Goal: Contribute content: Contribute content

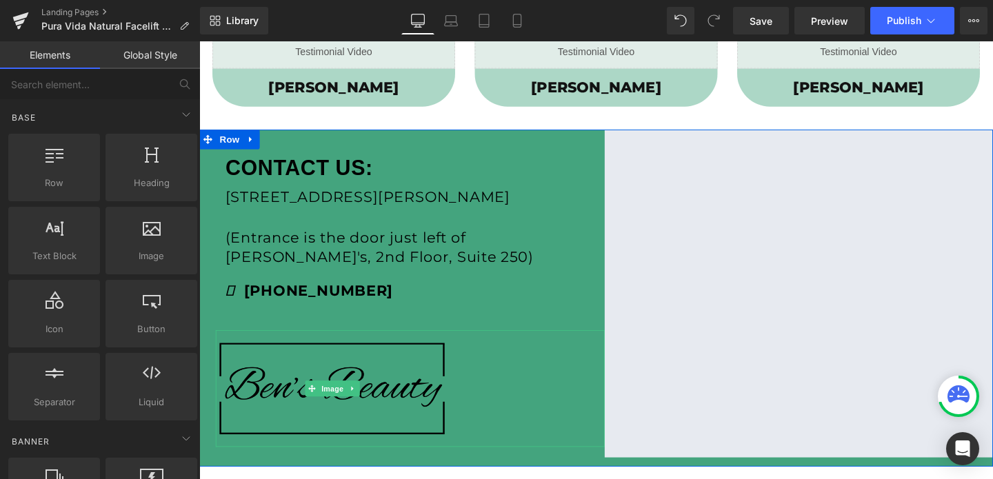
click at [362, 388] on img at bounding box center [340, 407] width 246 height 123
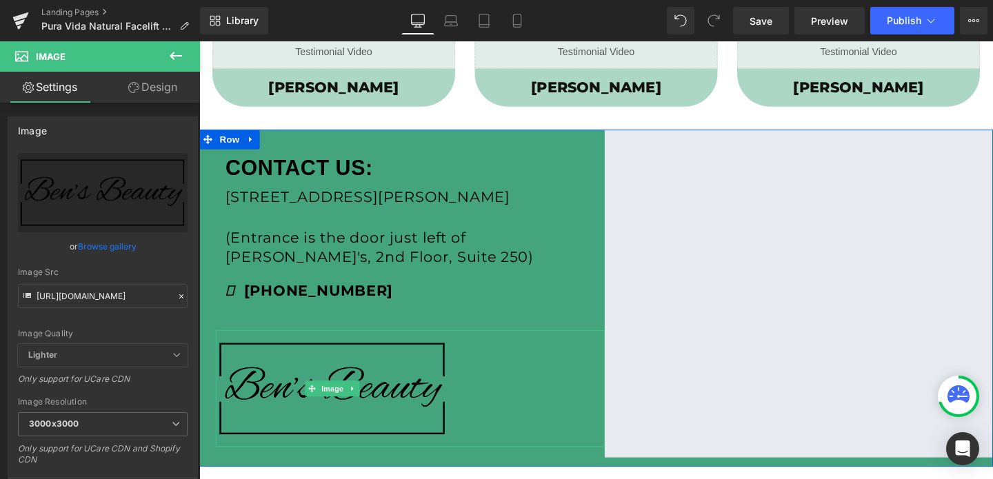
click at [384, 362] on img at bounding box center [340, 407] width 246 height 123
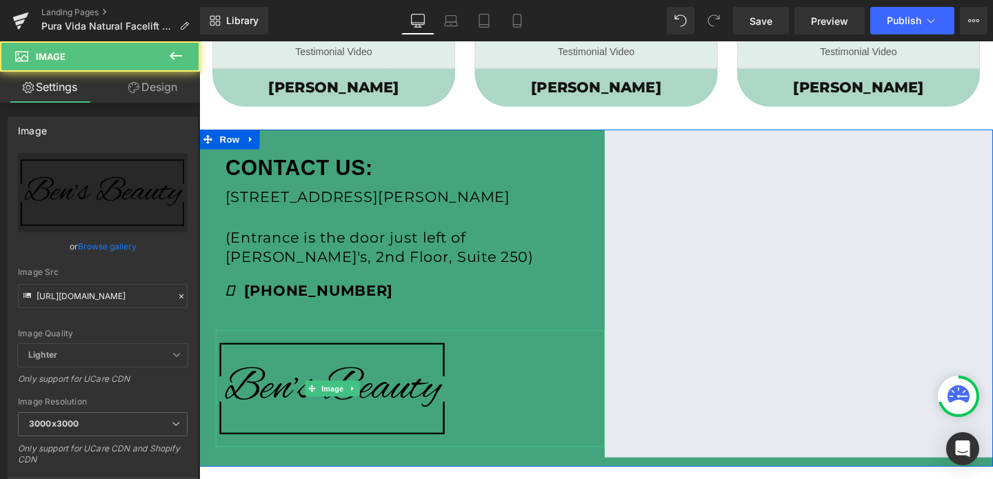
click at [384, 377] on img at bounding box center [340, 407] width 246 height 123
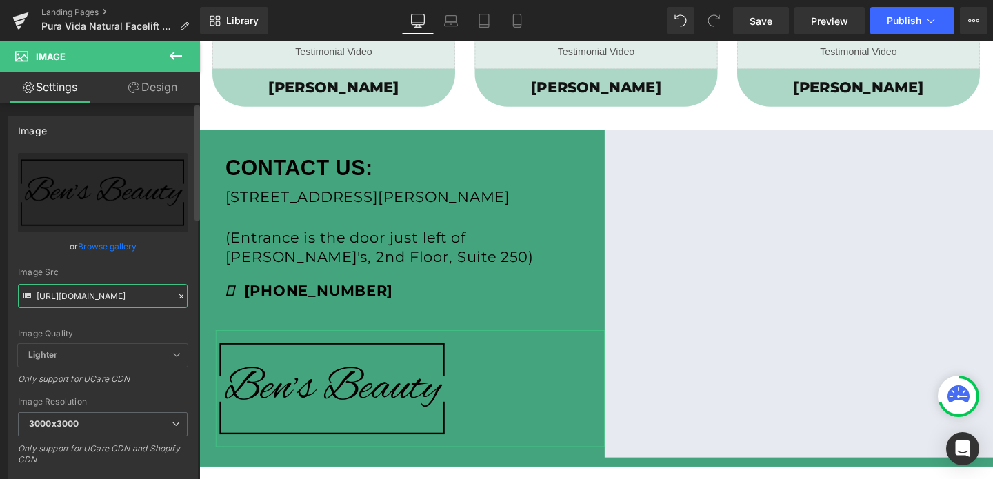
click at [84, 289] on input "[URL][DOMAIN_NAME]" at bounding box center [103, 296] width 170 height 24
paste input "570/4895/7112/files/PuraVidaAB_1_3000x3000.png?v=1754591010"
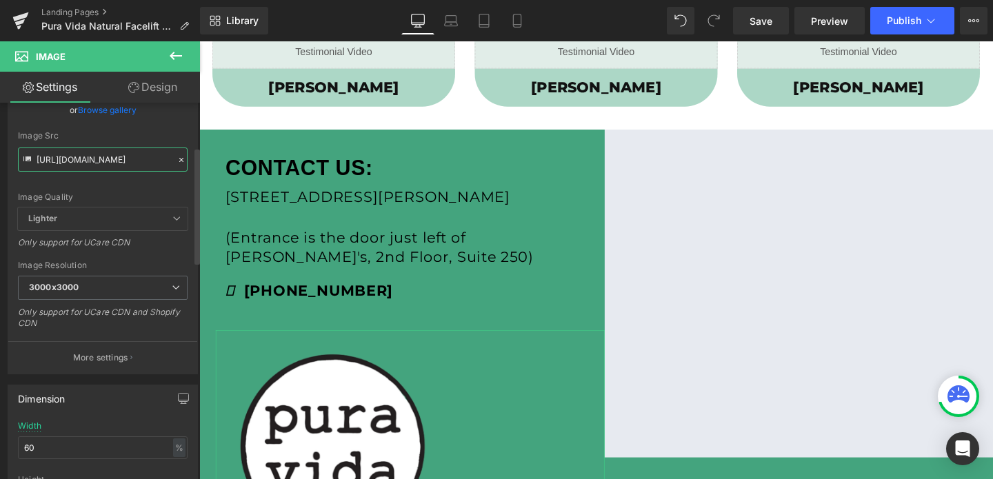
scroll to position [143, 0]
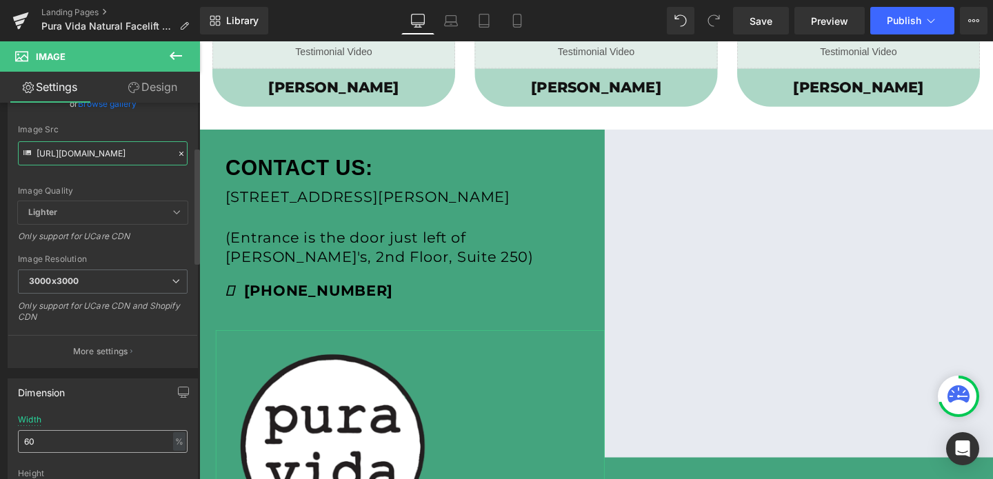
type input "[URL][DOMAIN_NAME]"
click at [46, 442] on input "60" at bounding box center [103, 442] width 170 height 23
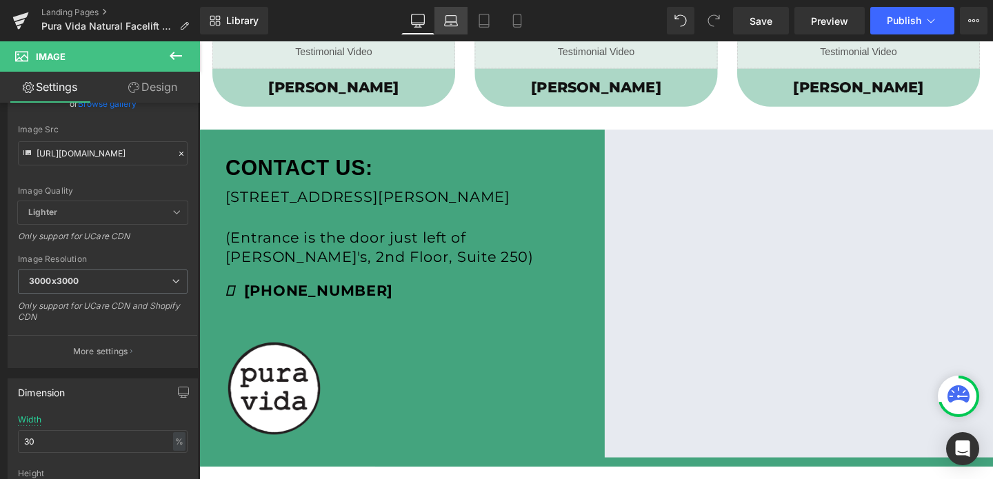
click at [451, 21] on icon at bounding box center [451, 21] width 14 height 14
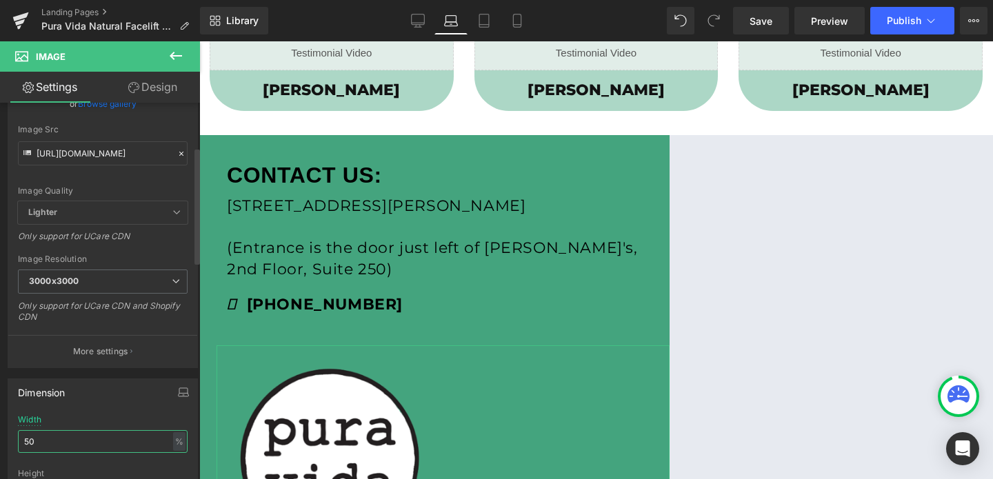
click at [44, 437] on input "50" at bounding box center [103, 442] width 170 height 23
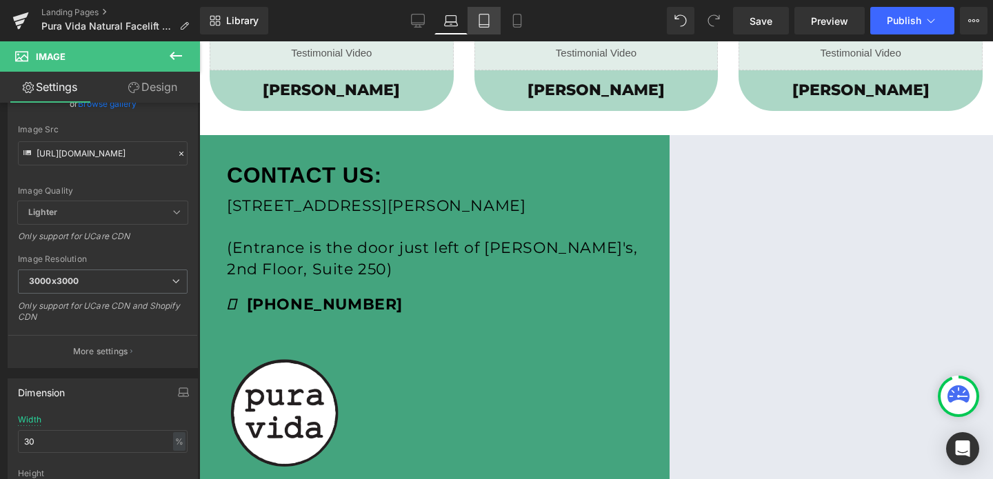
click at [485, 23] on icon at bounding box center [484, 21] width 14 height 14
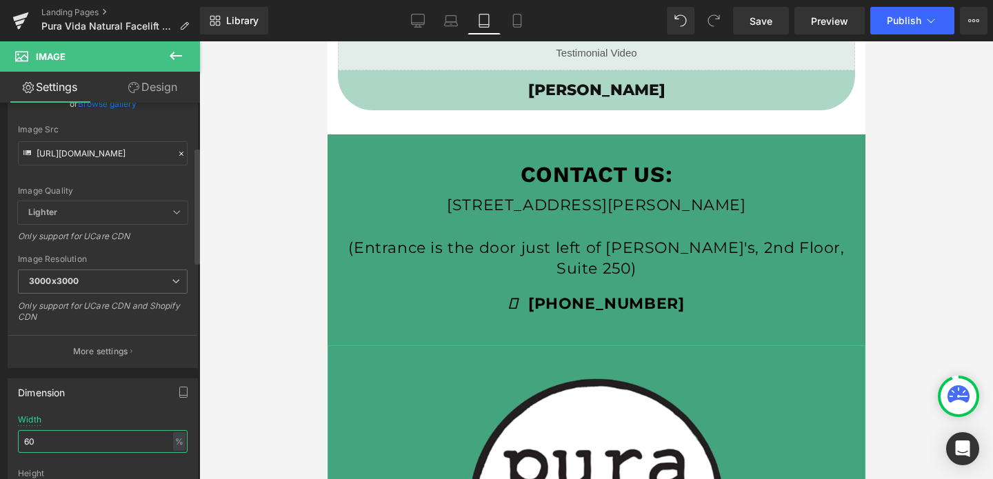
click at [52, 445] on input "60" at bounding box center [103, 442] width 170 height 23
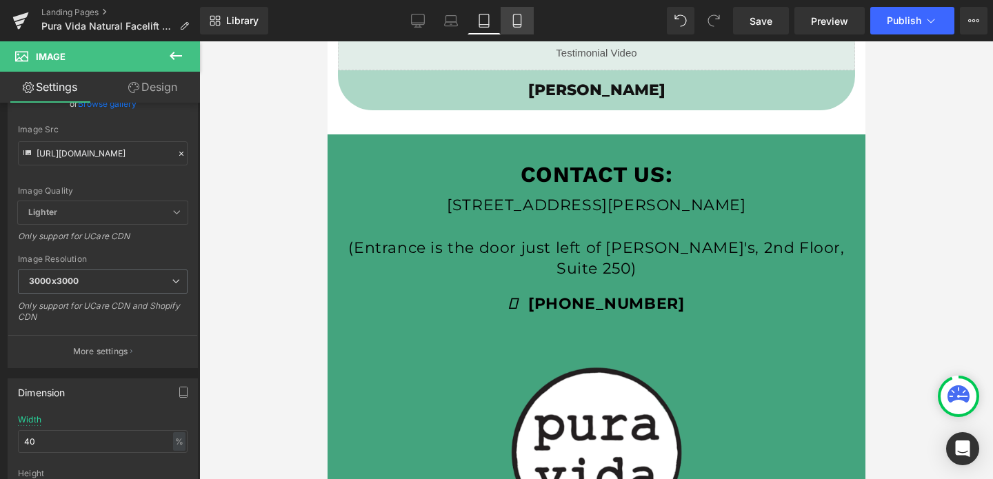
click at [511, 23] on icon at bounding box center [518, 21] width 14 height 14
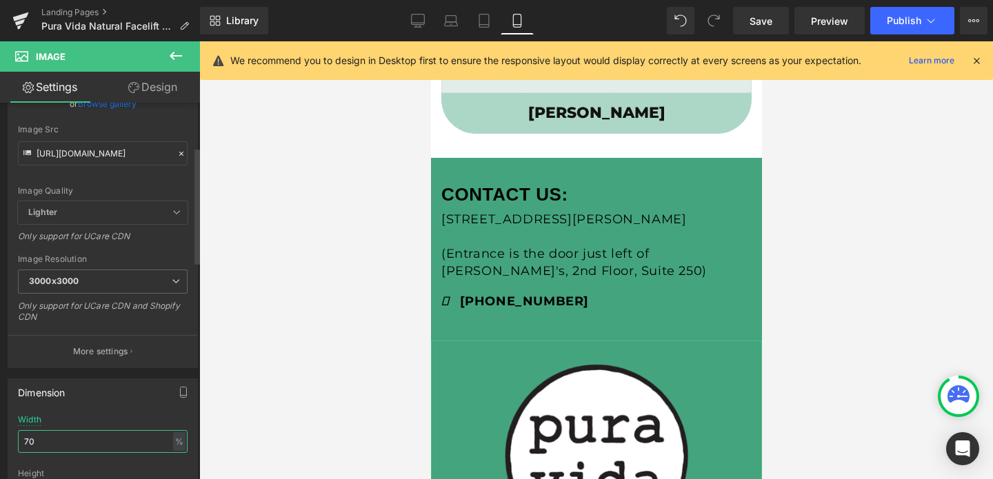
click at [75, 440] on input "70" at bounding box center [103, 442] width 170 height 23
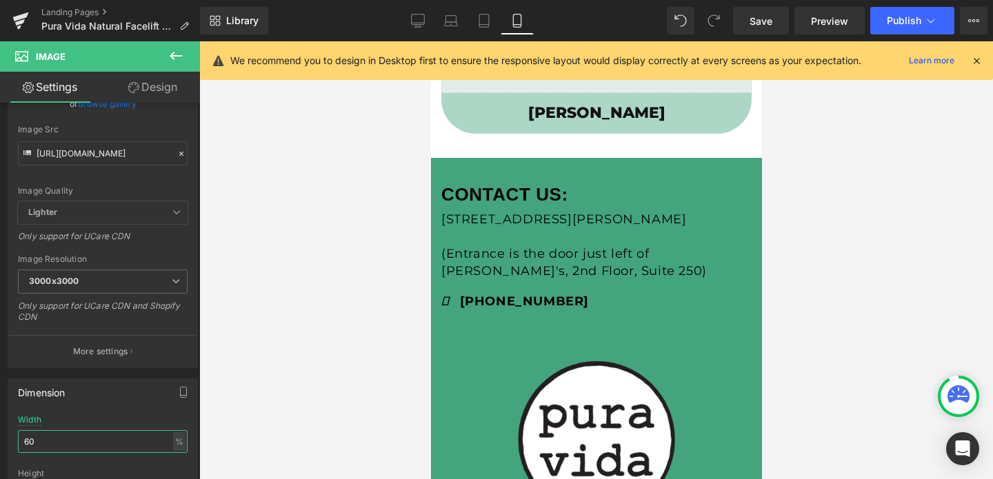
type input "60"
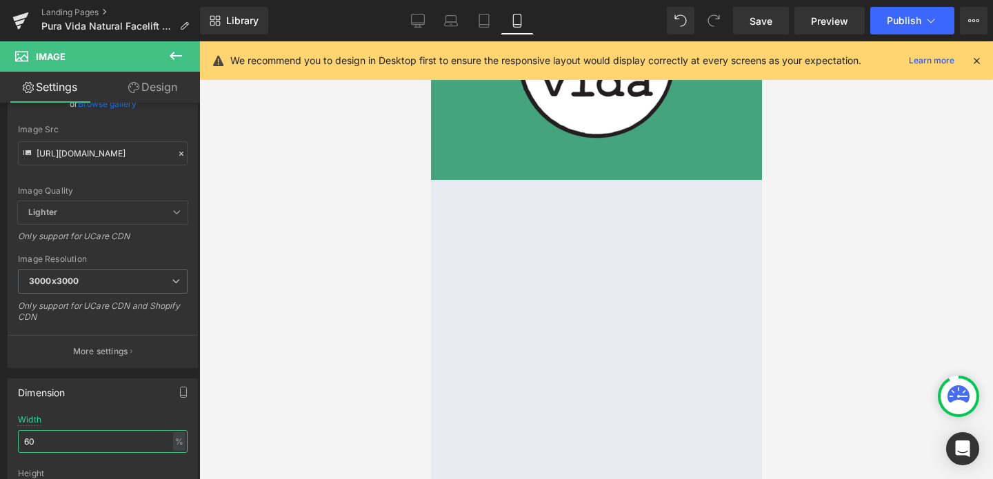
scroll to position [1765, 0]
click at [361, 240] on div at bounding box center [596, 260] width 794 height 438
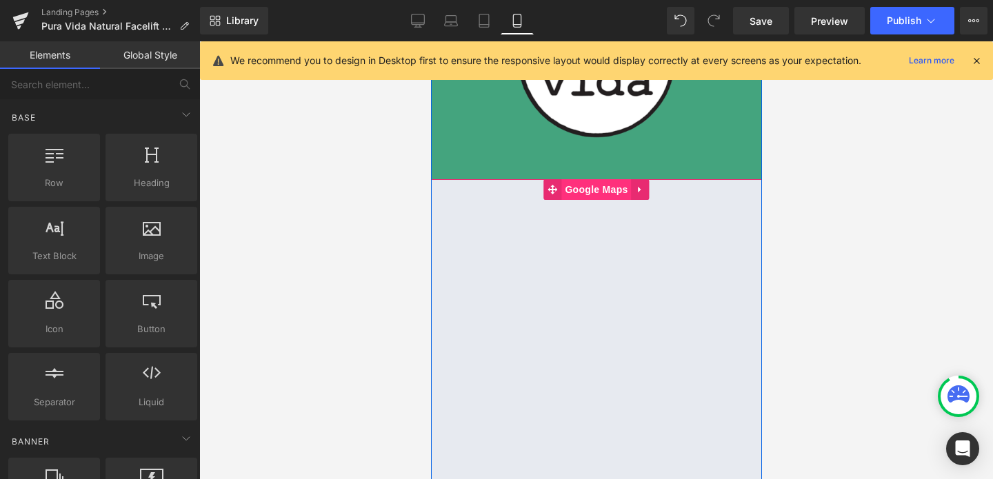
click at [577, 186] on span "Google Maps" at bounding box center [596, 189] width 70 height 21
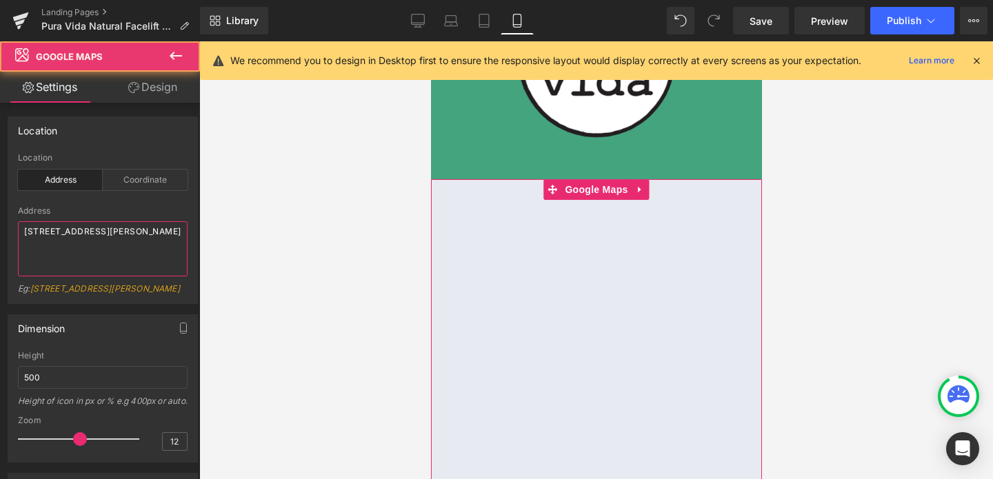
click at [86, 233] on textarea "20 N Raymond Ave, Pasadena CA 91103" at bounding box center [103, 248] width 170 height 55
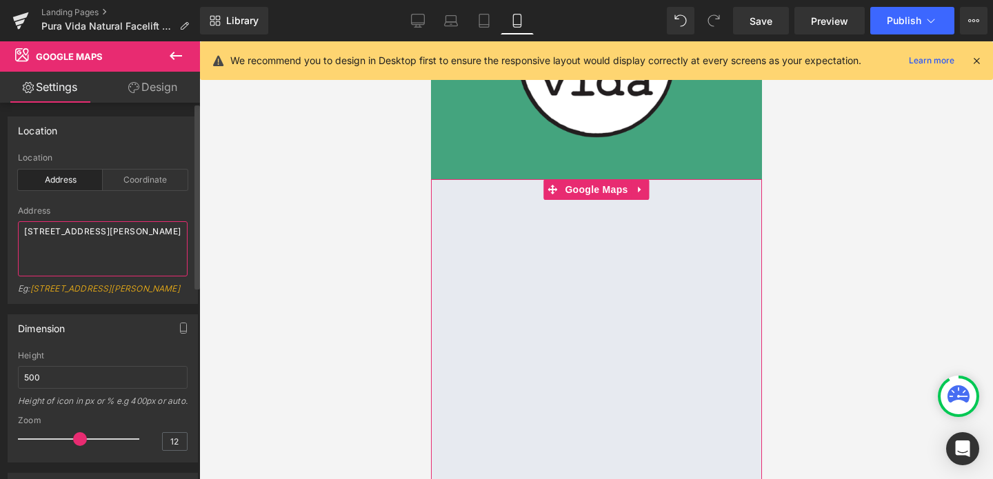
click at [86, 233] on textarea "20 N Raymond Ave, Pasadena CA 91103" at bounding box center [103, 248] width 170 height 55
paste textarea "100 Anderson Rd SE, Calgary, AB T2J 3V1, Canada"
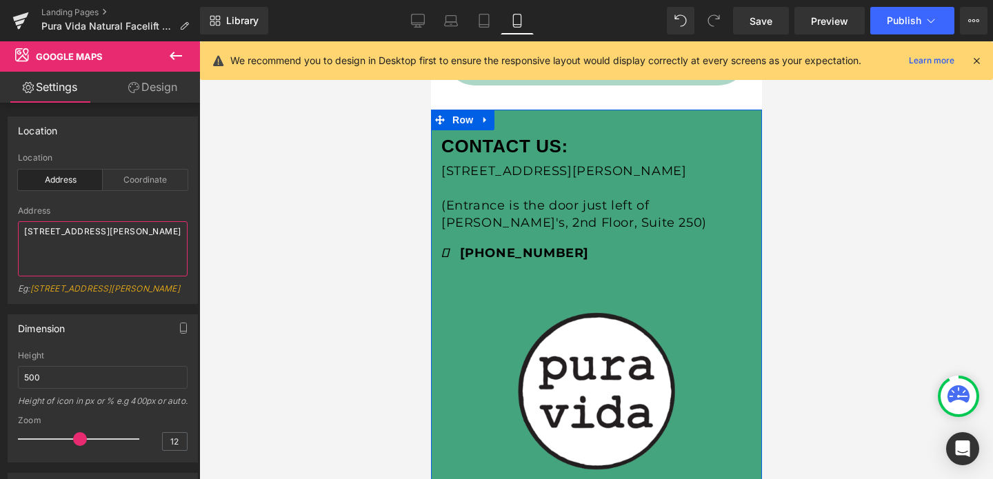
scroll to position [1430, 0]
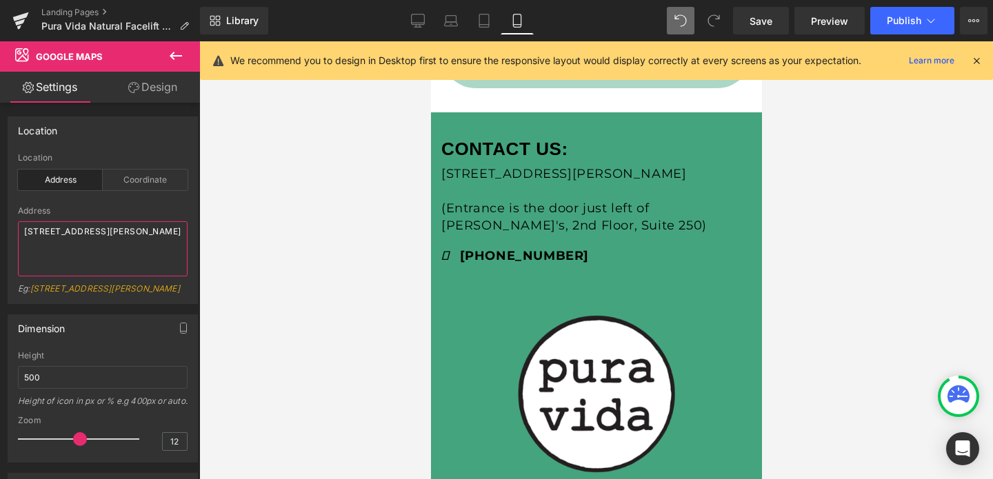
type textarea "100 Anderson Rd SE, Calgary, AB T2J 3V1, Canada"
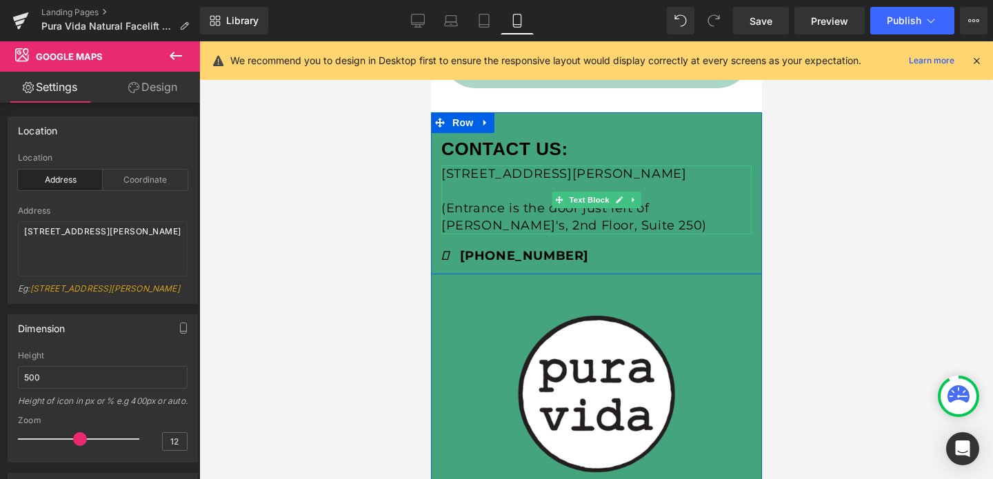
click at [527, 187] on p at bounding box center [596, 191] width 310 height 17
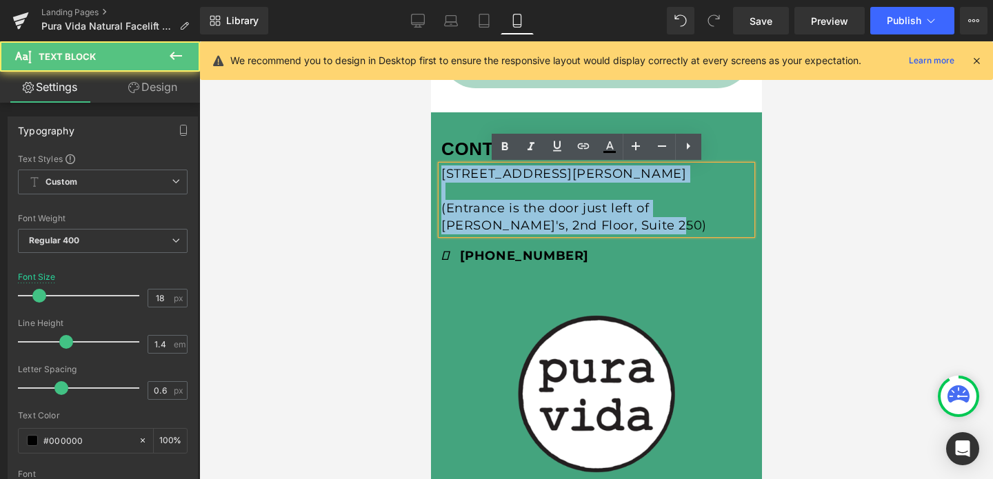
drag, startPoint x: 591, startPoint y: 227, endPoint x: 430, endPoint y: 150, distance: 179.0
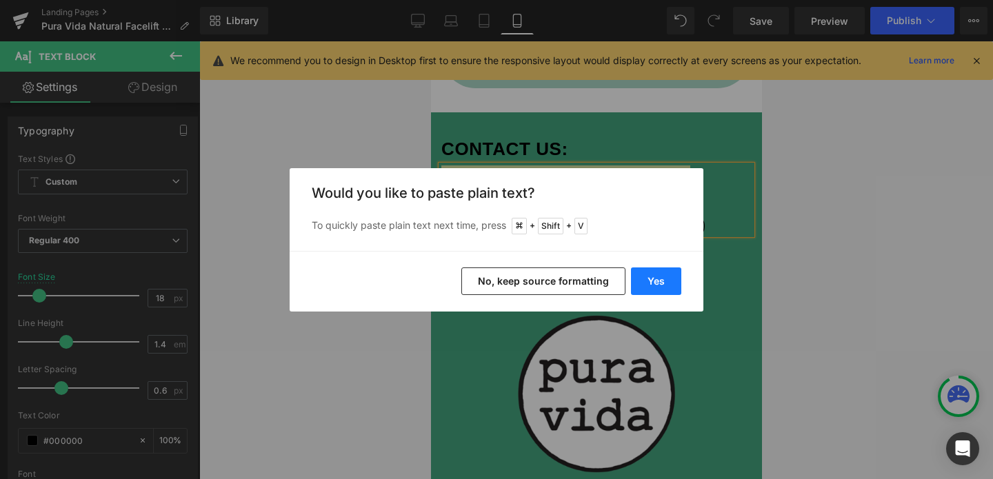
click at [664, 279] on button "Yes" at bounding box center [656, 282] width 50 height 28
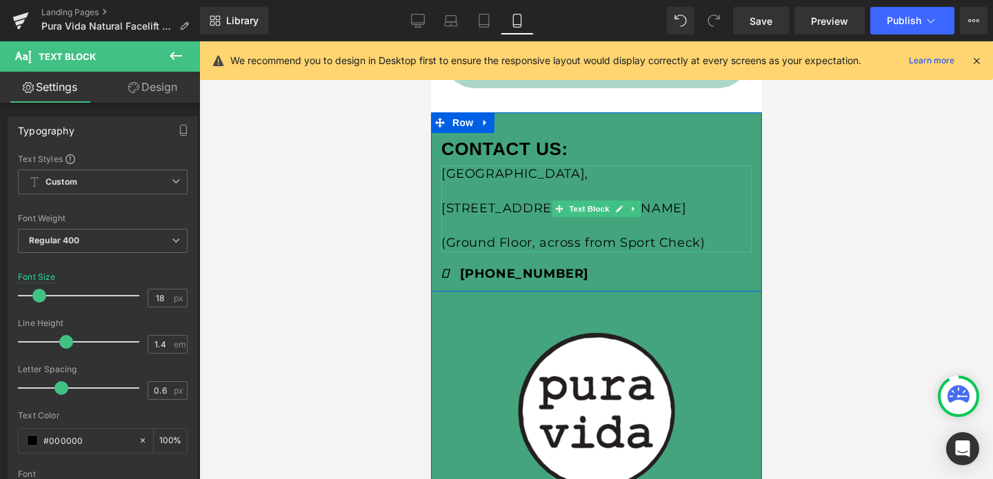
click at [479, 244] on p "(Ground Floor, across from Sport Check)" at bounding box center [596, 243] width 310 height 17
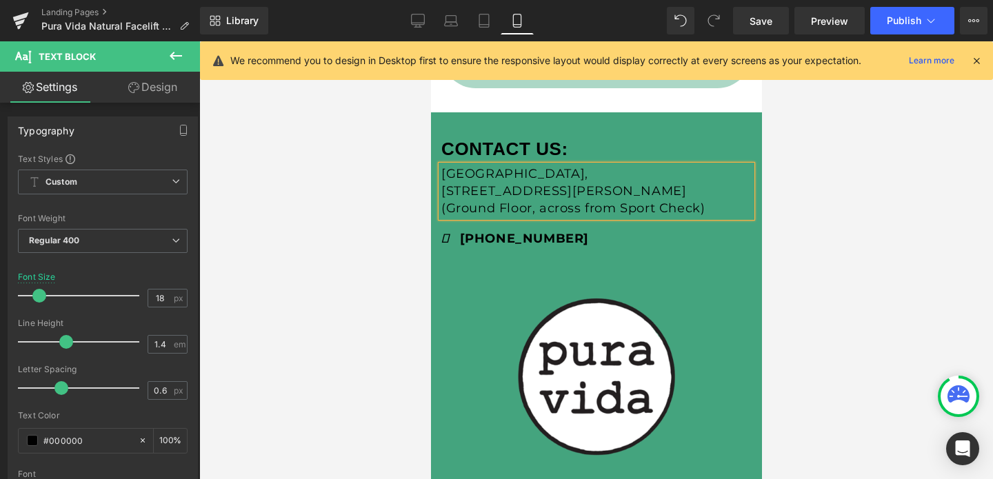
click at [524, 175] on p "[GEOGRAPHIC_DATA]," at bounding box center [596, 174] width 310 height 17
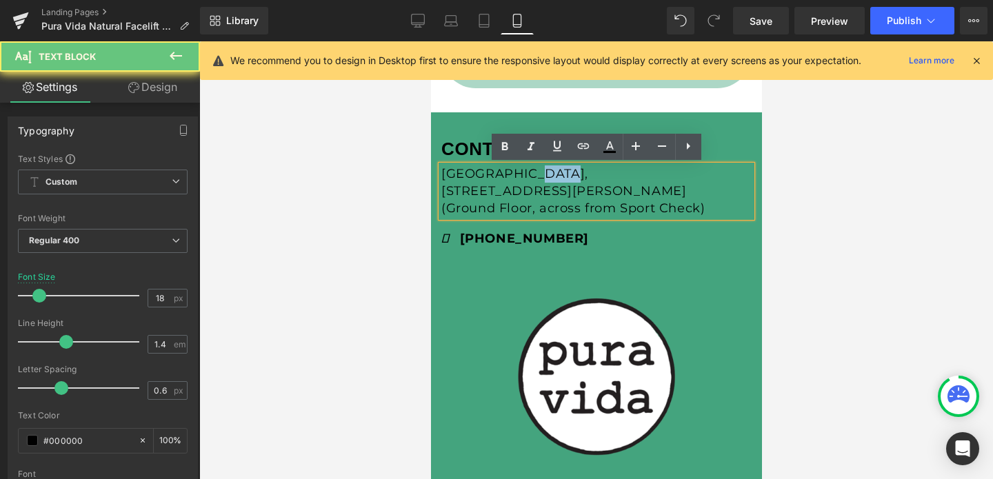
click at [524, 175] on p "[GEOGRAPHIC_DATA]," at bounding box center [596, 174] width 310 height 17
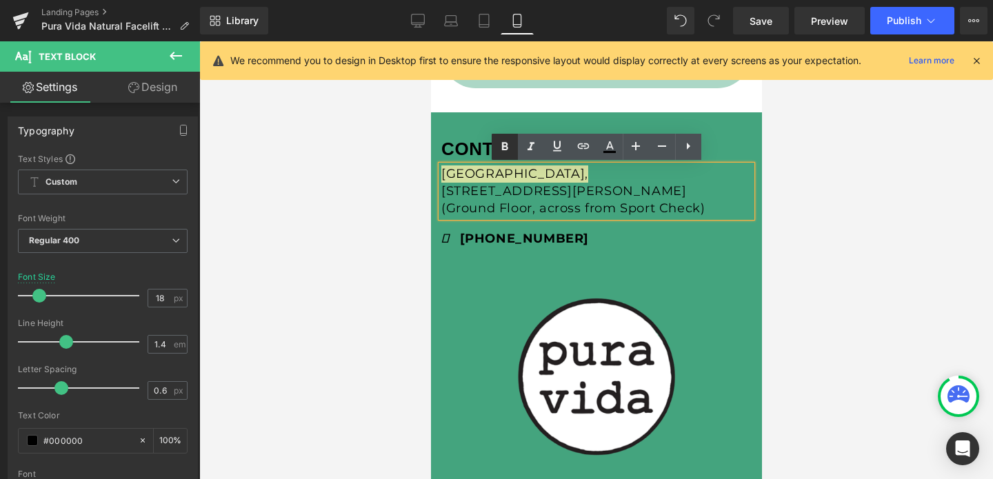
click at [504, 153] on icon at bounding box center [505, 147] width 17 height 17
click at [408, 247] on div at bounding box center [596, 260] width 794 height 438
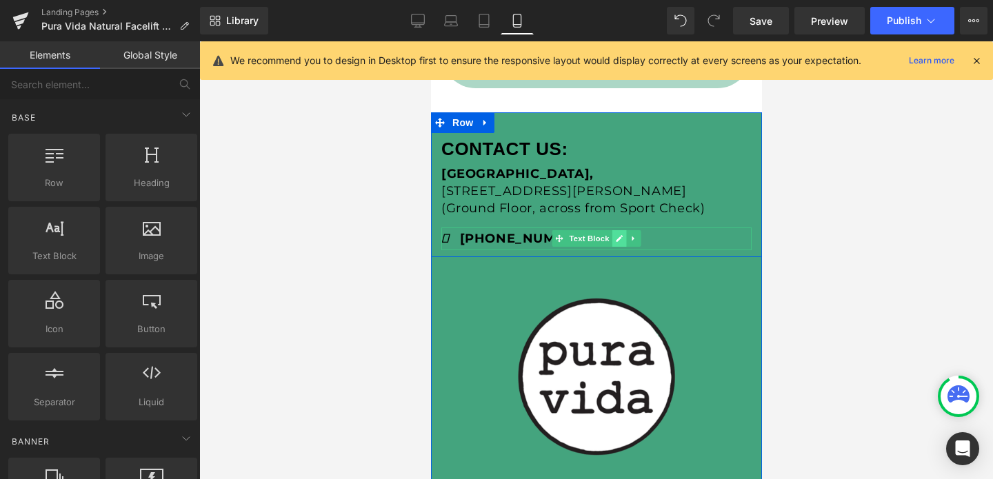
click at [616, 239] on icon at bounding box center [619, 239] width 8 height 8
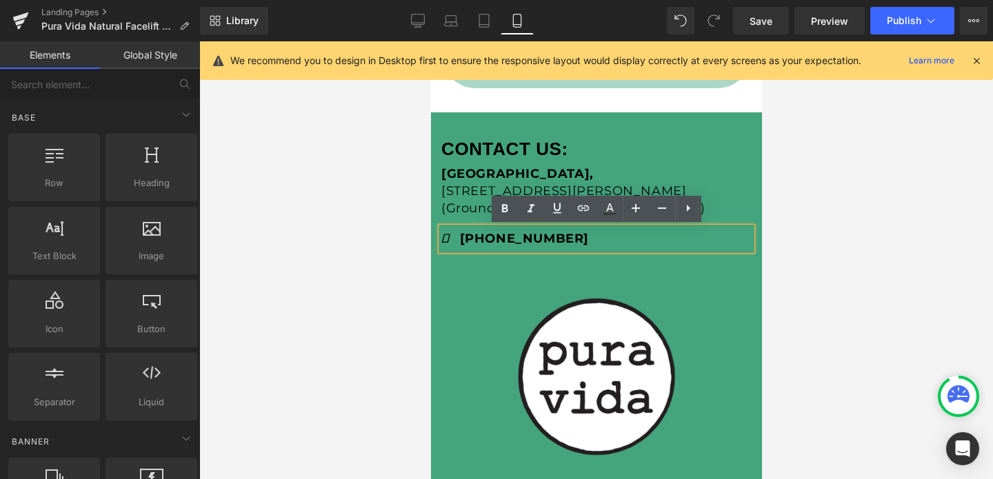
click at [584, 246] on p "(626) 225-0556" at bounding box center [596, 239] width 310 height 22
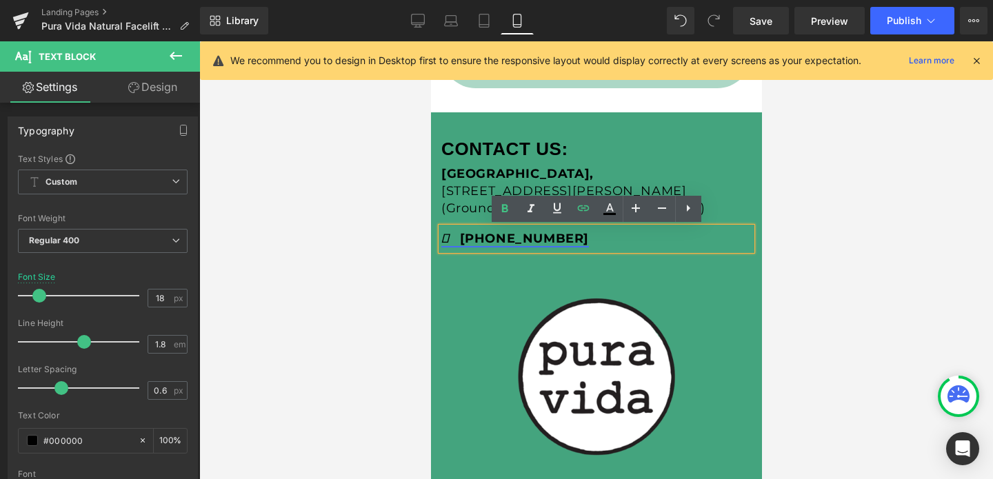
click at [520, 237] on strong "(626) 225-0556" at bounding box center [515, 238] width 148 height 15
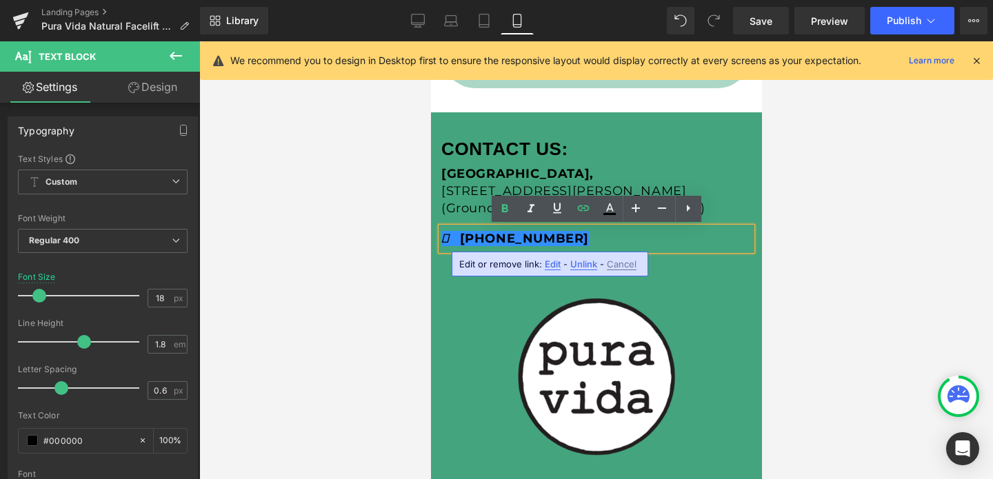
click at [556, 266] on span "Edit" at bounding box center [553, 265] width 16 height 12
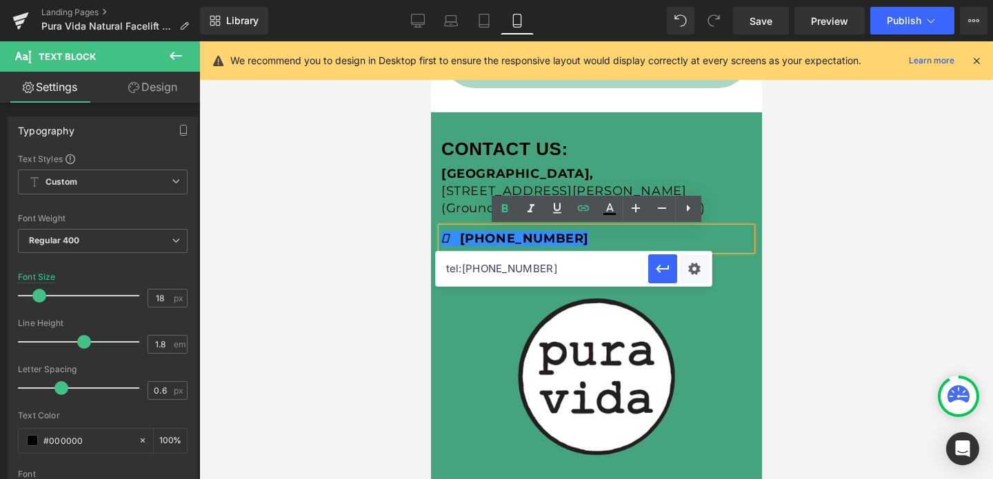
click at [524, 275] on input "tel:6262250556" at bounding box center [542, 269] width 212 height 34
paste input "5873286478"
type input "tel:5873286478"
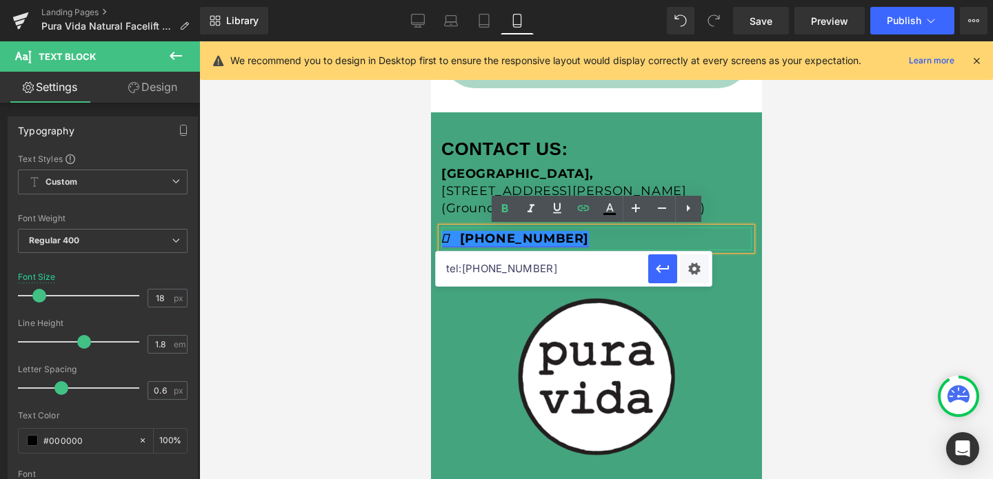
click at [489, 237] on strong "(626) 225-0556" at bounding box center [515, 238] width 148 height 15
click at [522, 237] on strong "(587) 225-0556" at bounding box center [515, 238] width 148 height 15
click at [544, 241] on strong "(587) 328-0556" at bounding box center [515, 238] width 148 height 15
click at [649, 272] on button "button" at bounding box center [663, 269] width 29 height 29
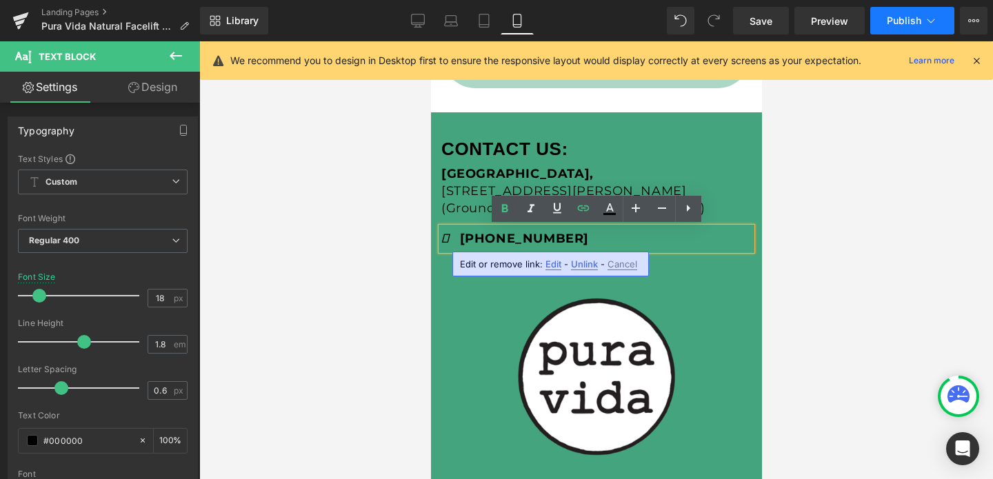
click at [889, 19] on span "Publish" at bounding box center [904, 20] width 34 height 11
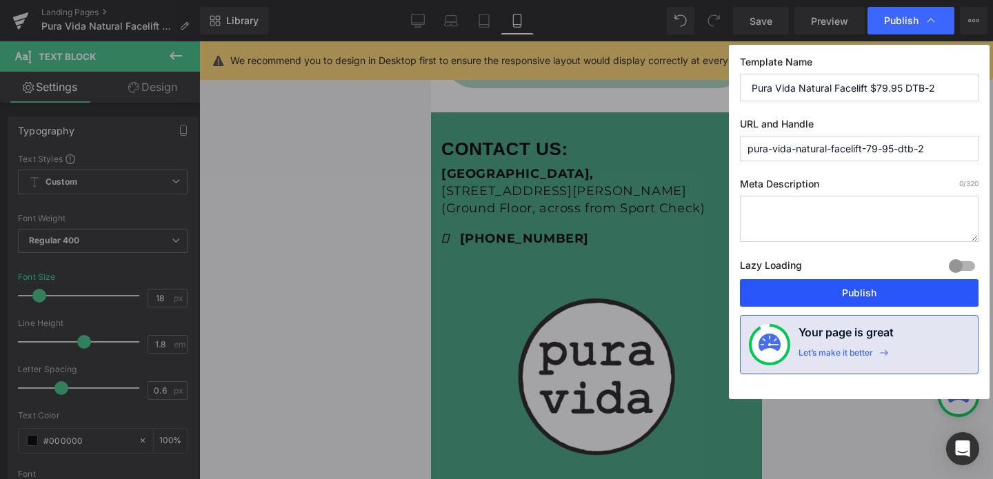
click at [844, 288] on button "Publish" at bounding box center [859, 293] width 239 height 28
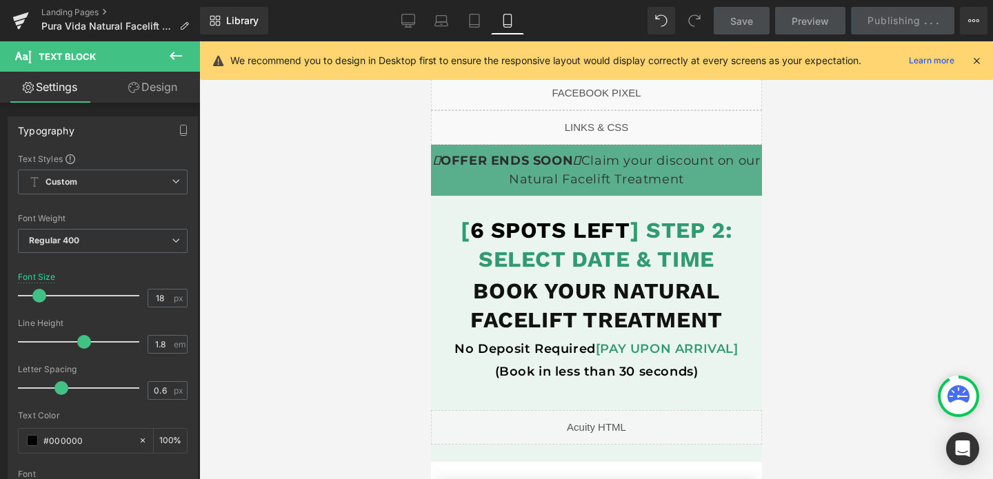
click at [430, 128] on div at bounding box center [596, 260] width 794 height 438
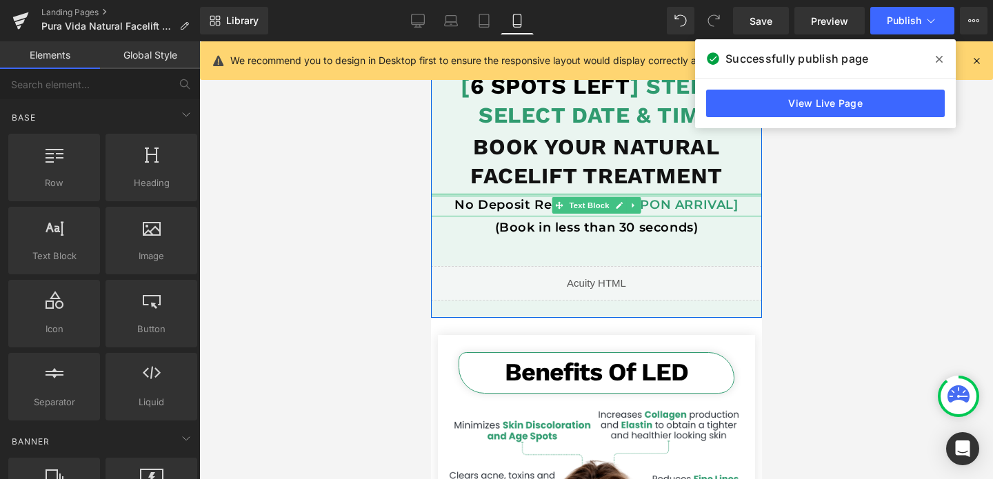
scroll to position [237, 0]
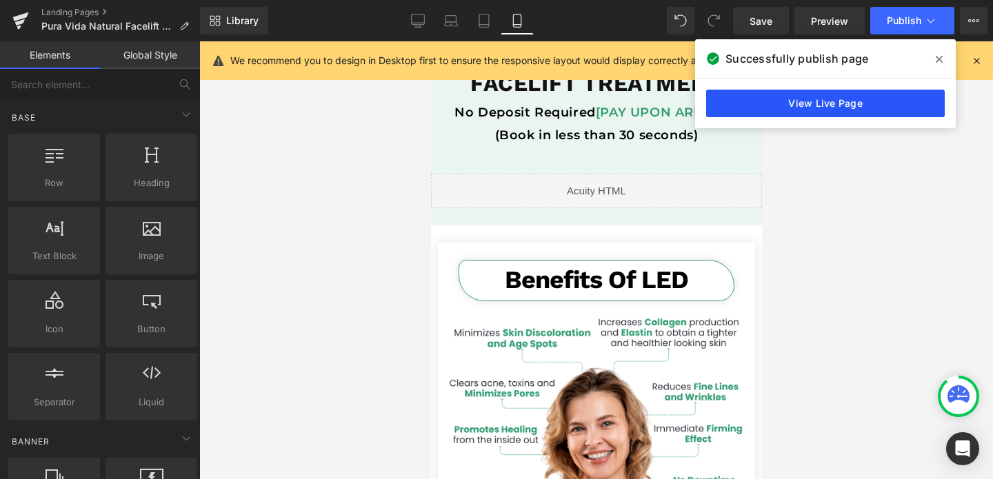
click at [787, 112] on link "View Live Page" at bounding box center [825, 104] width 239 height 28
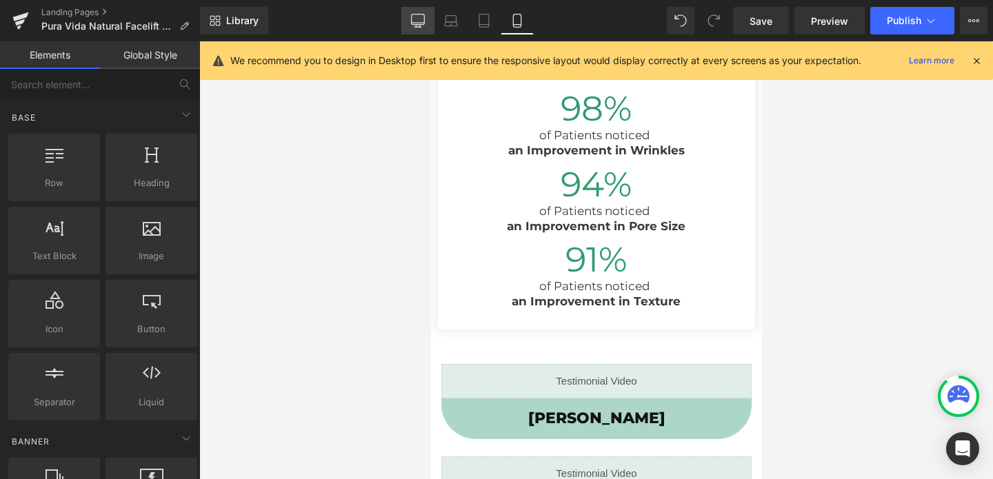
click at [419, 23] on icon at bounding box center [418, 23] width 13 height 0
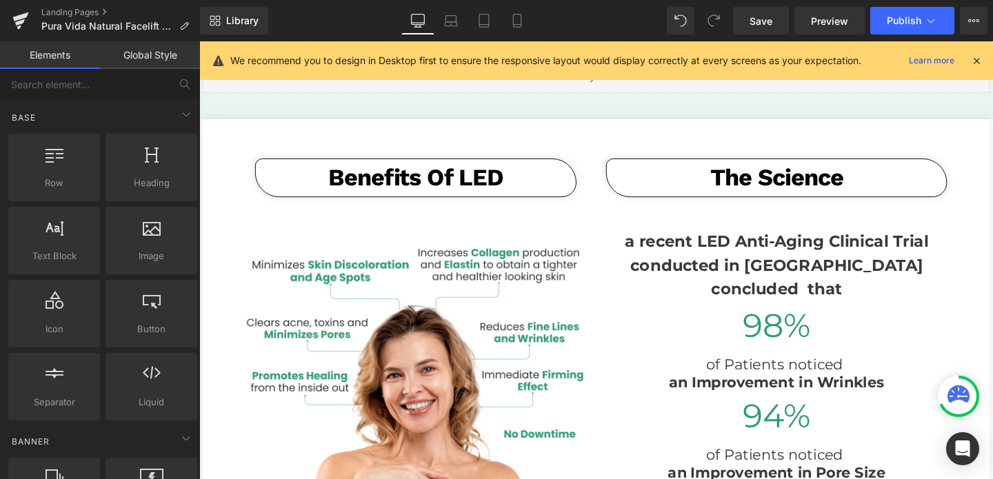
scroll to position [317, 0]
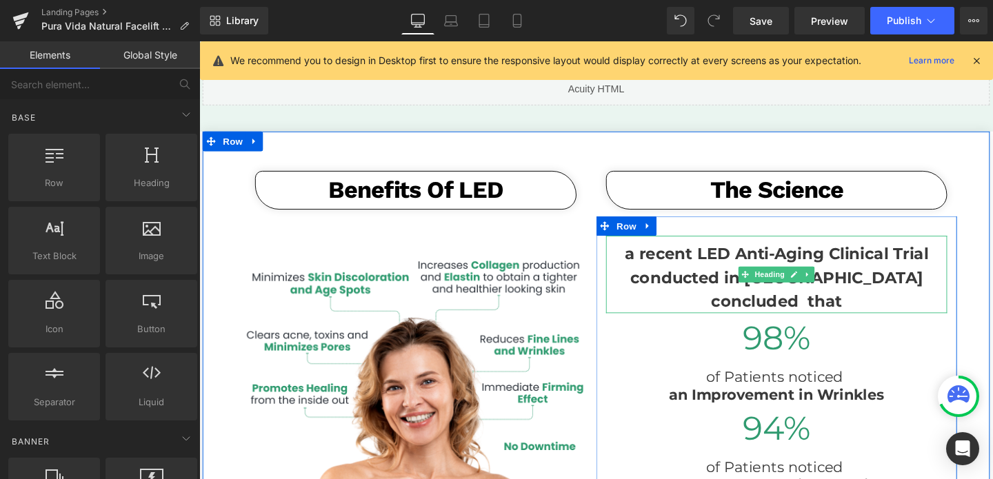
click at [747, 281] on h3 "a recent LED Anti-Aging Clinical Trial conducted in Princeton University conclu…" at bounding box center [806, 290] width 359 height 75
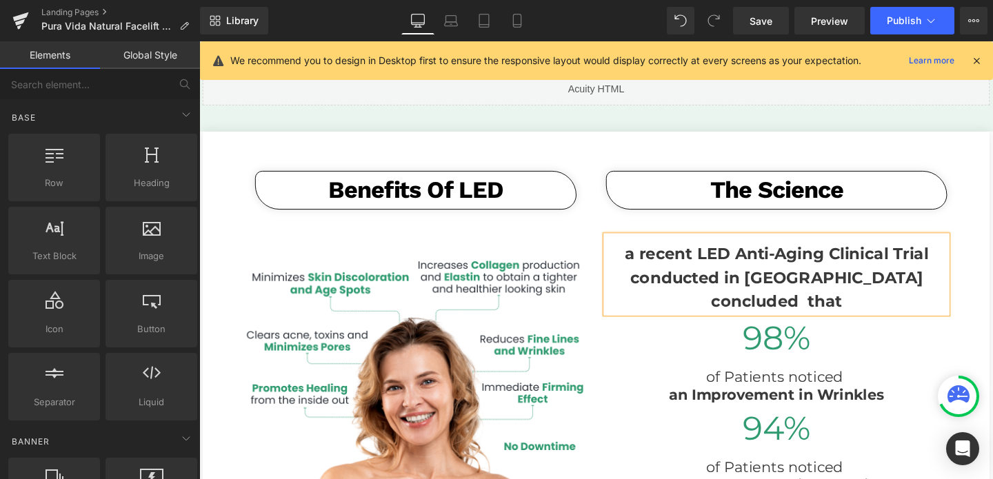
click at [747, 281] on h3 "a recent LED Anti-Aging Clinical Trial conducted in Princeton University conclu…" at bounding box center [806, 290] width 359 height 75
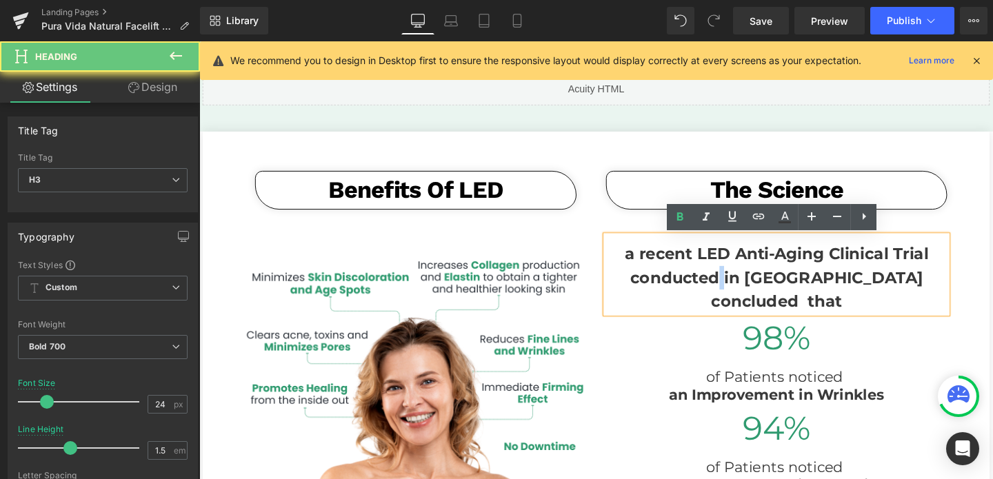
click at [747, 281] on h3 "a recent LED Anti-Aging Clinical Trial conducted in Princeton University conclu…" at bounding box center [806, 290] width 359 height 75
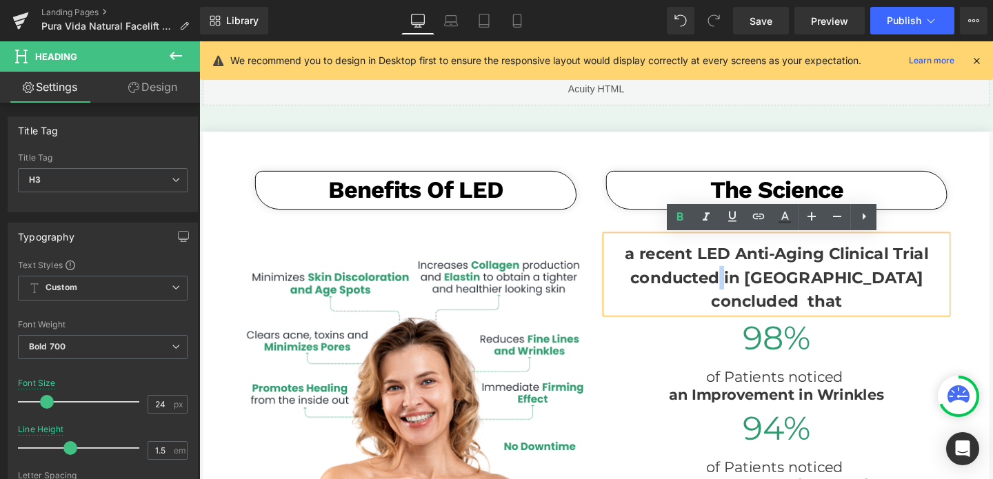
paste div
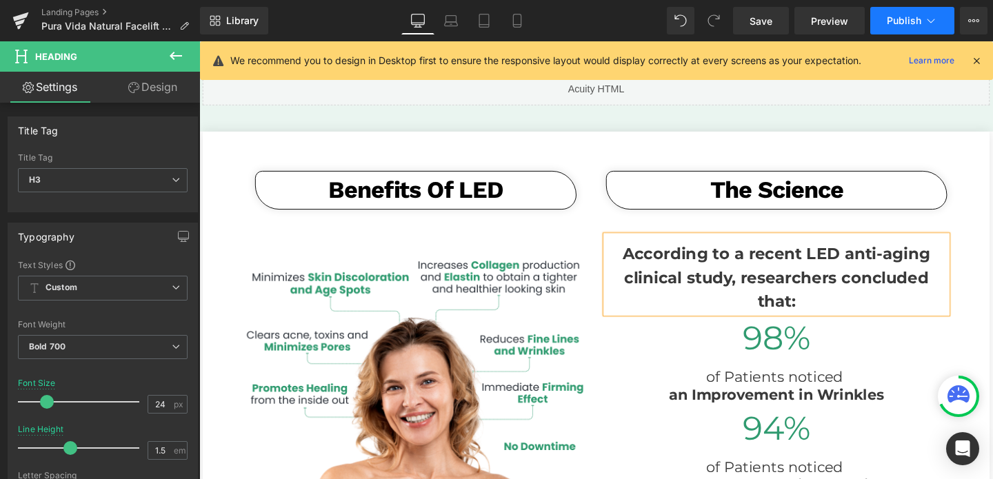
click at [880, 17] on button "Publish" at bounding box center [913, 21] width 84 height 28
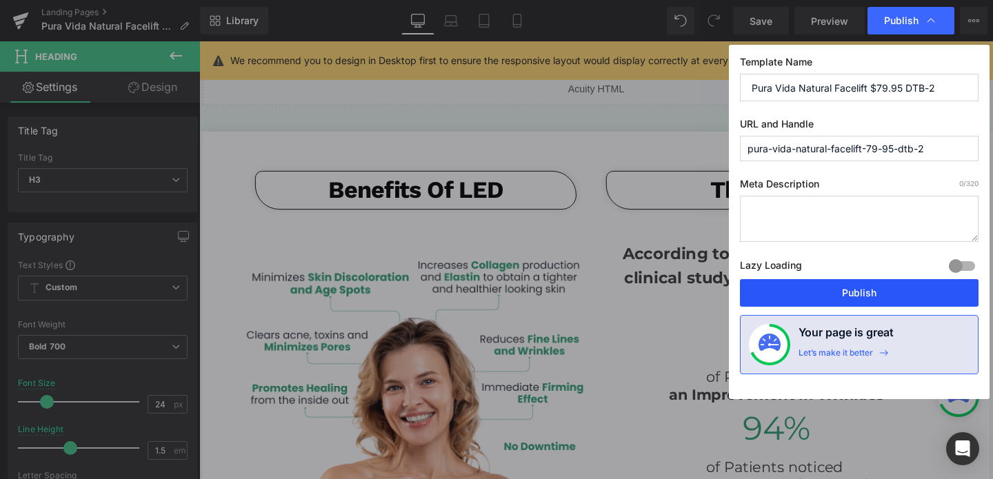
click at [868, 290] on button "Publish" at bounding box center [859, 293] width 239 height 28
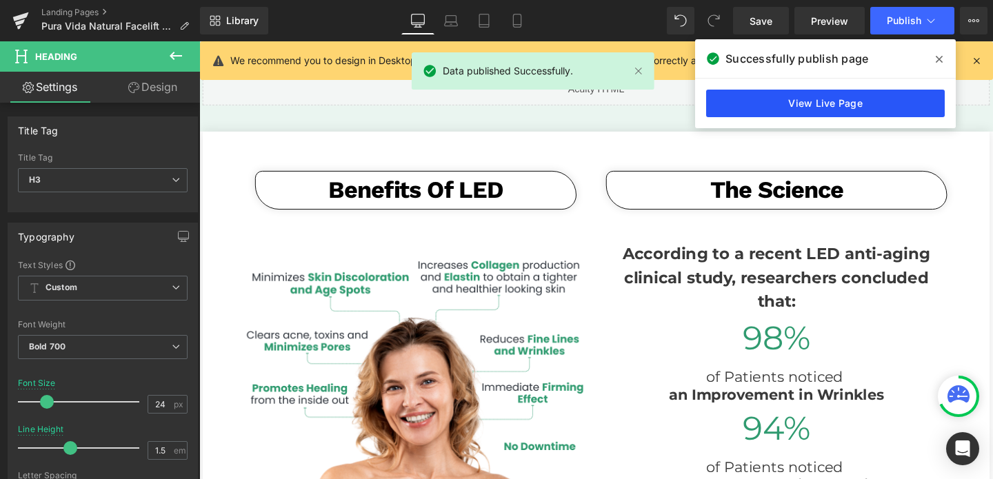
click at [795, 106] on link "View Live Page" at bounding box center [825, 104] width 239 height 28
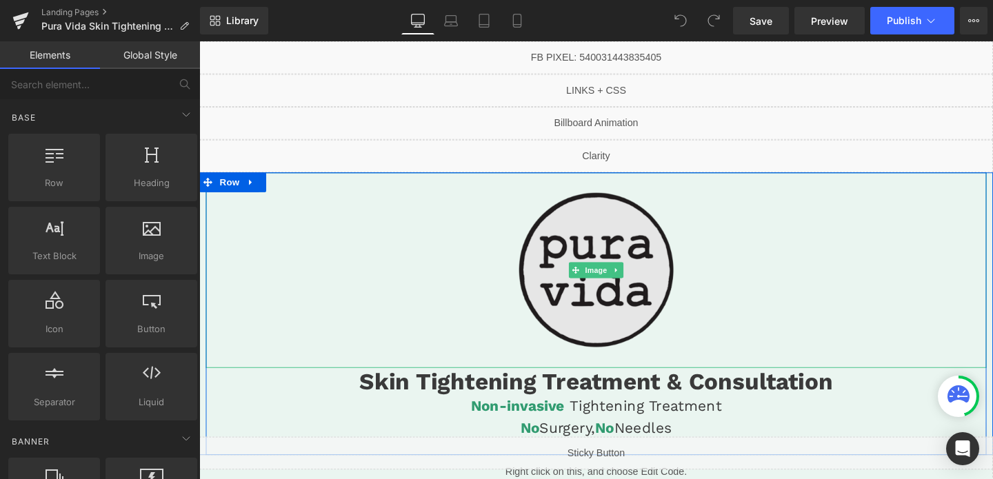
click at [608, 257] on img at bounding box center [617, 282] width 206 height 206
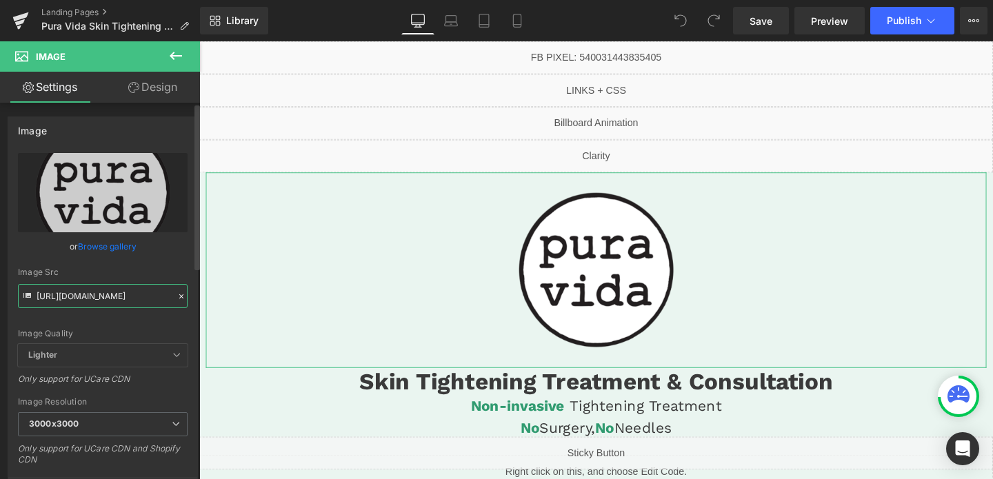
click at [138, 308] on input "https://cdn.shopify.com/s/files/1/0570/4895/7112/files/PuraVidaAB_1_3000x3000.p…" at bounding box center [103, 296] width 170 height 24
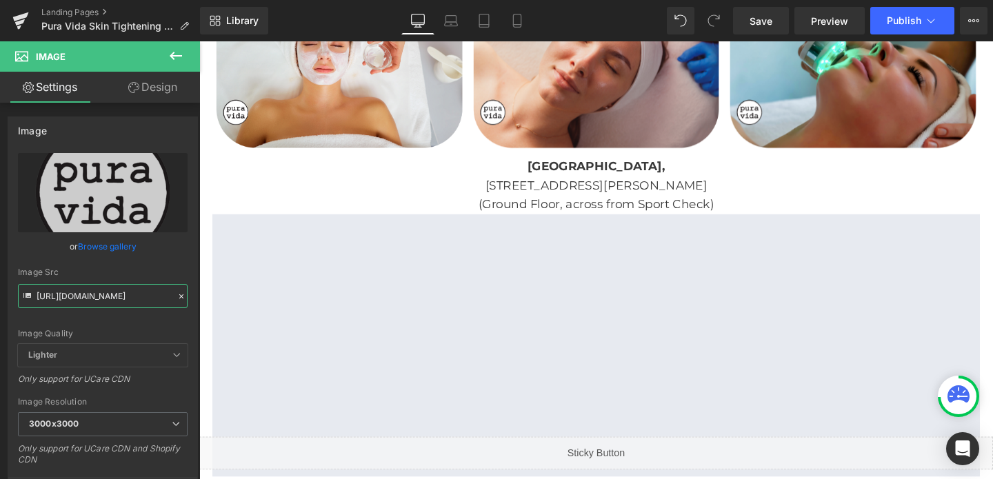
scroll to position [2694, 0]
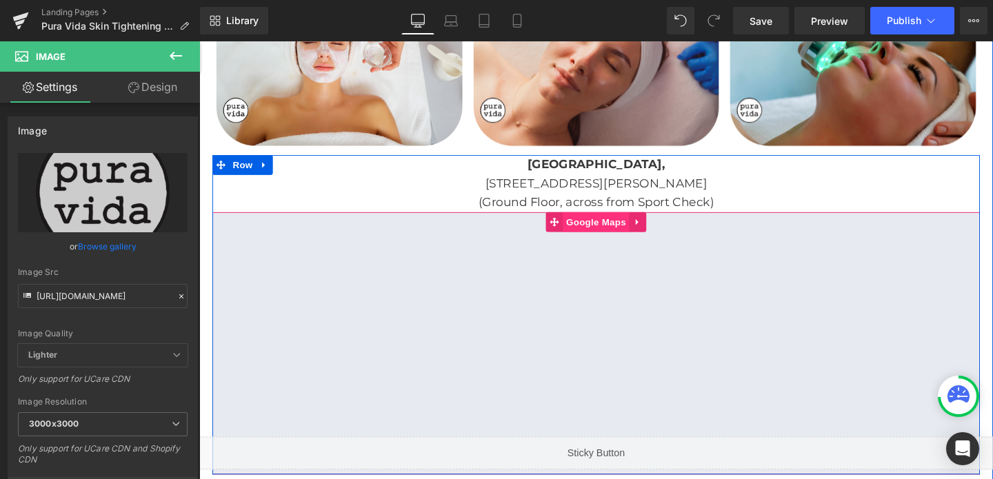
click at [615, 221] on span "Google Maps" at bounding box center [617, 231] width 70 height 21
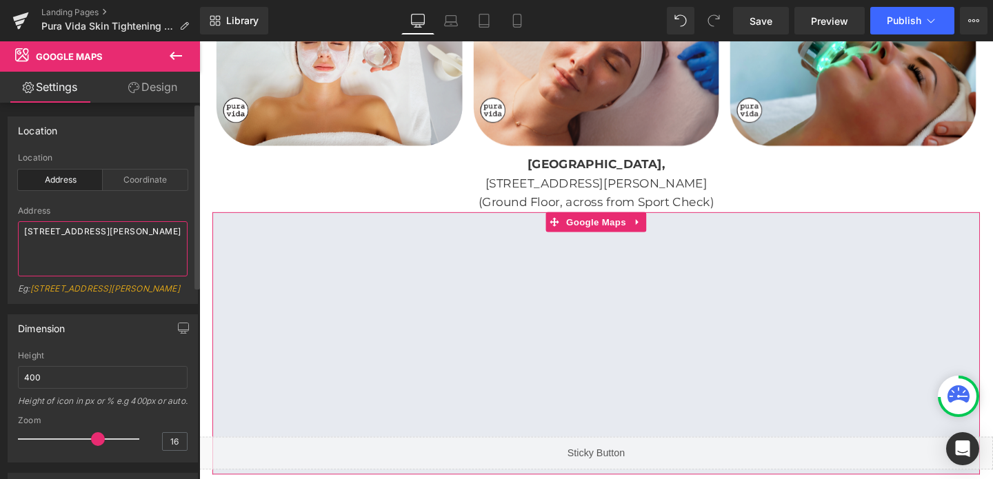
drag, startPoint x: 105, startPoint y: 243, endPoint x: 20, endPoint y: 228, distance: 86.2
click at [20, 228] on textarea "100 Anderson Rd SE, Calgary, AB T2J 3V1, Canada" at bounding box center [103, 248] width 170 height 55
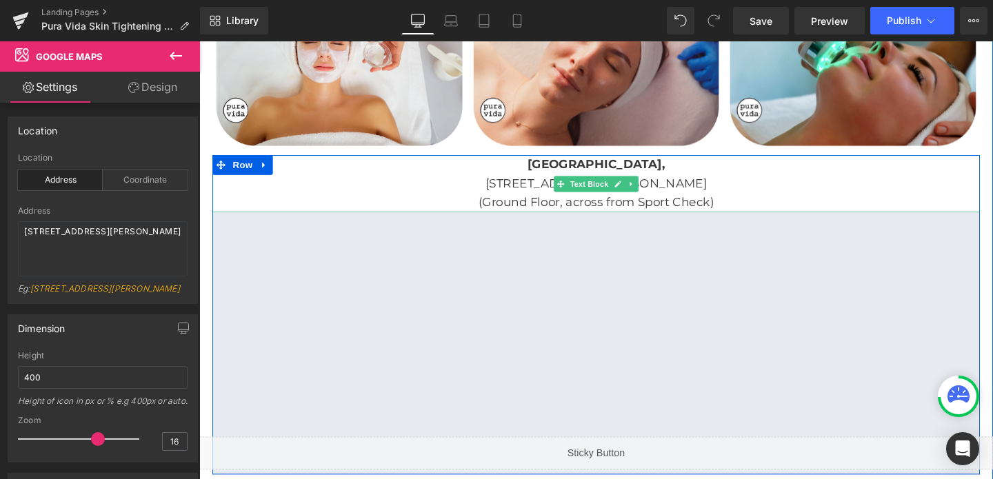
click at [581, 164] on strong "[GEOGRAPHIC_DATA]," at bounding box center [616, 171] width 145 height 15
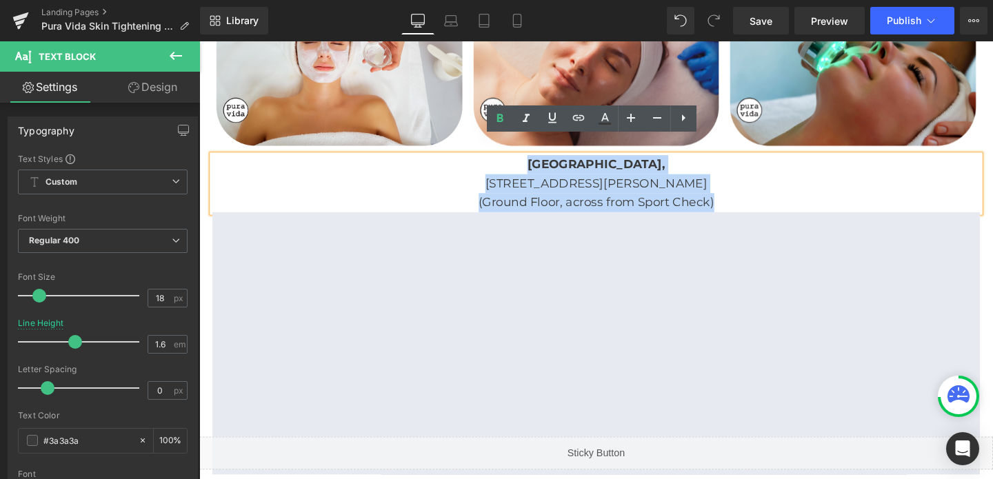
drag, startPoint x: 556, startPoint y: 150, endPoint x: 818, endPoint y: 191, distance: 265.4
click at [818, 191] on div "Southcentre Mall, 100 Anderson Rd SE, Calgary, AB T2J 3V1 (Ground Floor, across…" at bounding box center [616, 190] width 807 height 59
copy div "Southcentre Mall, 100 Anderson Rd SE, Calgary, AB T2J 3V1 (Ground Floor, across…"
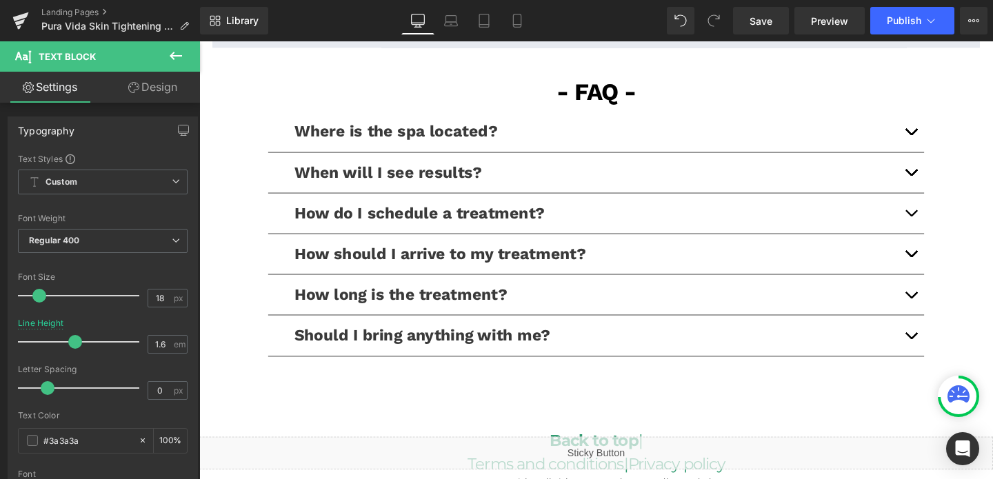
scroll to position [3127, 0]
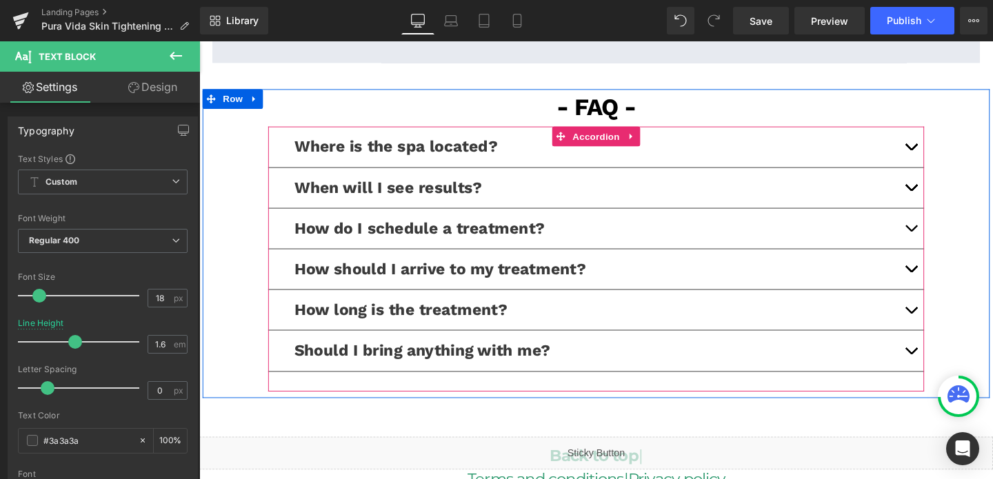
click at [942, 218] on button "button" at bounding box center [948, 238] width 28 height 42
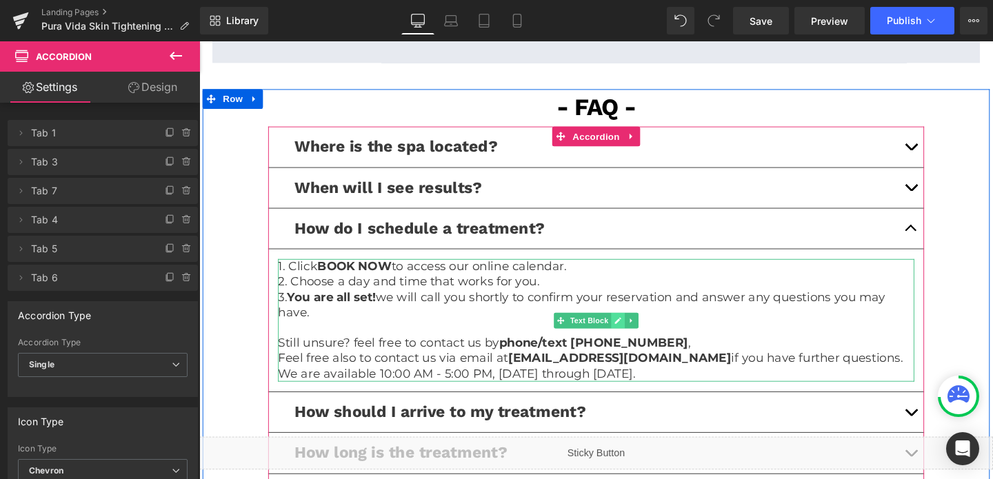
click at [639, 331] on icon at bounding box center [640, 335] width 8 height 8
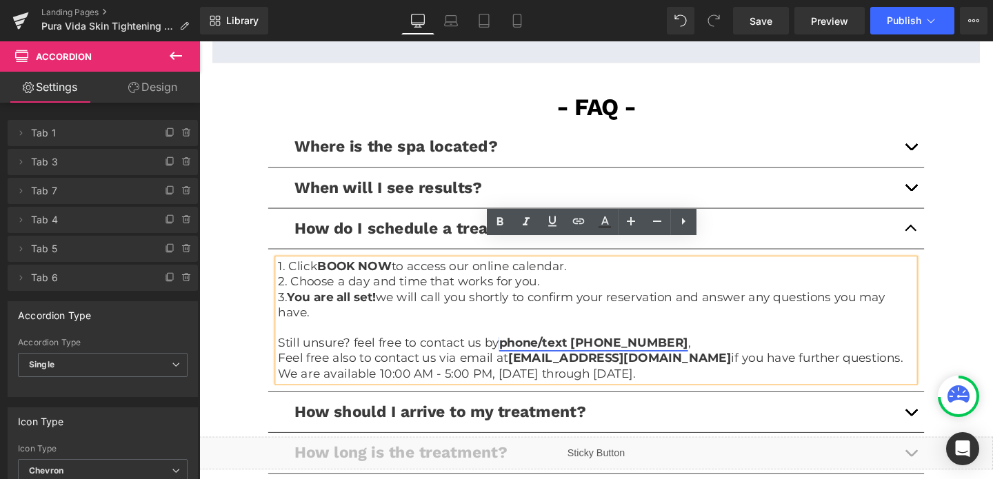
click at [641, 351] on link "phone/text (587) 328-6478" at bounding box center [614, 358] width 199 height 15
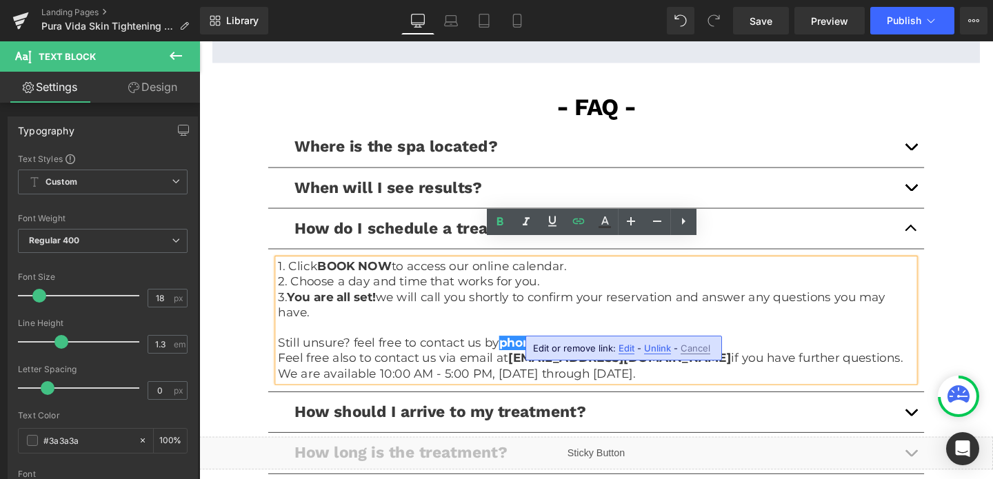
click at [627, 352] on span "Edit" at bounding box center [627, 349] width 16 height 12
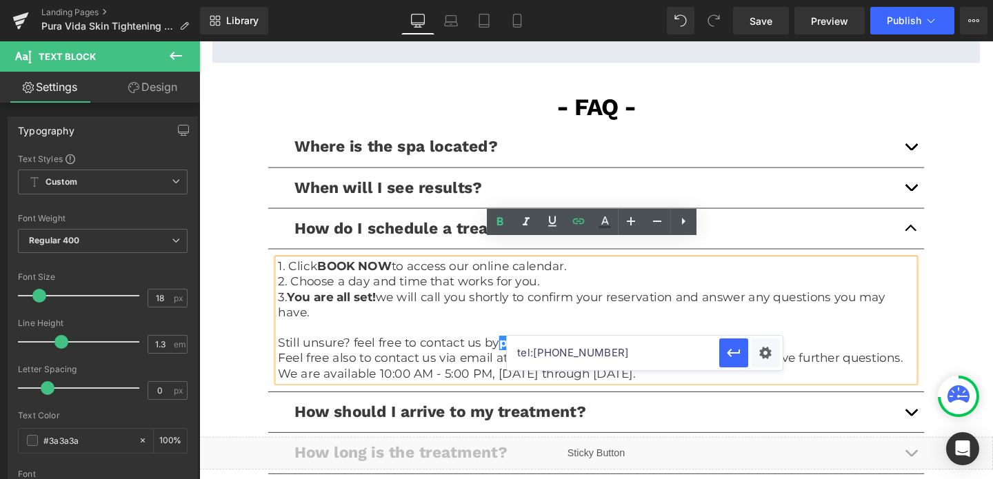
click at [580, 357] on input "tel:5873286478" at bounding box center [613, 353] width 212 height 34
click at [471, 230] on div "How do I schedule a treatment? Text Block" at bounding box center [617, 238] width 690 height 43
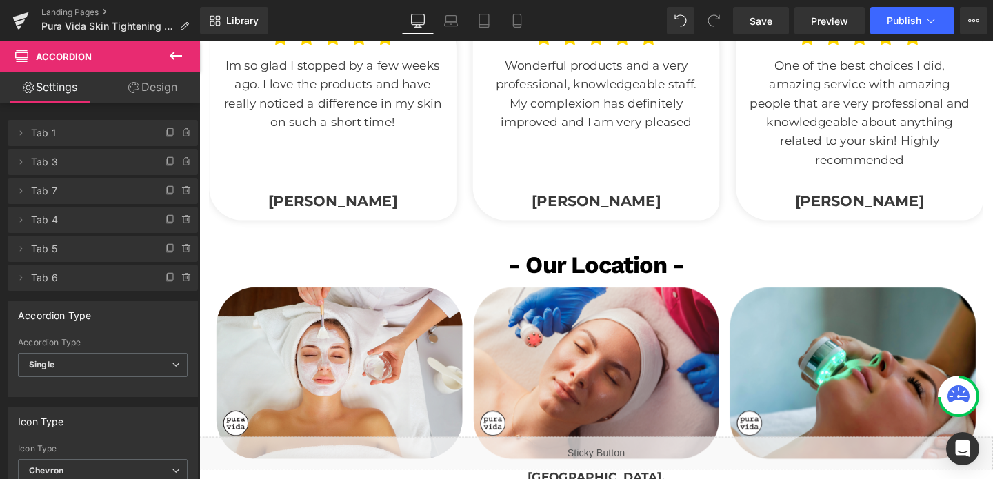
scroll to position [2367, 0]
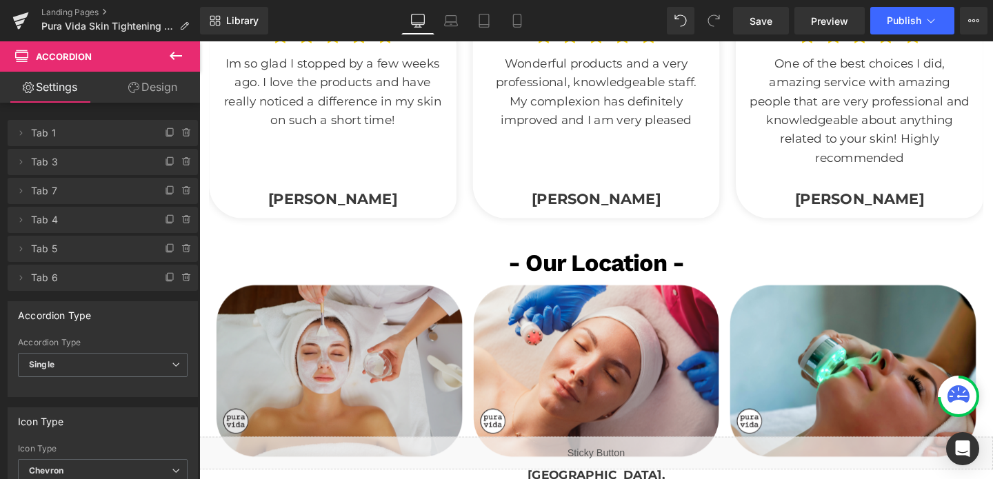
click at [418, 395] on img at bounding box center [346, 388] width 267 height 187
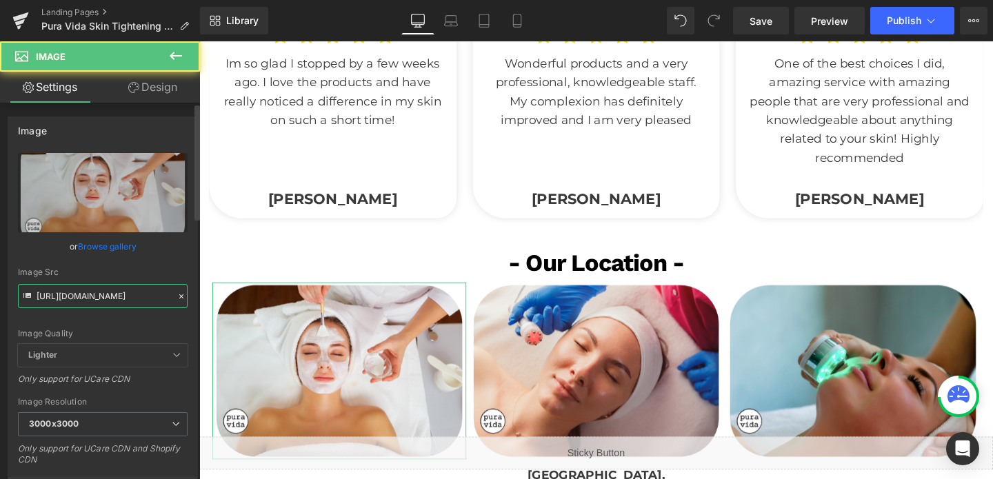
click at [92, 302] on input "https://cdn.shopify.com/s/files/1/0570/4895/7112/files/PVAB_3000x3000.png?v=175…" at bounding box center [103, 296] width 170 height 24
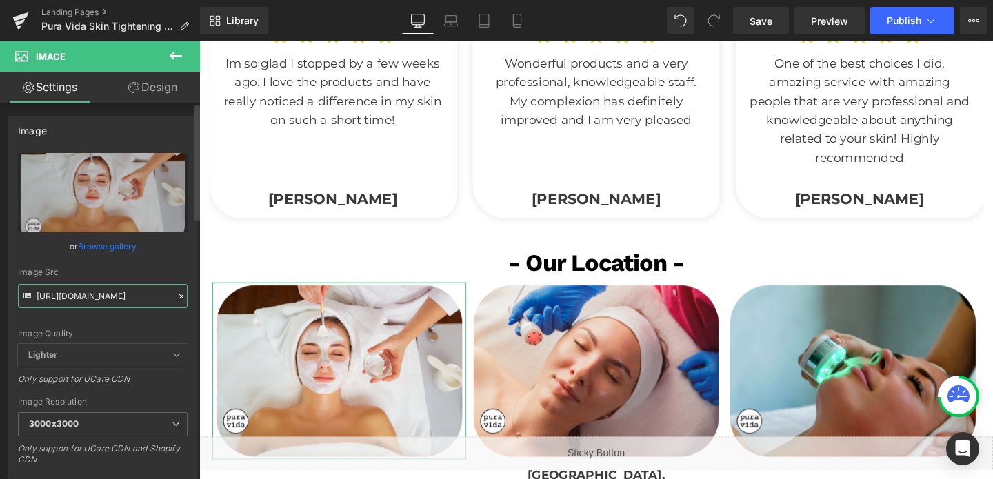
click at [92, 302] on input "https://cdn.shopify.com/s/files/1/0570/4895/7112/files/PVAB_3000x3000.png?v=175…" at bounding box center [103, 296] width 170 height 24
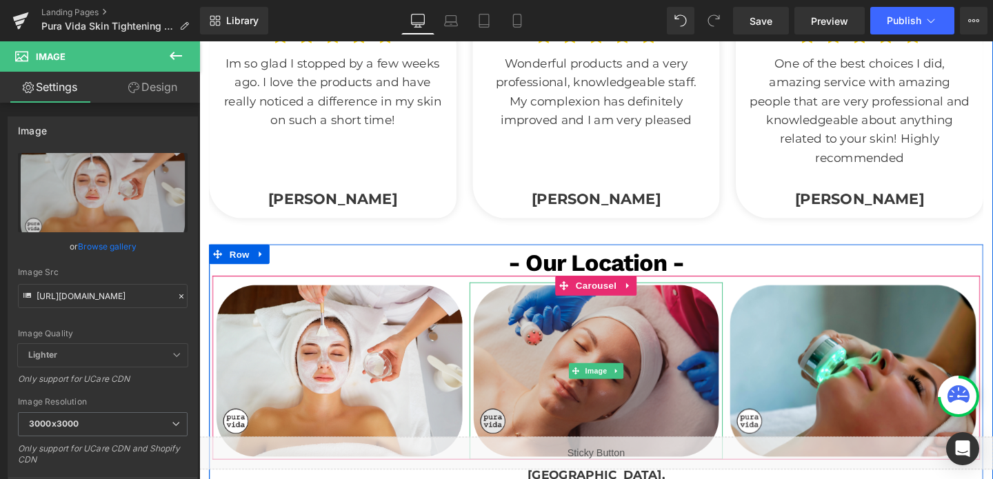
click at [616, 306] on img at bounding box center [617, 388] width 267 height 187
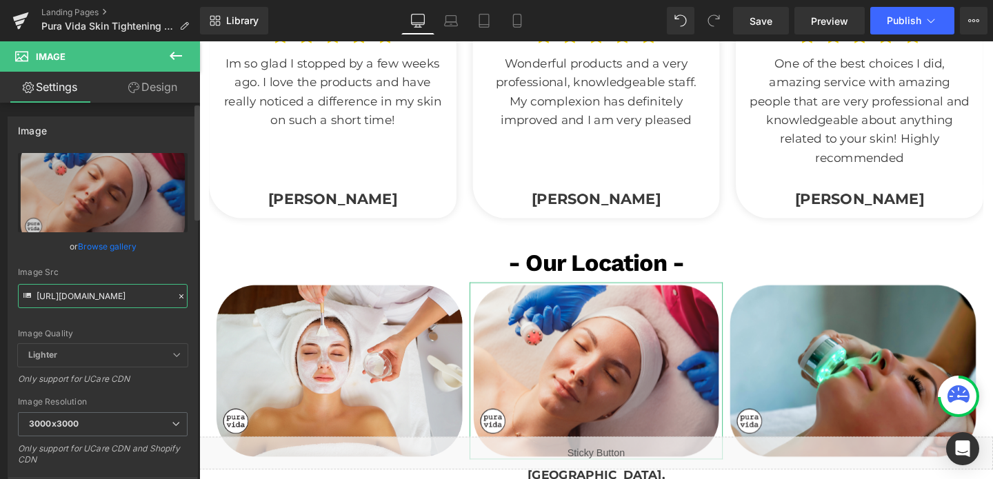
click at [108, 290] on input "https://cdn.shopify.com/s/files/1/0570/4895/7112/files/PVAB_2_3000x3000.png?v=1…" at bounding box center [103, 296] width 170 height 24
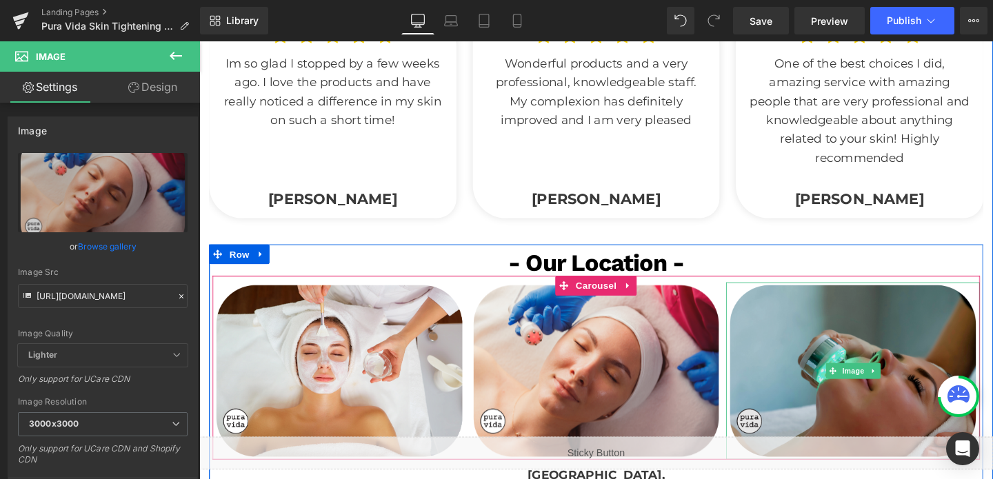
click at [800, 301] on img at bounding box center [886, 388] width 267 height 187
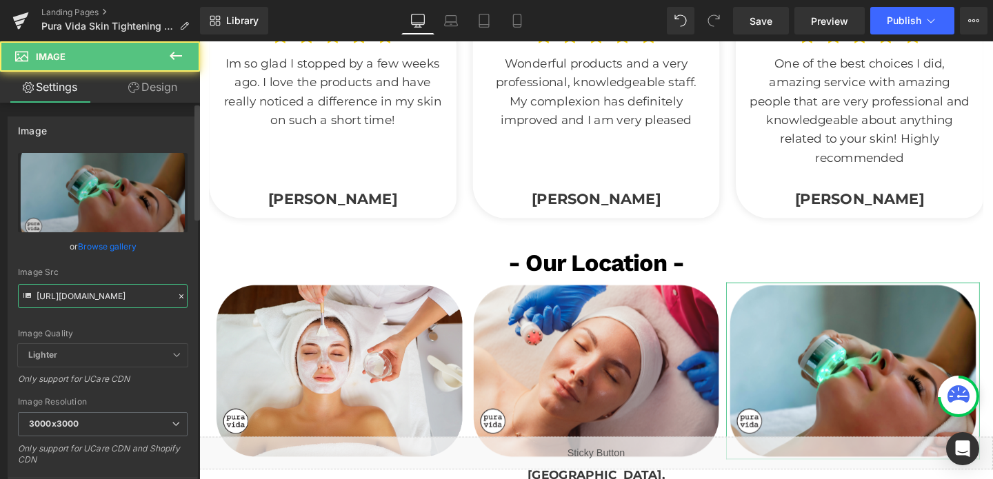
click at [88, 296] on input "https://cdn.shopify.com/s/files/1/0570/4895/7112/files/PVAB_3_3000x3000.png?v=1…" at bounding box center [103, 296] width 170 height 24
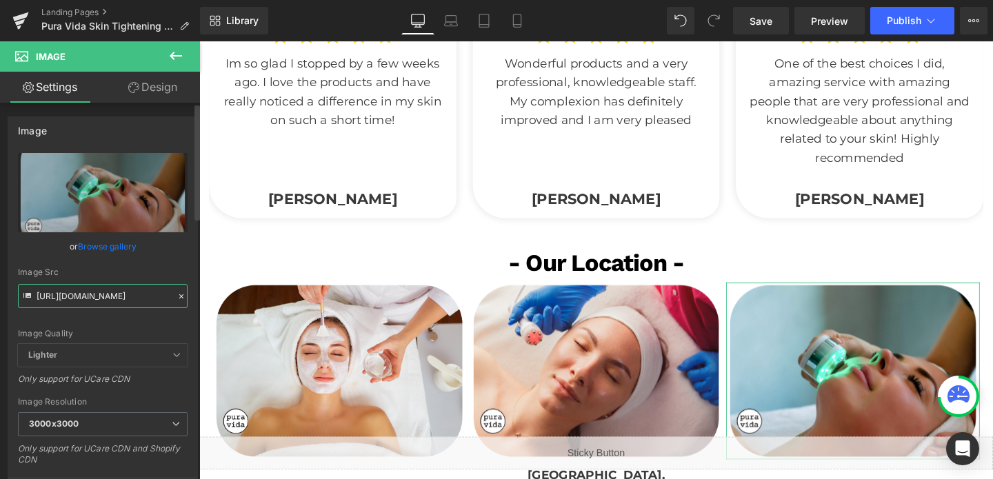
click at [88, 296] on input "https://cdn.shopify.com/s/files/1/0570/4895/7112/files/PVAB_3_3000x3000.png?v=1…" at bounding box center [103, 296] width 170 height 24
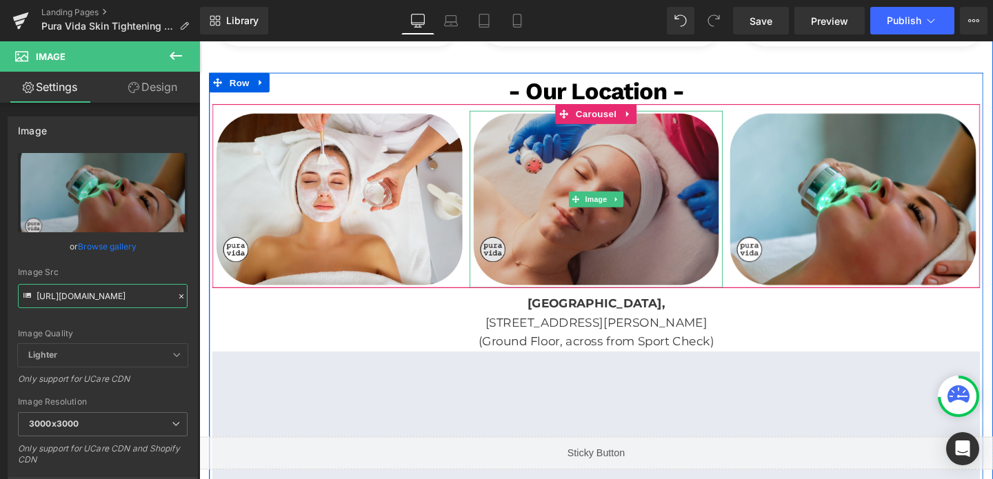
scroll to position [2618, 0]
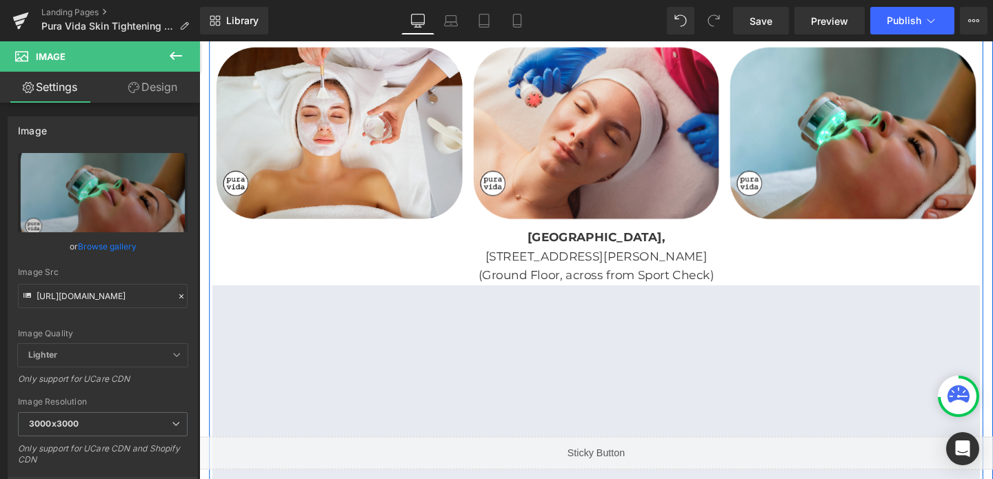
click at [569, 258] on p "[STREET_ADDRESS][PERSON_NAME]" at bounding box center [616, 268] width 807 height 20
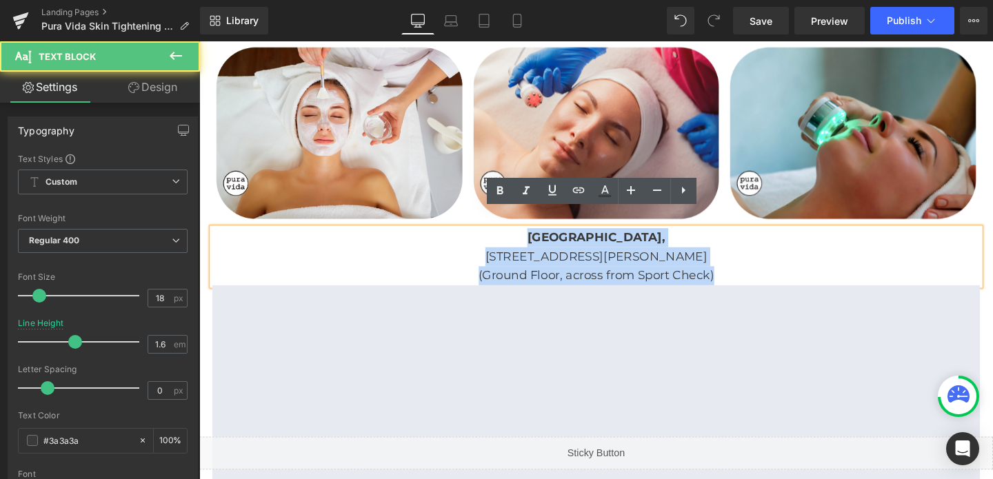
drag, startPoint x: 560, startPoint y: 229, endPoint x: 779, endPoint y: 263, distance: 222.0
click at [779, 263] on div "Southcentre Mall, 100 Anderson Rd SE, Calgary, AB T2J 3V1 (Ground Floor, across…" at bounding box center [616, 267] width 807 height 59
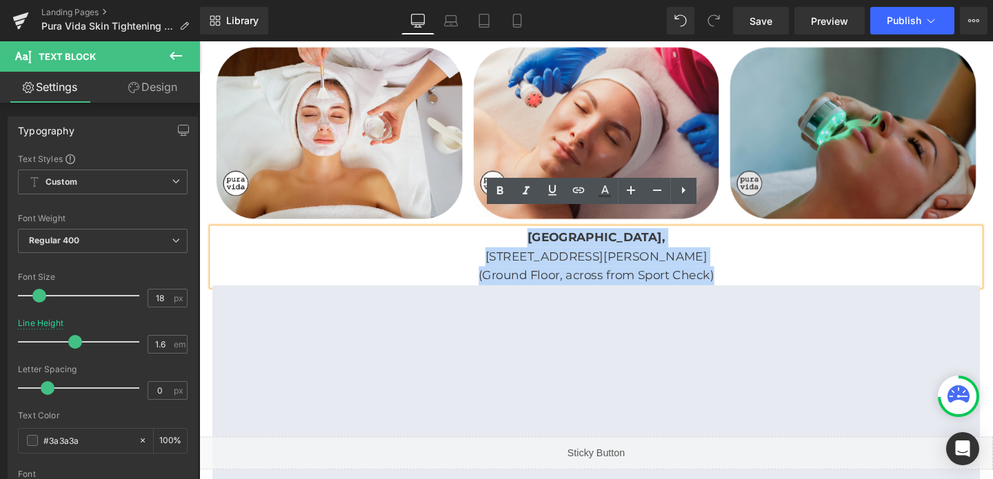
copy div "Southcentre Mall, 100 Anderson Rd SE, Calgary, AB T2J 3V1 (Ground Floor, across…"
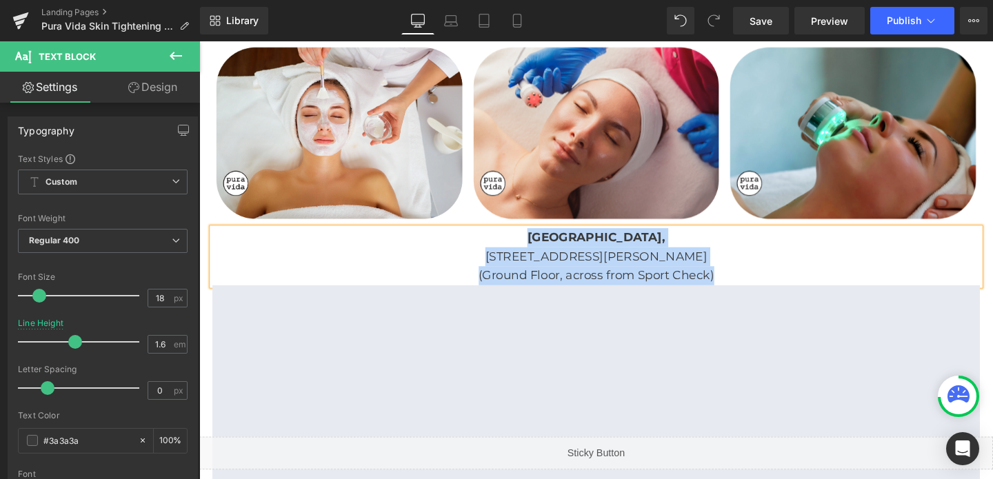
click at [533, 238] on p "[GEOGRAPHIC_DATA]," at bounding box center [616, 248] width 807 height 20
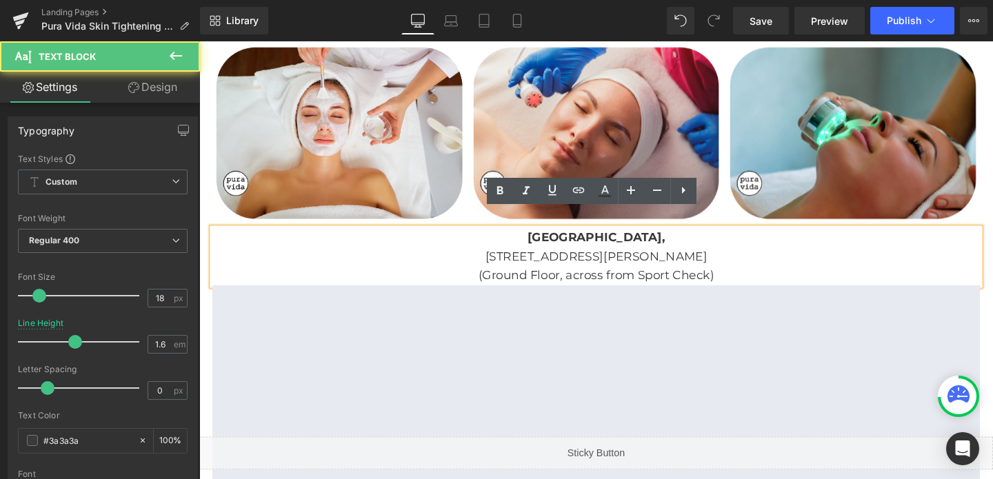
drag, startPoint x: 563, startPoint y: 228, endPoint x: 740, endPoint y: 266, distance: 180.6
click at [740, 266] on div "Southcentre Mall, 100 Anderson Rd SE, Calgary, AB T2J 3V1 (Ground Floor, across…" at bounding box center [616, 267] width 807 height 59
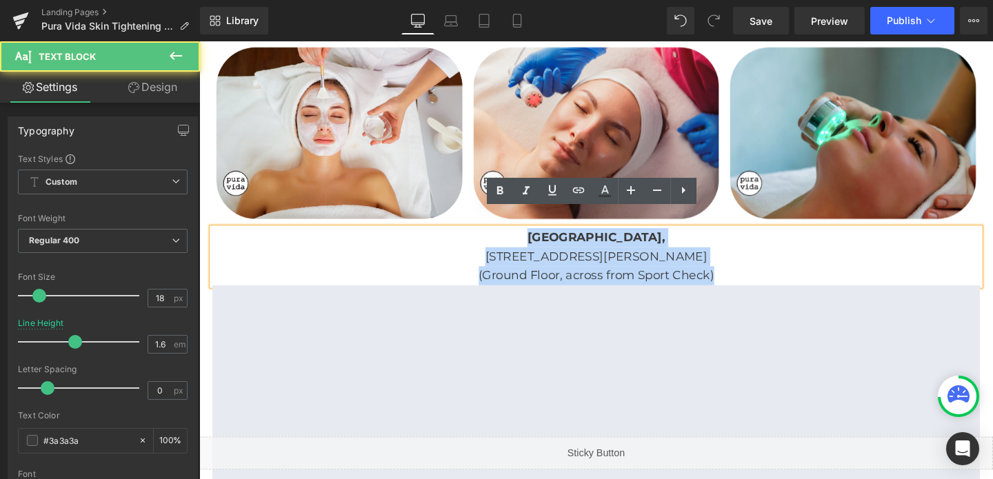
drag, startPoint x: 749, startPoint y: 266, endPoint x: 502, endPoint y: 236, distance: 248.2
click at [502, 238] on div "Southcentre Mall, 100 Anderson Rd SE, Calgary, AB T2J 3V1 (Ground Floor, across…" at bounding box center [616, 267] width 807 height 59
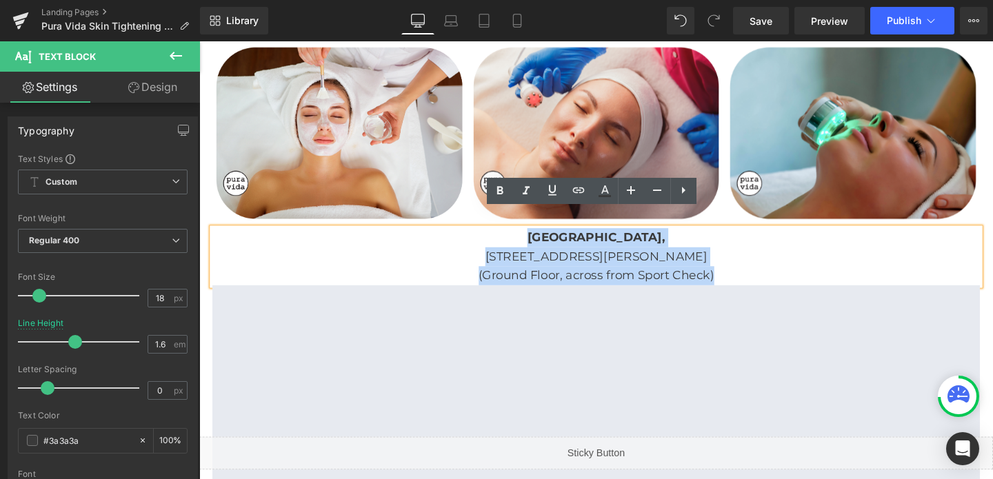
copy div "Southcentre Mall, 100 Anderson Rd SE, Calgary, AB T2J 3V1 (Ground Floor, across…"
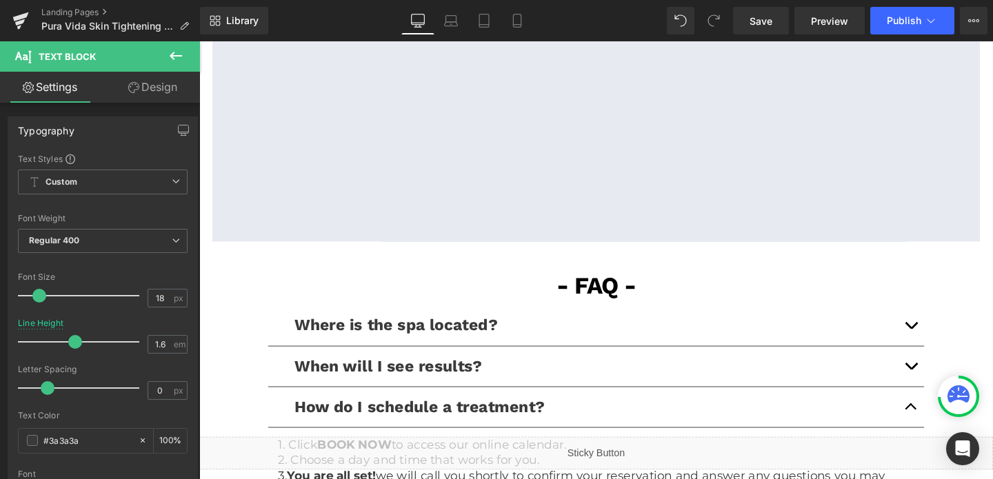
scroll to position [2943, 0]
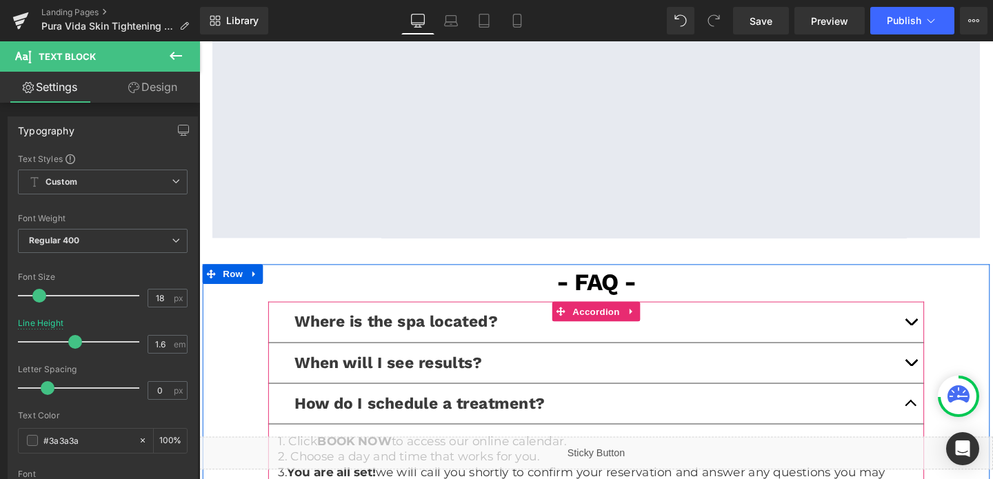
click at [942, 315] on button "button" at bounding box center [948, 336] width 28 height 42
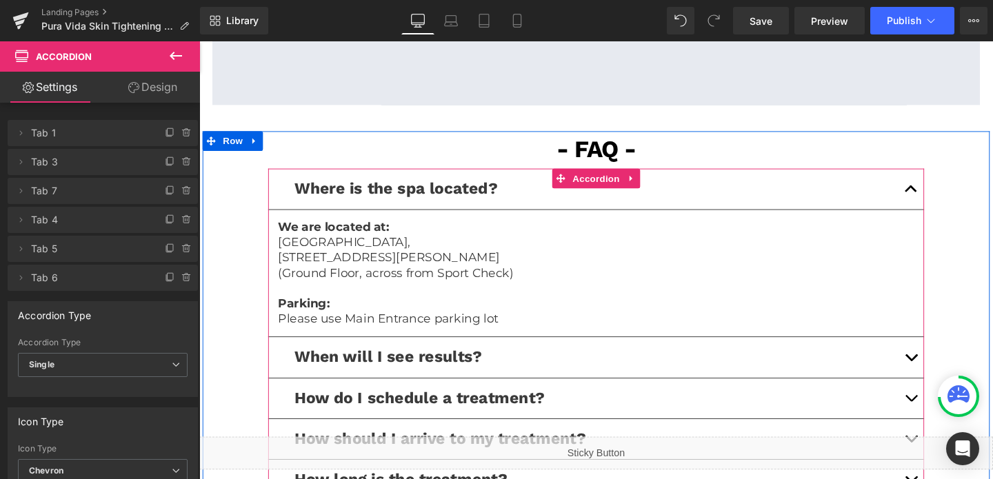
scroll to position [3093, 0]
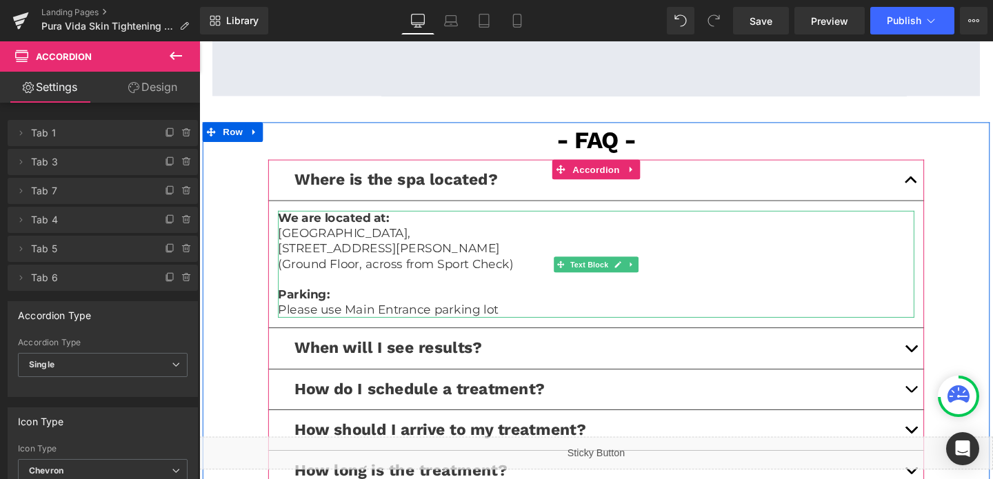
click at [475, 316] on p "Please use Main Entrance parking lot" at bounding box center [616, 324] width 669 height 16
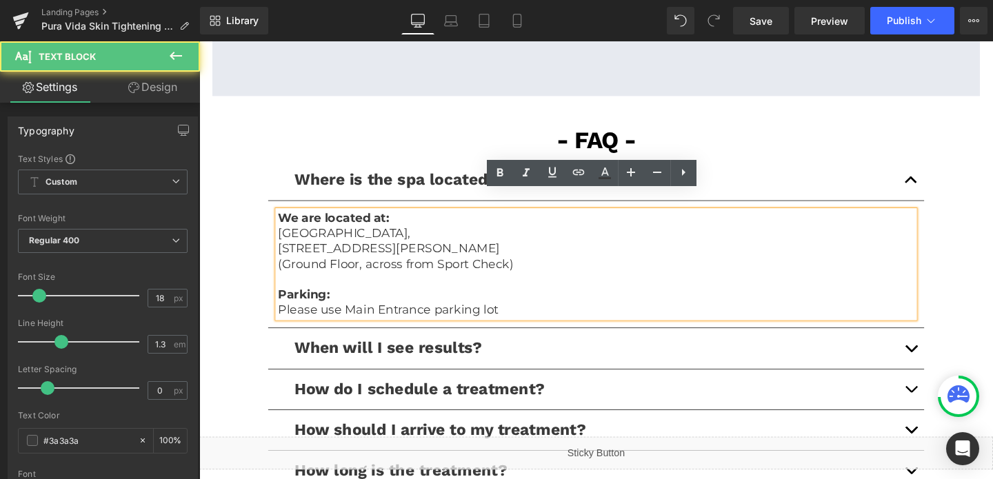
click at [475, 316] on p "Please use Main Entrance parking lot" at bounding box center [616, 324] width 669 height 16
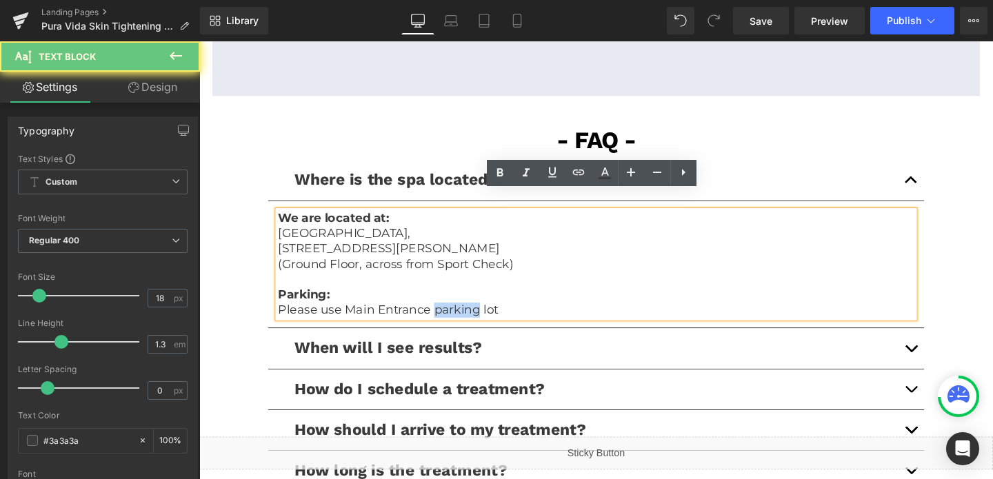
click at [475, 316] on p "Please use Main Entrance parking lot" at bounding box center [616, 324] width 669 height 16
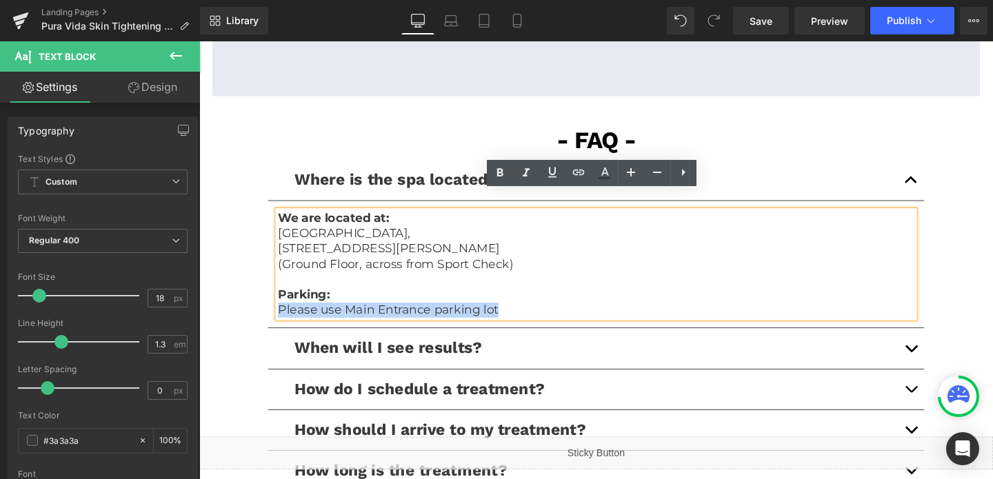
copy p "Please use Main Entrance parking lot"
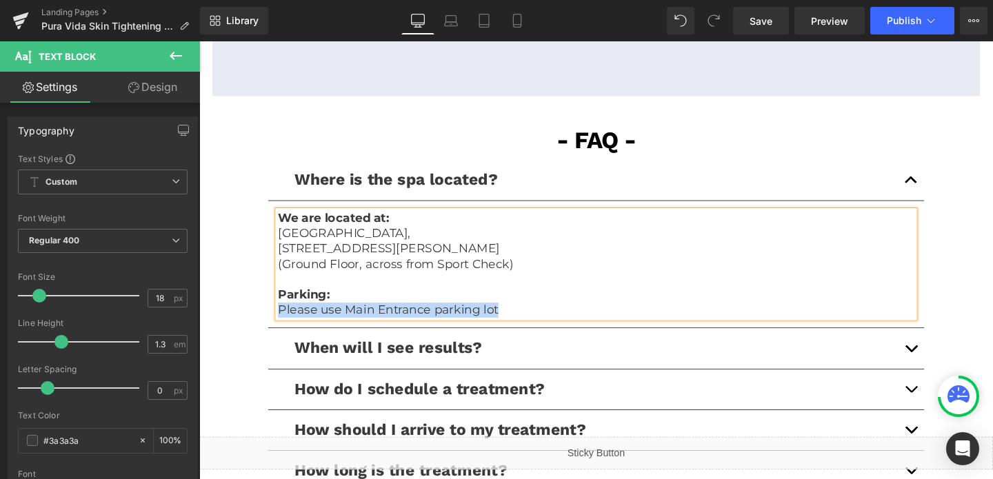
scroll to position [3105, 0]
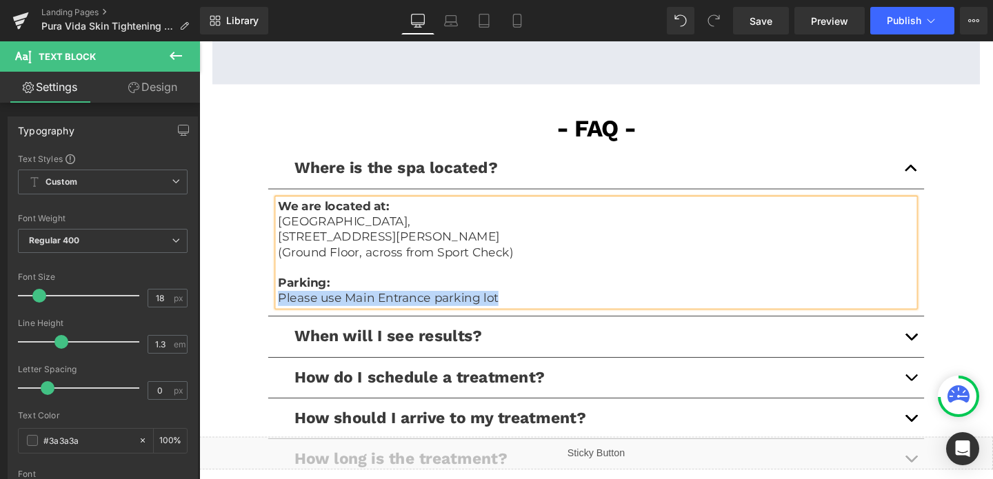
click at [947, 375] on button "button" at bounding box center [948, 396] width 28 height 42
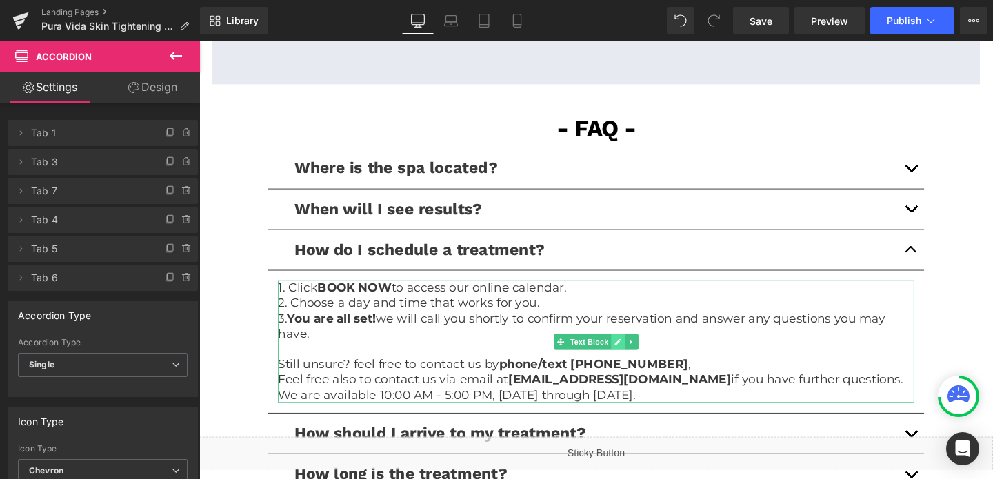
click at [639, 354] on icon at bounding box center [640, 358] width 8 height 8
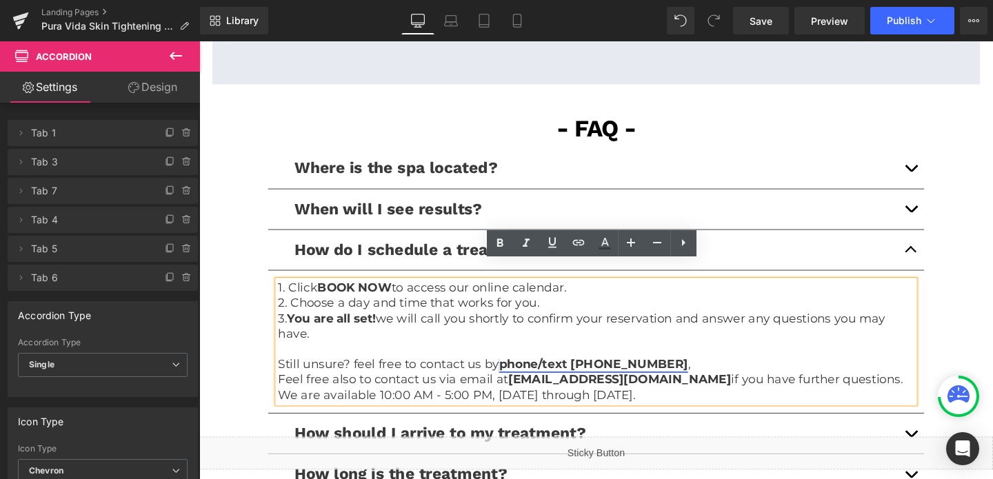
click at [650, 374] on link "phone/text (587) 328-6478" at bounding box center [614, 381] width 199 height 15
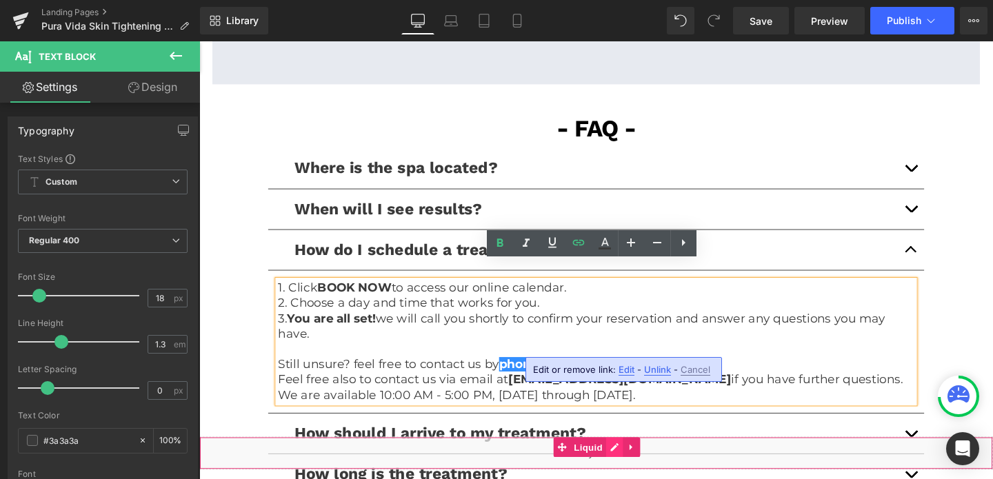
click at [635, 475] on div "Liquid" at bounding box center [616, 474] width 835 height 34
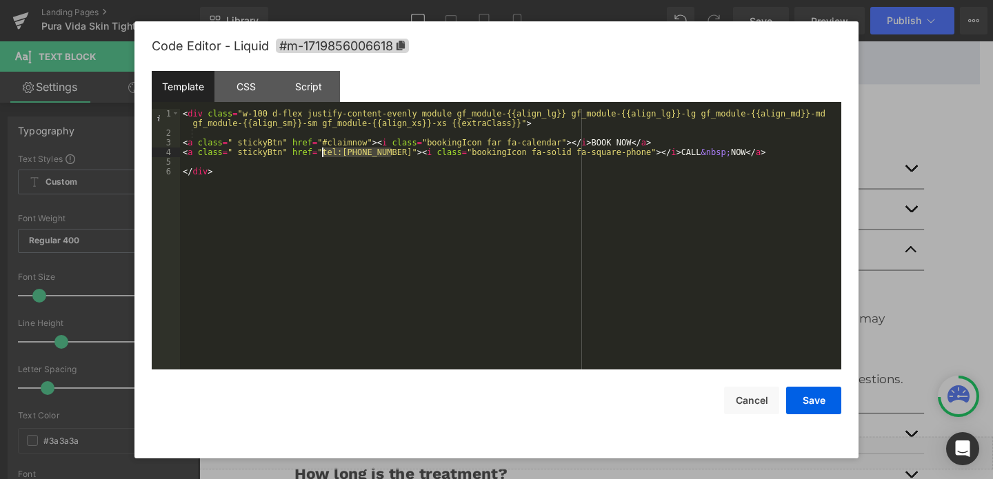
drag, startPoint x: 393, startPoint y: 153, endPoint x: 324, endPoint y: 157, distance: 69.8
click at [324, 157] on div "< div class = "w-100 d-flex justify-content-evenly module gf_module-{{align_lg}…" at bounding box center [511, 254] width 662 height 290
click at [746, 415] on div "Code Editor - Liquid #m-1719856006618 Template CSS Script Data 1 2 3 4 5 6 < di…" at bounding box center [497, 239] width 690 height 437
click at [747, 406] on button "Cancel" at bounding box center [751, 401] width 55 height 28
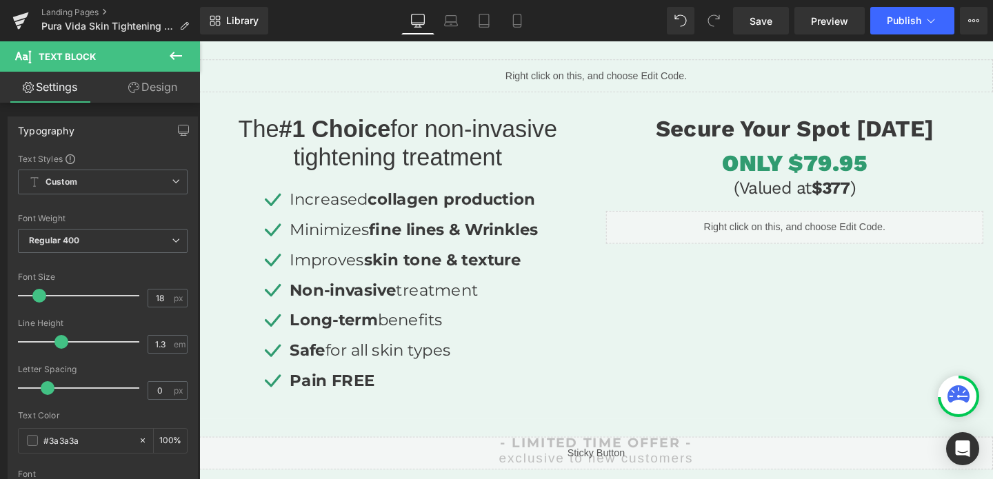
scroll to position [0, 0]
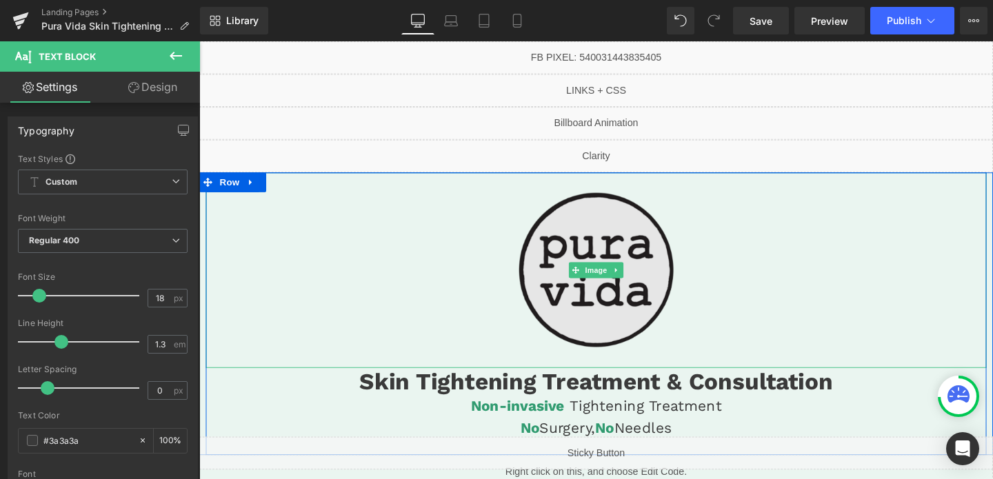
click at [637, 301] on img at bounding box center [617, 282] width 206 height 206
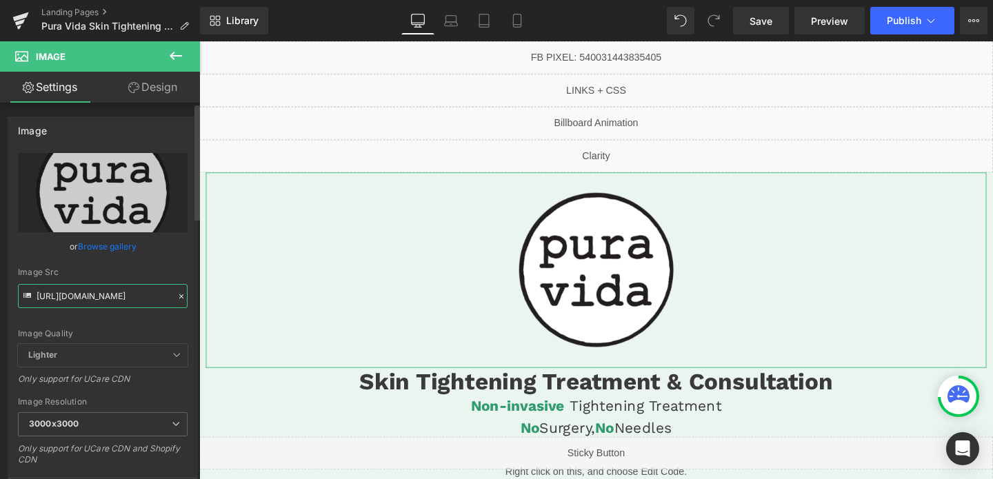
click at [125, 298] on input "https://cdn.shopify.com/s/files/1/0570/4895/7112/files/PuraVidaAB_1_3000x3000.p…" at bounding box center [103, 296] width 170 height 24
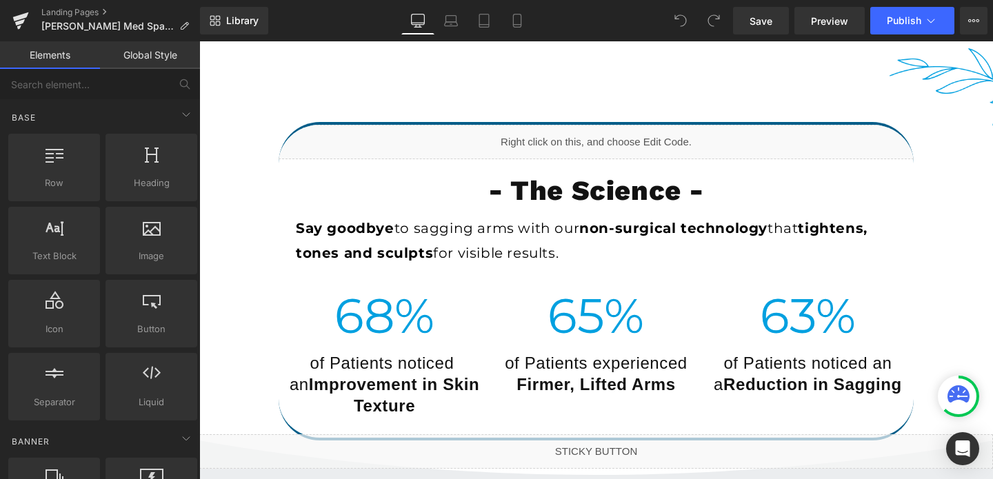
scroll to position [3396, 0]
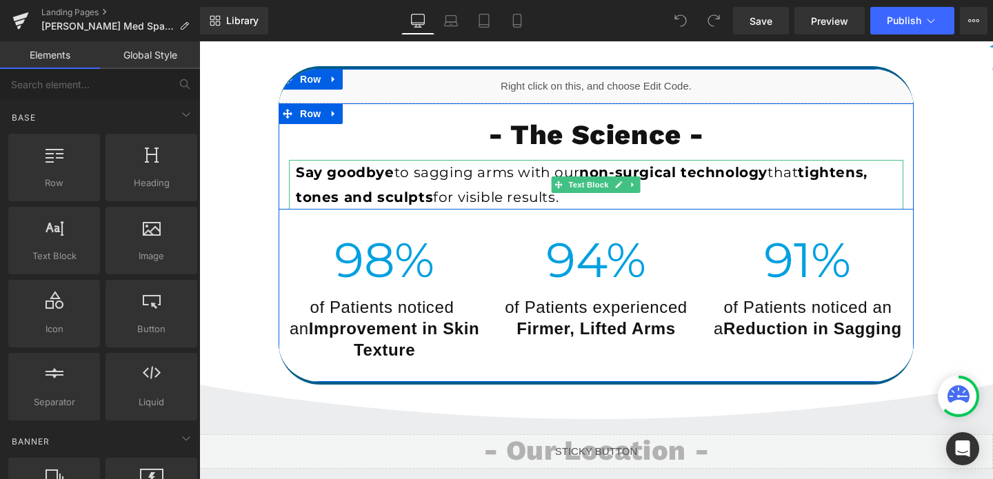
click at [499, 199] on span "for visible results." at bounding box center [496, 197] width 126 height 17
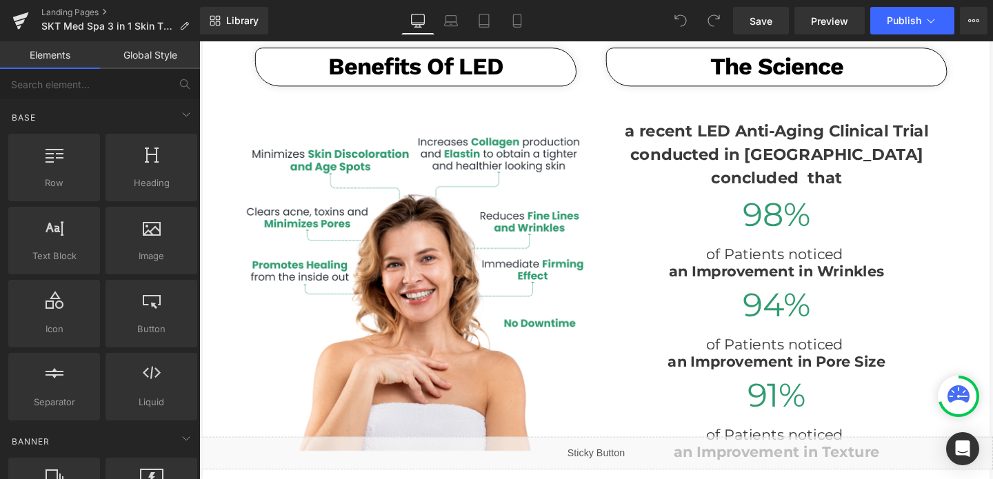
scroll to position [1449, 0]
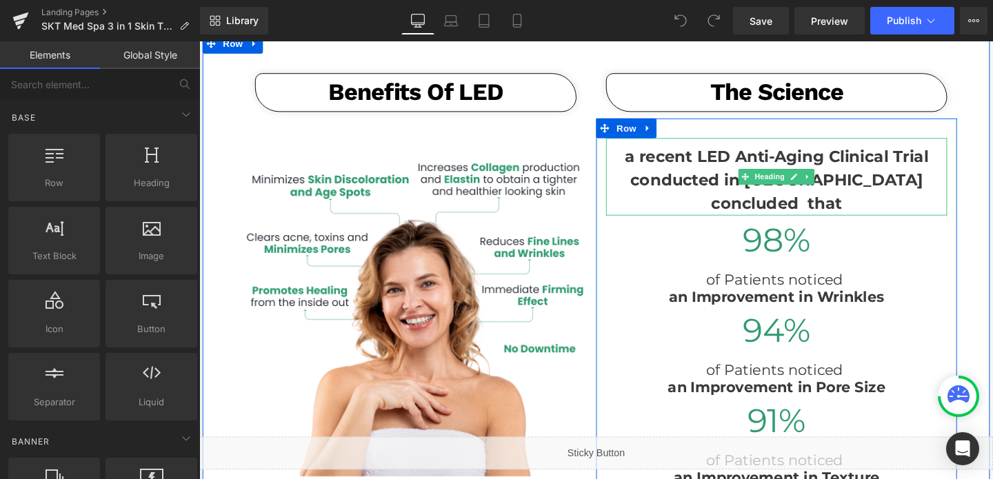
click at [739, 195] on h3 "a recent LED Anti-Aging Clinical Trial conducted in [GEOGRAPHIC_DATA] concluded…" at bounding box center [806, 187] width 359 height 75
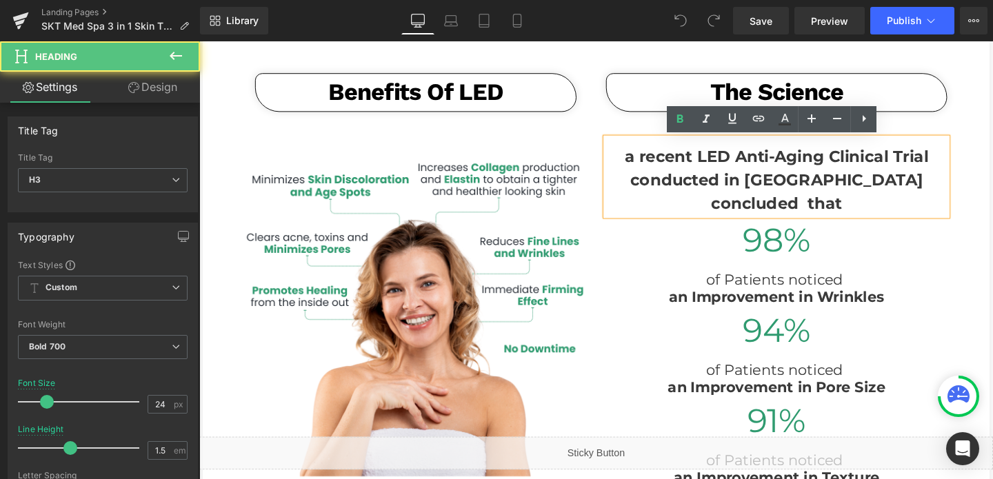
drag, startPoint x: 645, startPoint y: 158, endPoint x: 898, endPoint y: 217, distance: 259.9
click at [898, 217] on h3 "a recent LED Anti-Aging Clinical Trial conducted in [GEOGRAPHIC_DATA] concluded…" at bounding box center [806, 187] width 359 height 75
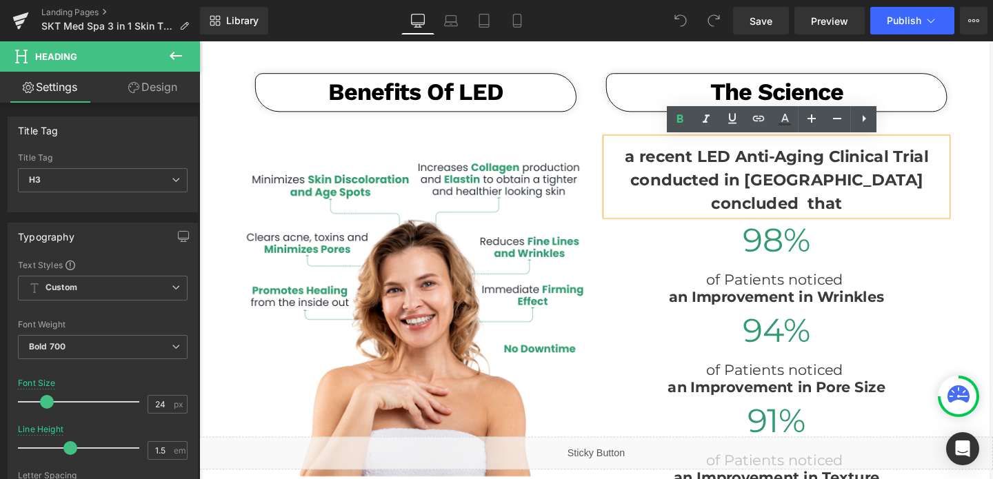
paste div
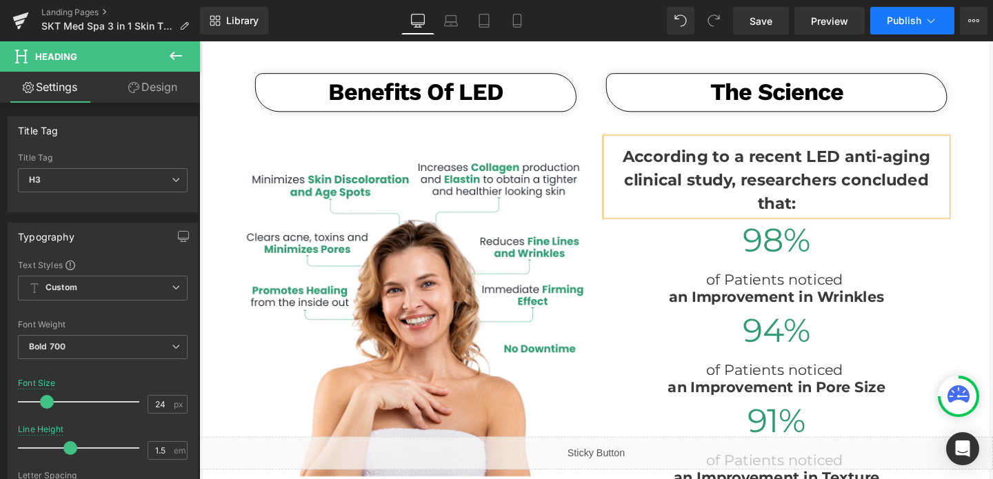
click at [888, 30] on button "Publish" at bounding box center [913, 21] width 84 height 28
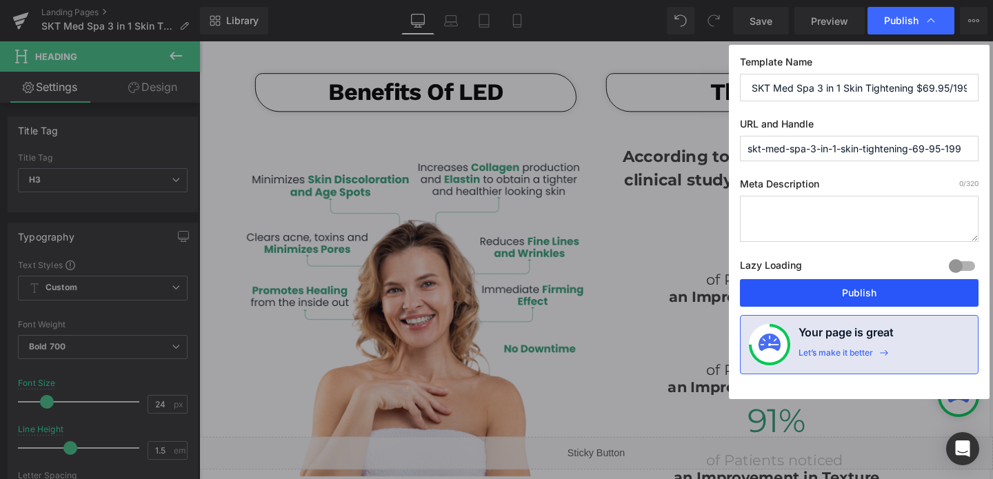
click at [826, 295] on button "Publish" at bounding box center [859, 293] width 239 height 28
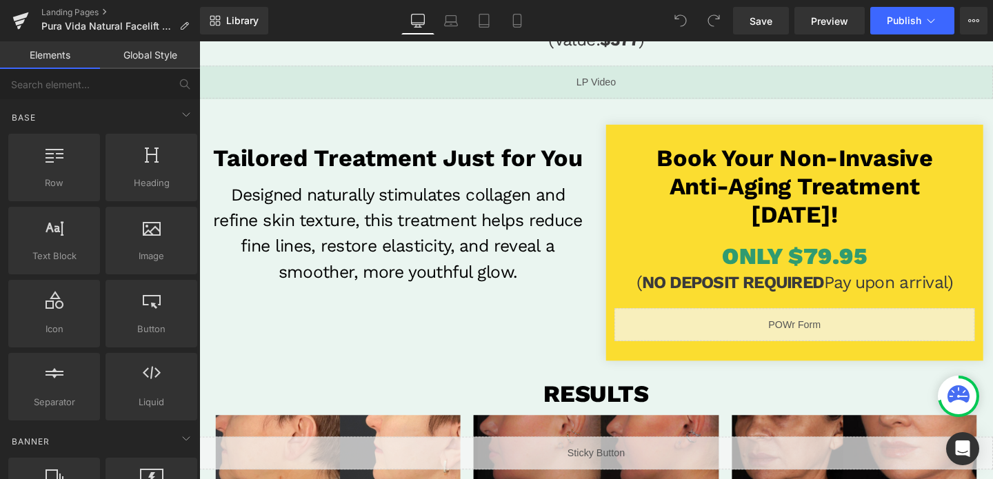
scroll to position [245, 0]
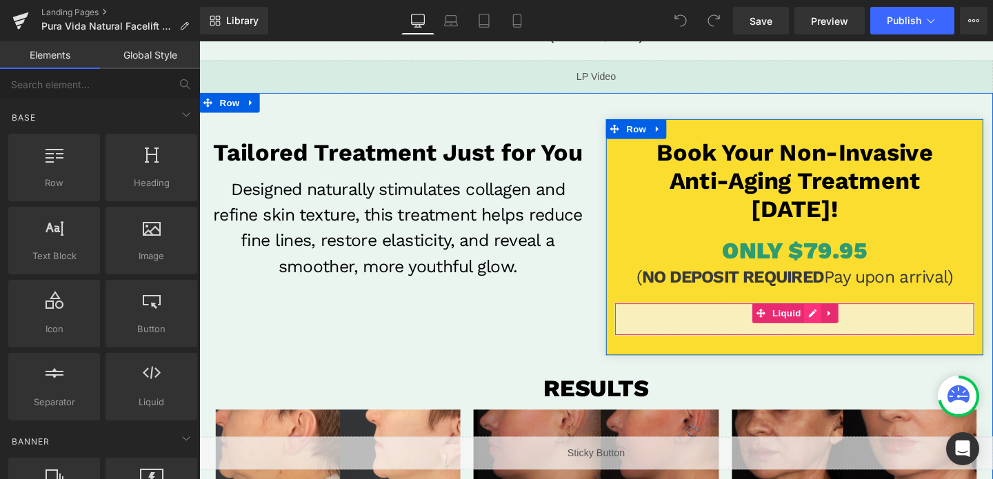
click at [842, 330] on div "Liquid" at bounding box center [825, 334] width 379 height 34
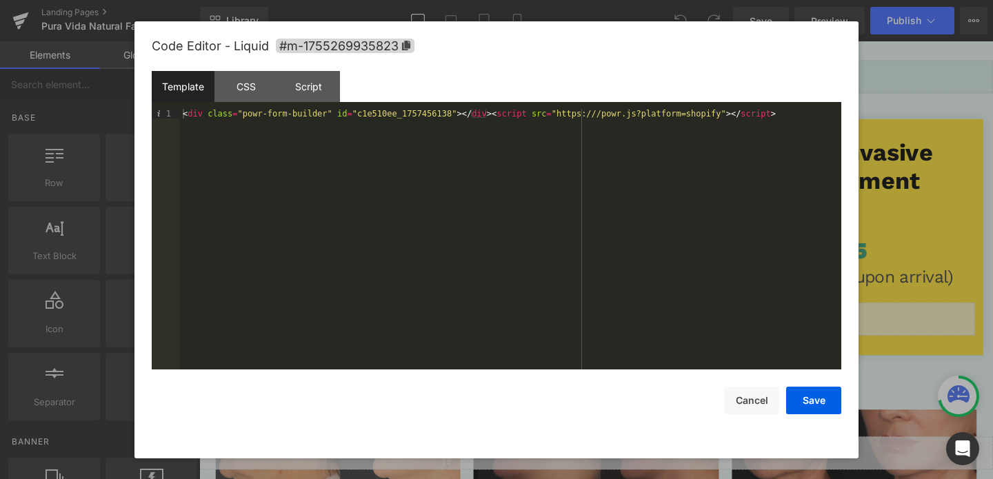
click at [565, 115] on div "< div class = "powr-form-builder" id = "c1e510ee_1757456138" > </ div > < scrip…" at bounding box center [511, 249] width 662 height 280
click at [807, 403] on button "Save" at bounding box center [814, 401] width 55 height 28
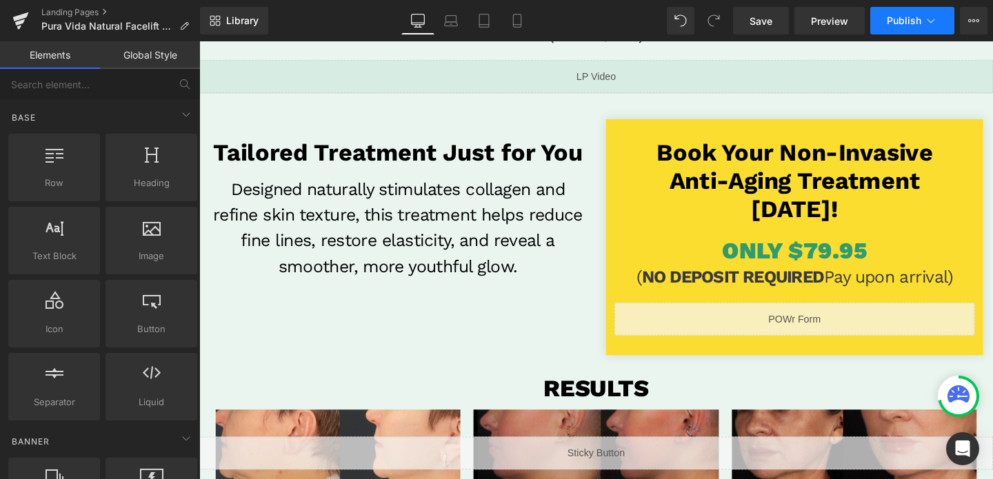
click at [885, 30] on button "Publish" at bounding box center [913, 21] width 84 height 28
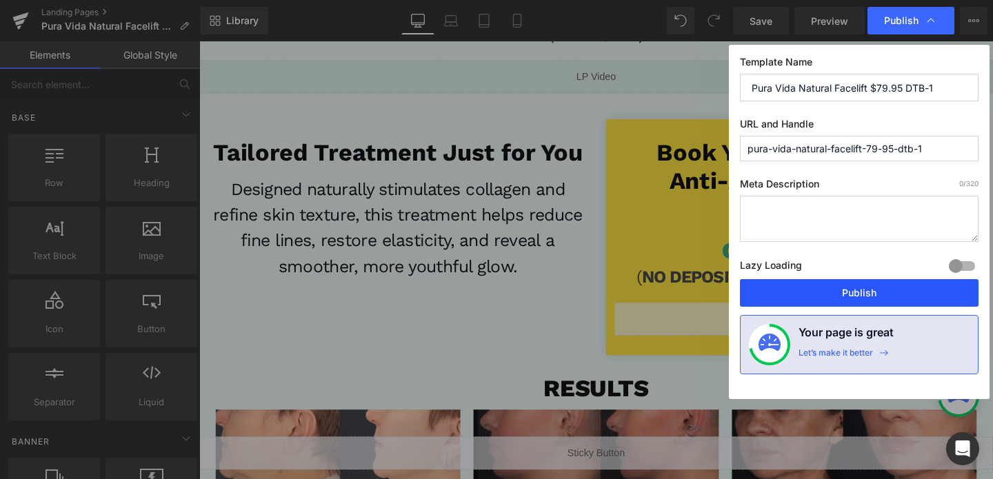
click at [836, 290] on button "Publish" at bounding box center [859, 293] width 239 height 28
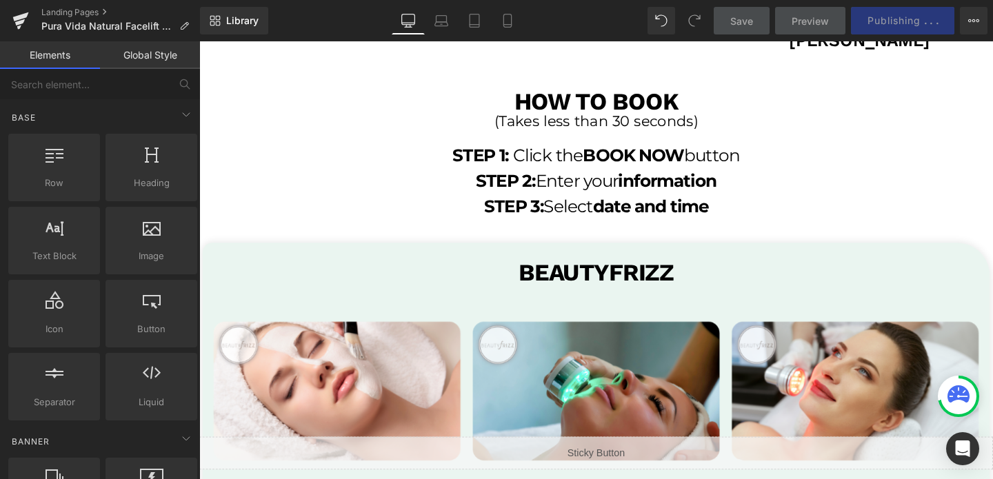
scroll to position [2504, 0]
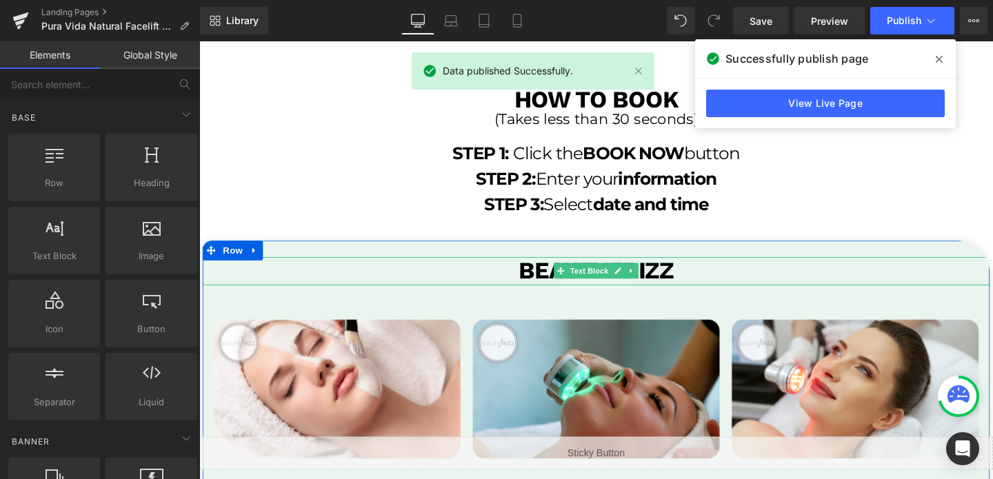
click at [666, 293] on b "Beautyfrizz" at bounding box center [617, 282] width 164 height 29
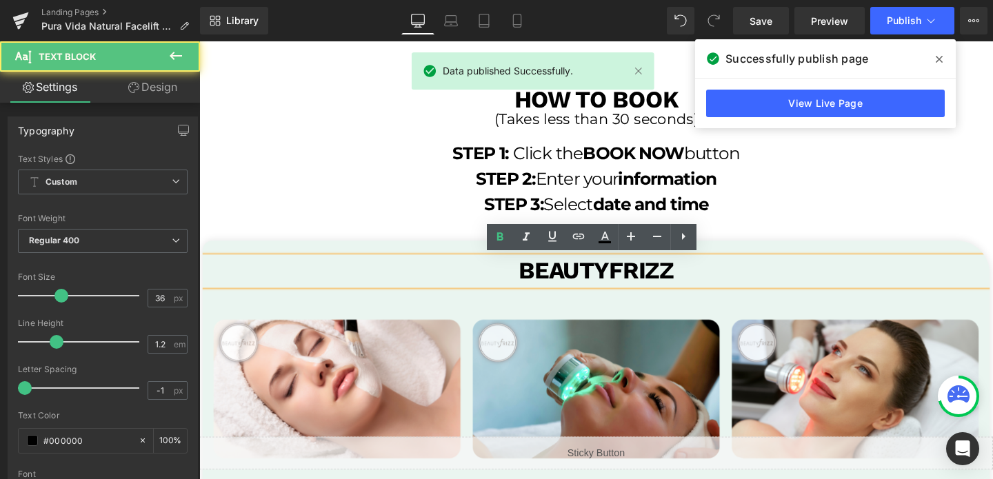
click at [683, 284] on b "Beautyfrizz" at bounding box center [617, 282] width 164 height 29
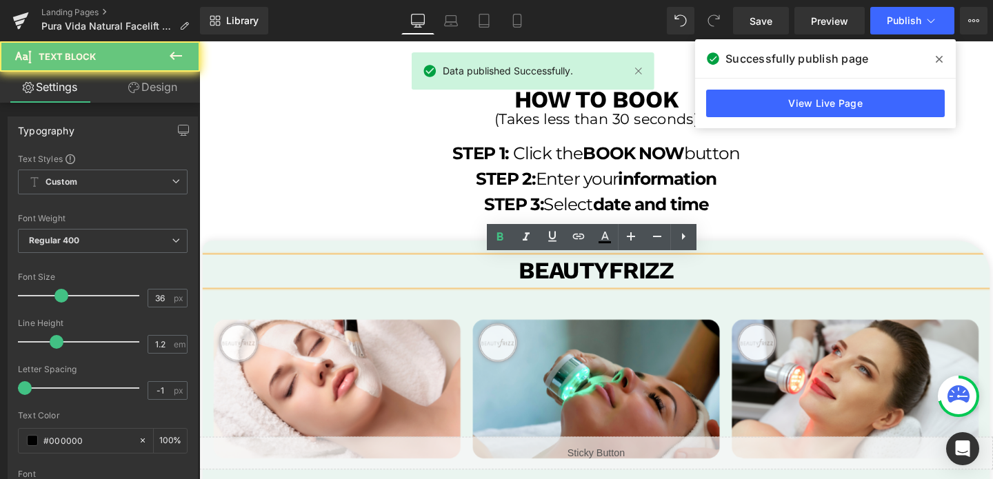
click at [683, 284] on b "Beautyfrizz" at bounding box center [617, 282] width 164 height 29
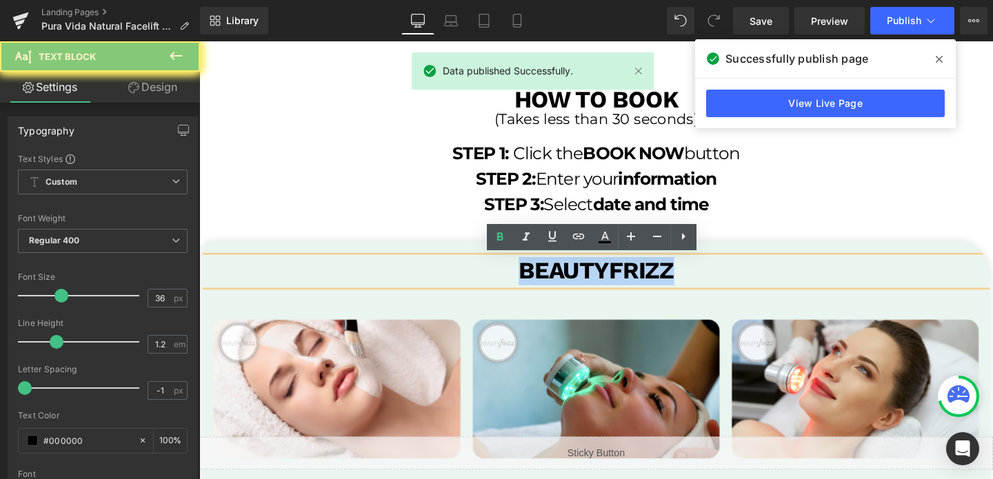
click at [683, 284] on b "Beautyfrizz" at bounding box center [617, 282] width 164 height 29
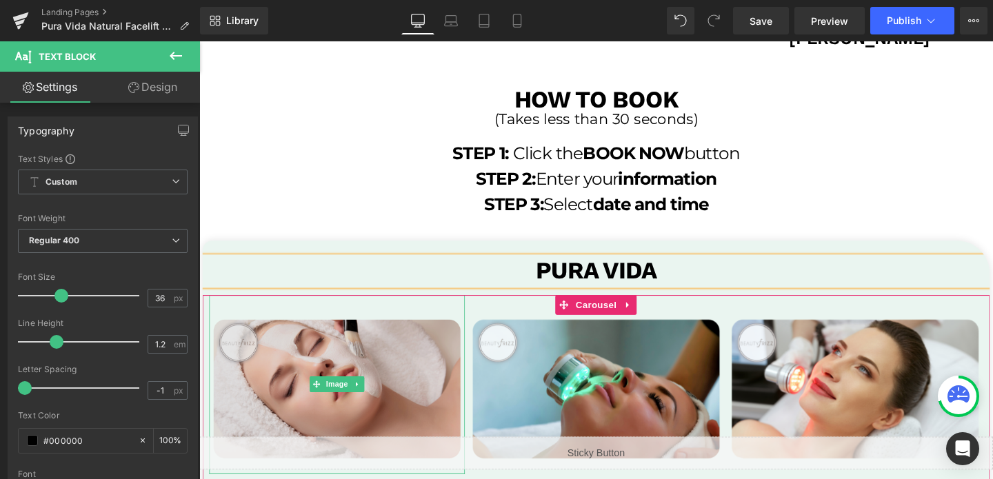
click at [365, 348] on img at bounding box center [344, 402] width 269 height 188
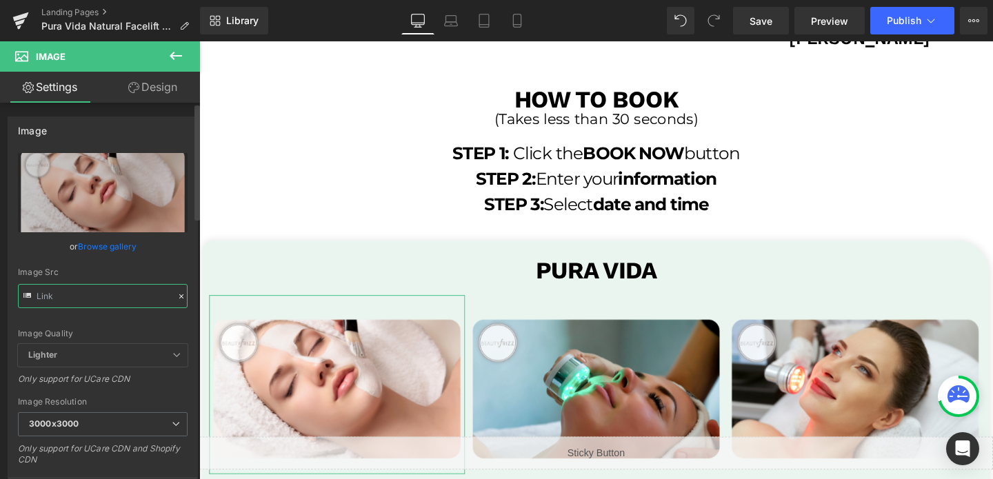
click at [120, 297] on input "text" at bounding box center [103, 296] width 170 height 24
paste input "PVAB_3000x3000.png?v=1754592459"
type input "https://cdn.shopify.com/s/files/1/0570/4895/7112/files/PVAB_3000x3000.png?v=175…"
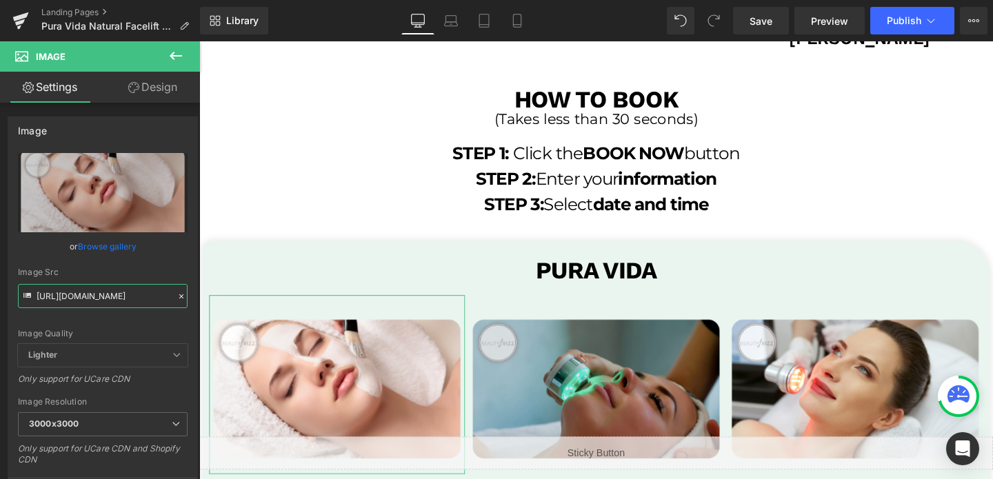
scroll to position [0, 240]
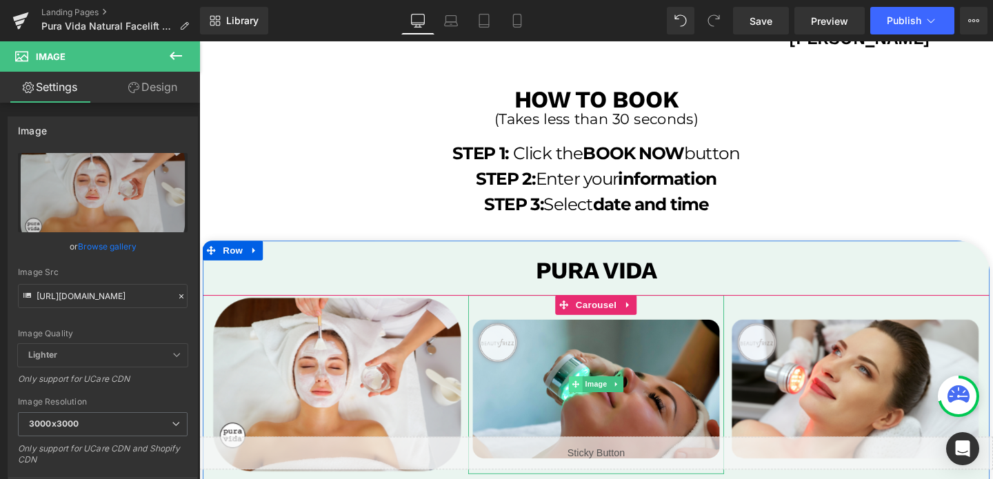
click at [600, 409] on span at bounding box center [595, 402] width 14 height 17
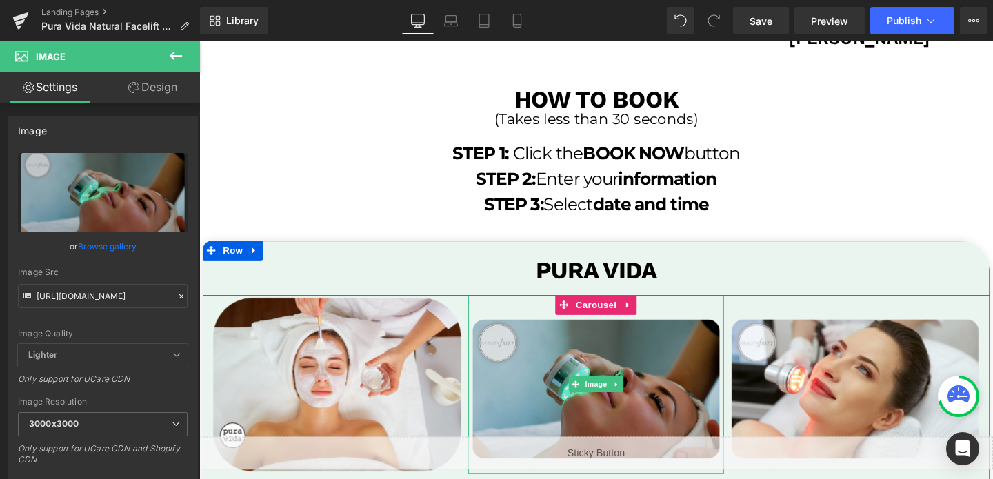
click at [579, 368] on img at bounding box center [616, 402] width 269 height 188
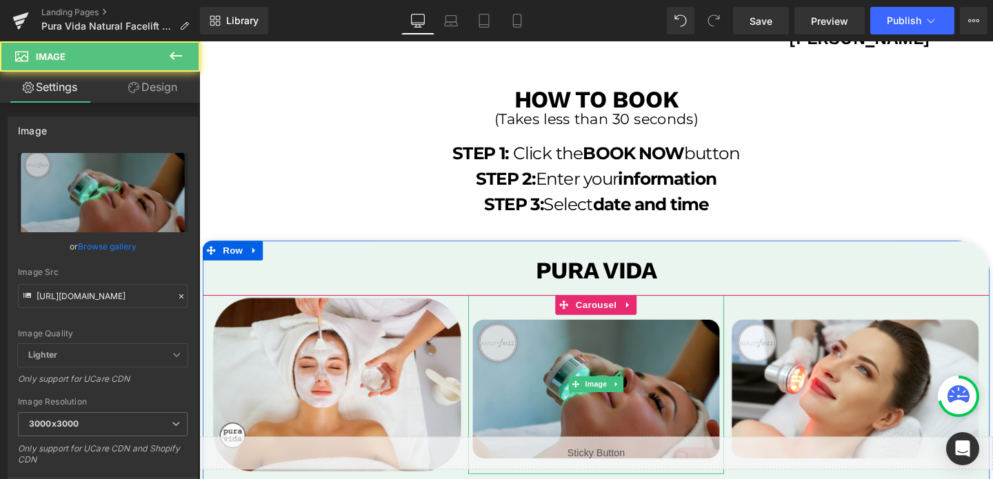
click at [520, 371] on img at bounding box center [616, 402] width 269 height 188
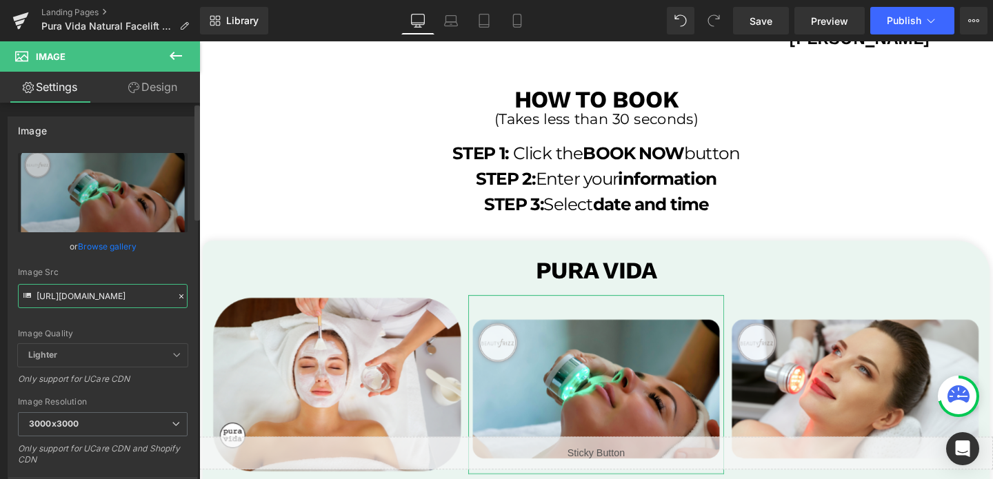
click at [88, 295] on input "https://cdn.shopify.com/s/files/1/0570/4895/7112/files/BeautyFrizz_newlogo_1_30…" at bounding box center [103, 296] width 170 height 24
paste input "PVAB_2_3000x3000.png?v=1754592460"
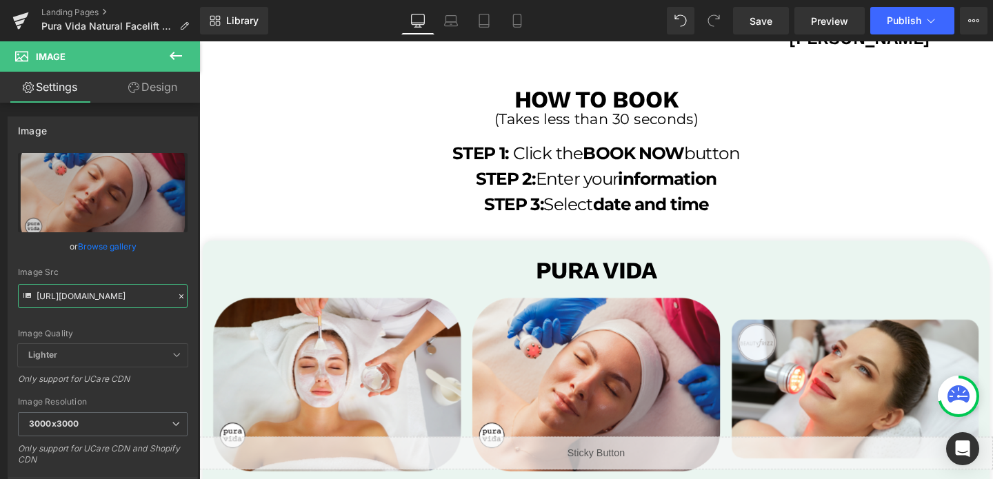
type input "https://cdn.shopify.com/s/files/1/0570/4895/7112/files/PVAB_2_3000x3000.png?v=1…"
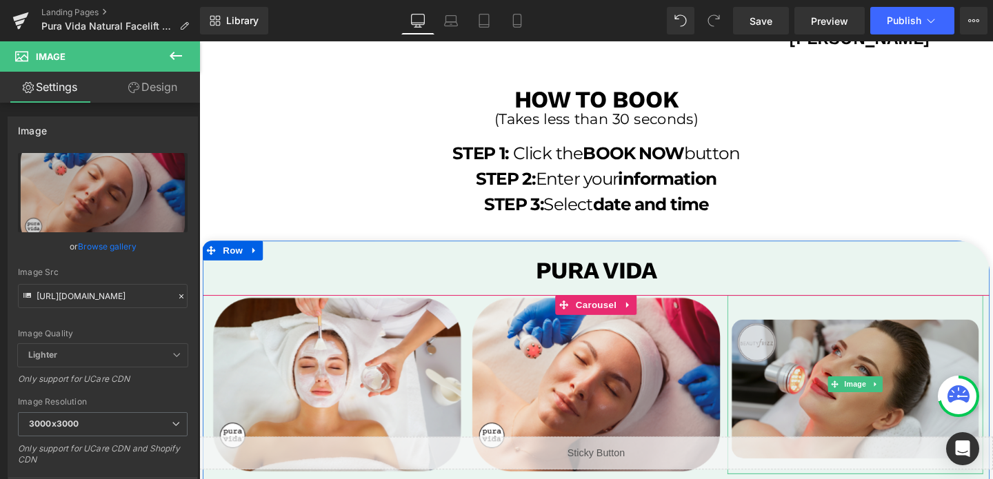
click at [785, 372] on img at bounding box center [889, 402] width 269 height 188
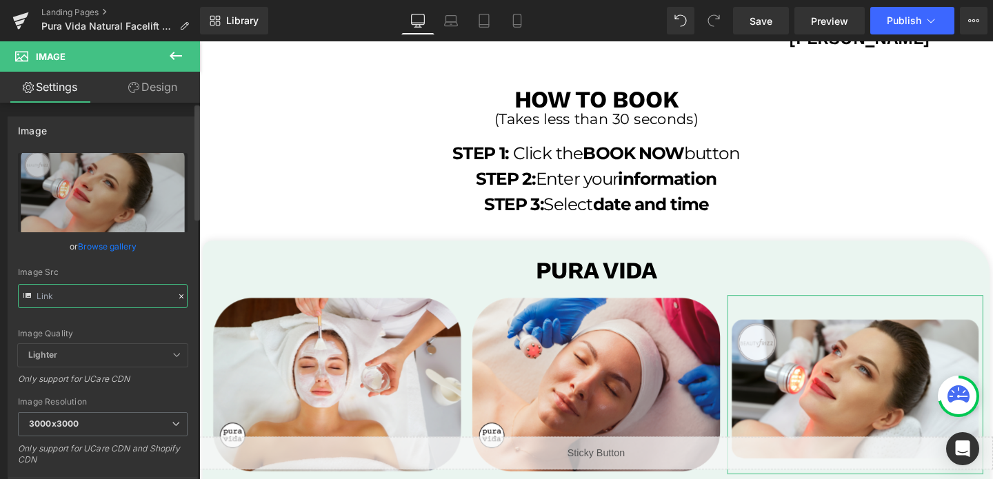
click at [94, 295] on input "text" at bounding box center [103, 296] width 170 height 24
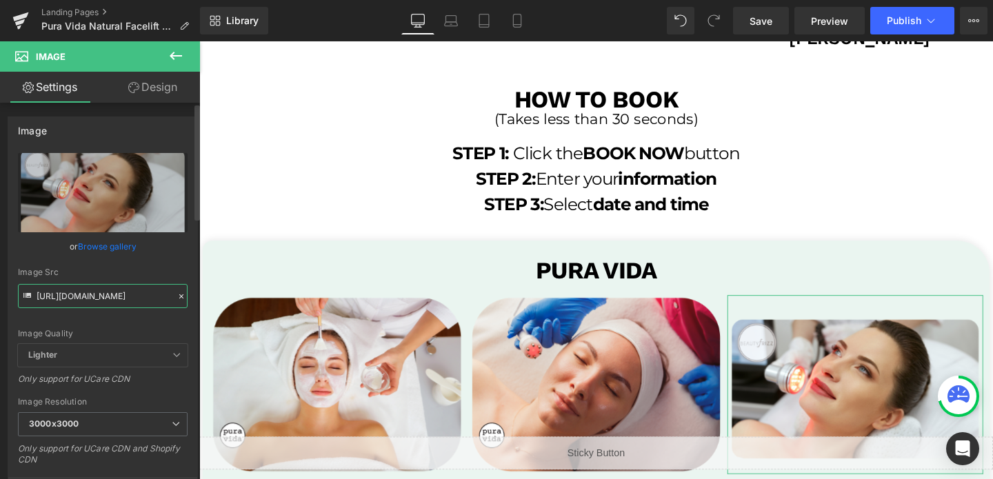
paste input "PVAB_3_3000x3000.png?v=1754592462"
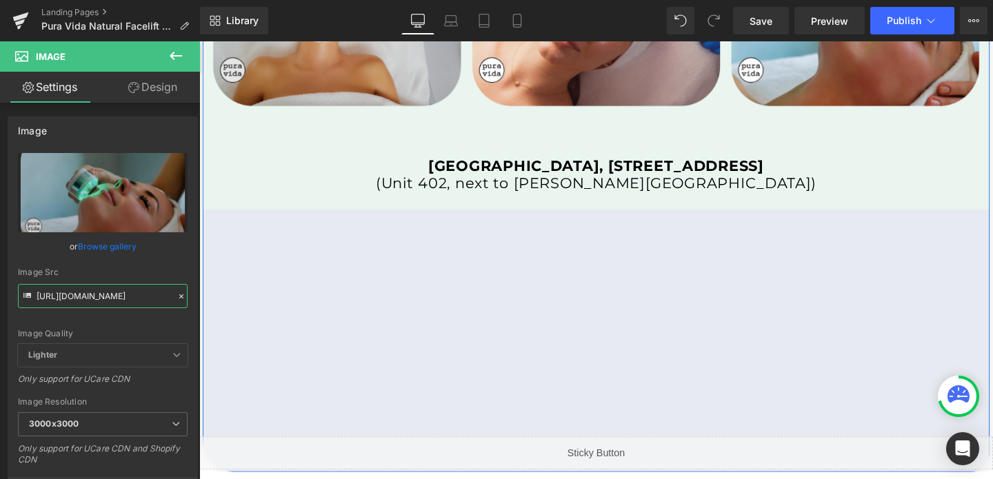
scroll to position [2890, 0]
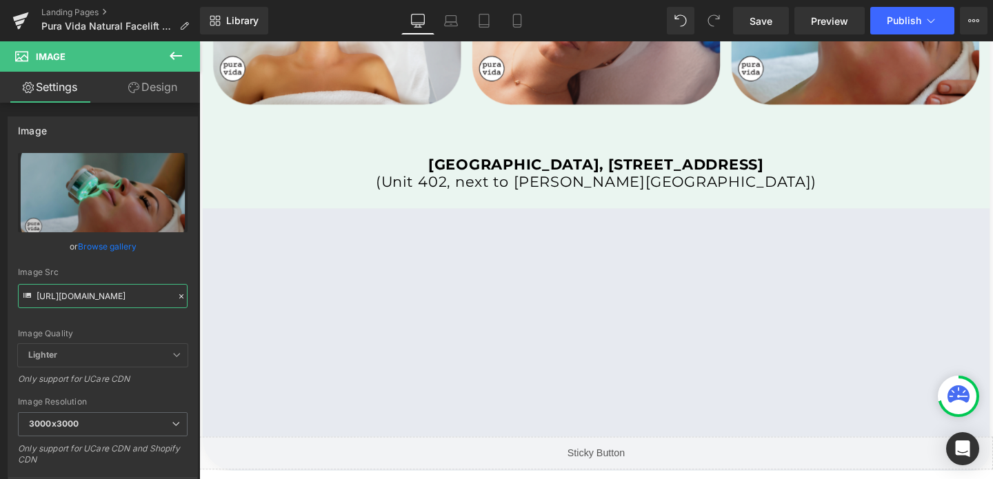
type input "https://cdn.shopify.com/s/files/1/0570/4895/7112/files/PVAB_3_3000x3000.png?v=1…"
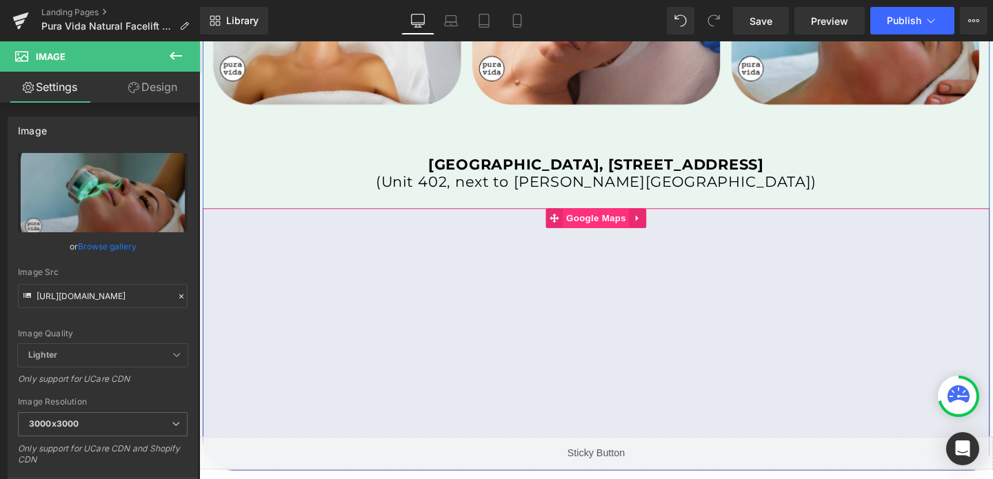
click at [611, 230] on span "Google Maps" at bounding box center [617, 227] width 70 height 21
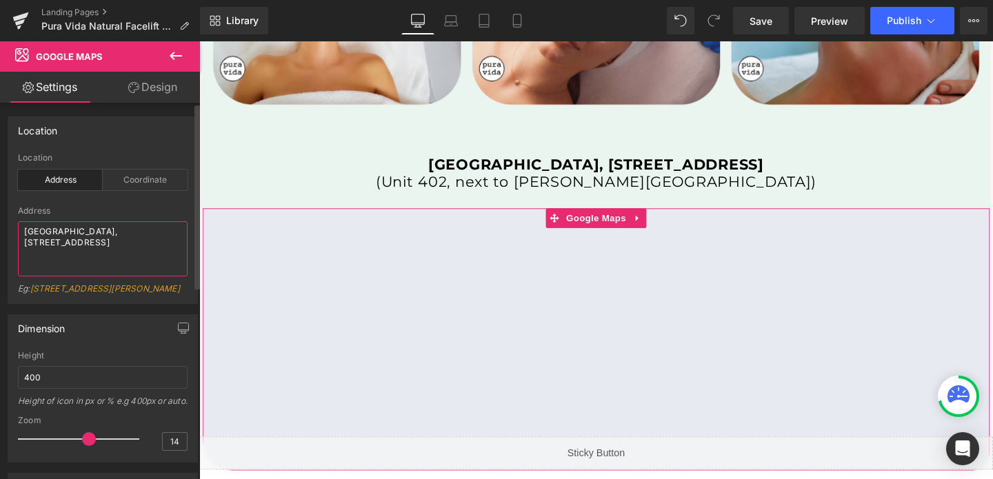
drag, startPoint x: 99, startPoint y: 241, endPoint x: 24, endPoint y: 218, distance: 78.1
click at [24, 218] on div "Address Paddock Mall, 3100 SW College Rd Ocala FL 34474 Eg: 86-90 Paul Street, …" at bounding box center [103, 254] width 170 height 97
paste textarea "Southcentre Mall, 100 Anderson Rd SE, Calgary, AB T2J 3V1 (Ground Floor, across…"
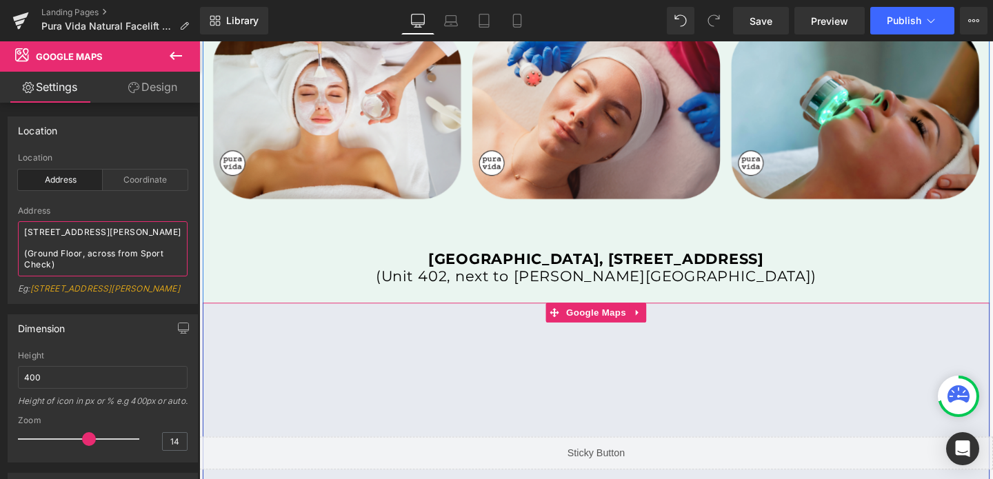
scroll to position [2763, 0]
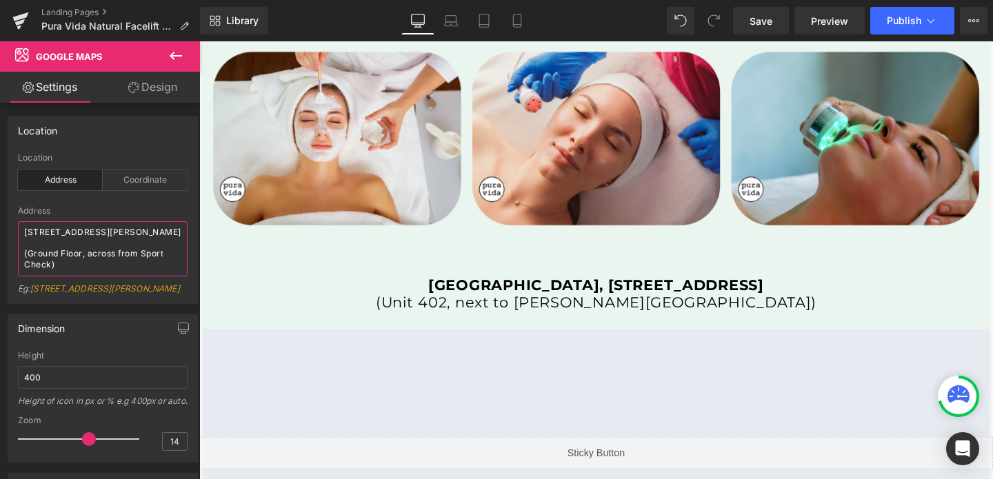
type textarea "Southcentre Mall, 100 Anderson Rd SE, Calgary, AB T2J 3V1 (Ground Floor, across…"
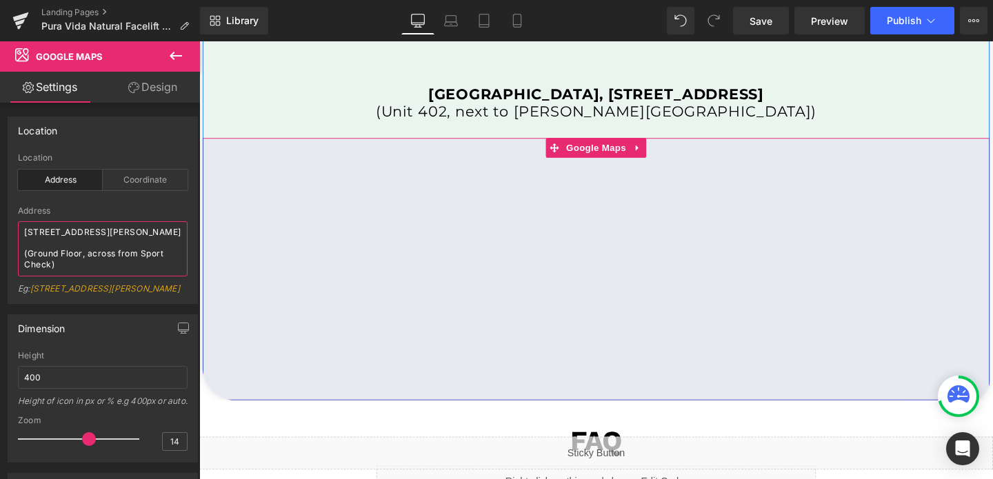
scroll to position [2971, 0]
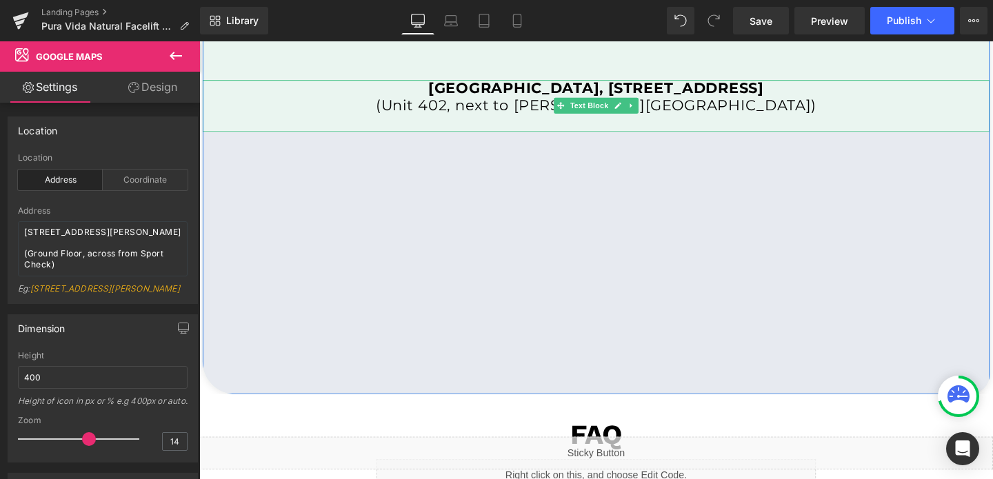
click at [640, 92] on b "Paddock Mall, 3100 SW College Rd Ocala FL 34474" at bounding box center [617, 90] width 353 height 19
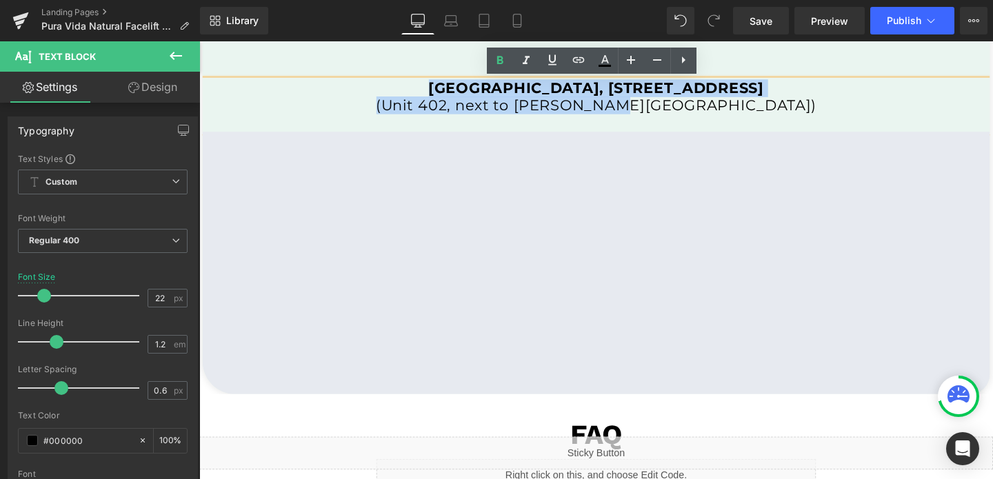
drag, startPoint x: 408, startPoint y: 82, endPoint x: 758, endPoint y: 106, distance: 350.6
click at [758, 106] on div "Paddock Mall, 3100 SW College Rd Ocala FL 34474 (Unit 402, next to Belk Store)" at bounding box center [617, 109] width 828 height 55
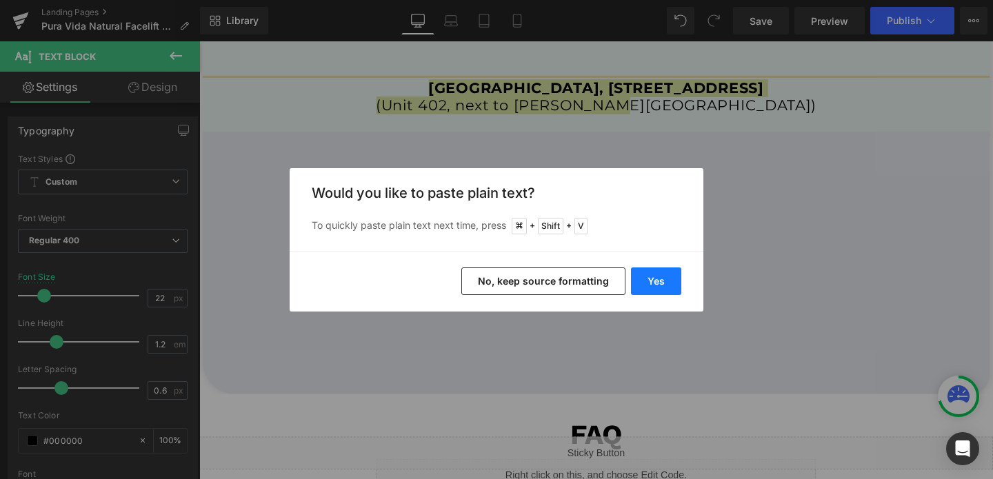
click at [657, 288] on button "Yes" at bounding box center [656, 282] width 50 height 28
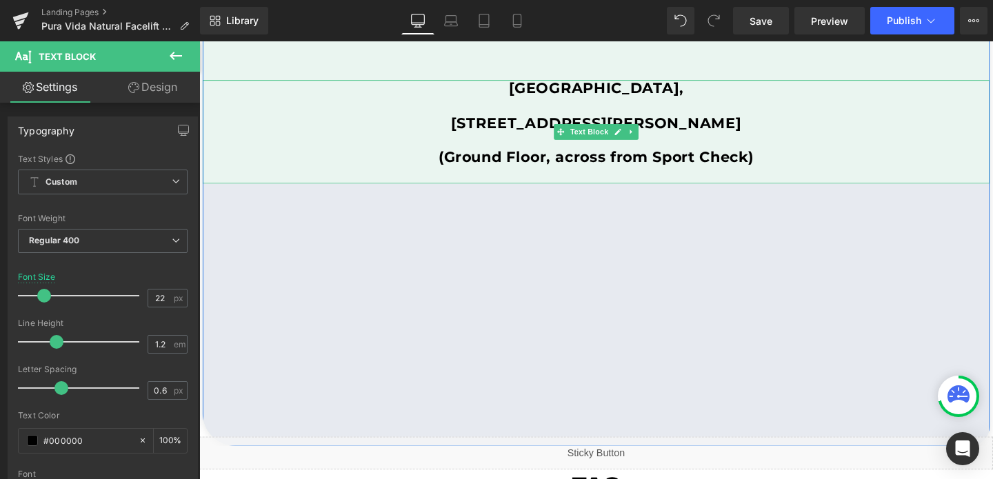
click at [451, 160] on b "(Ground Floor, across from Sport Check)" at bounding box center [617, 163] width 332 height 19
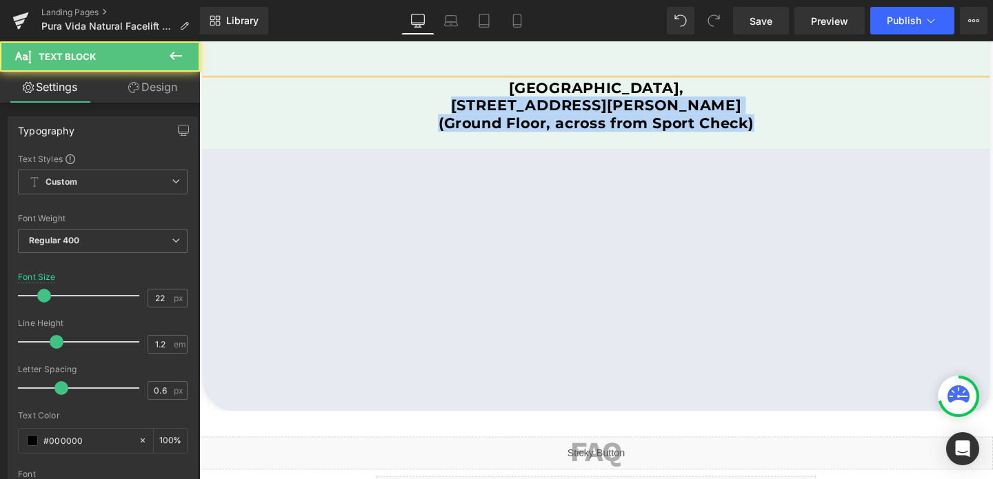
drag, startPoint x: 445, startPoint y: 108, endPoint x: 860, endPoint y: 145, distance: 416.9
click at [860, 145] on div "Southcentre Mall, 100 Anderson Rd SE, Calgary, AB T2J 3V1 (Ground Floor, across…" at bounding box center [617, 118] width 828 height 73
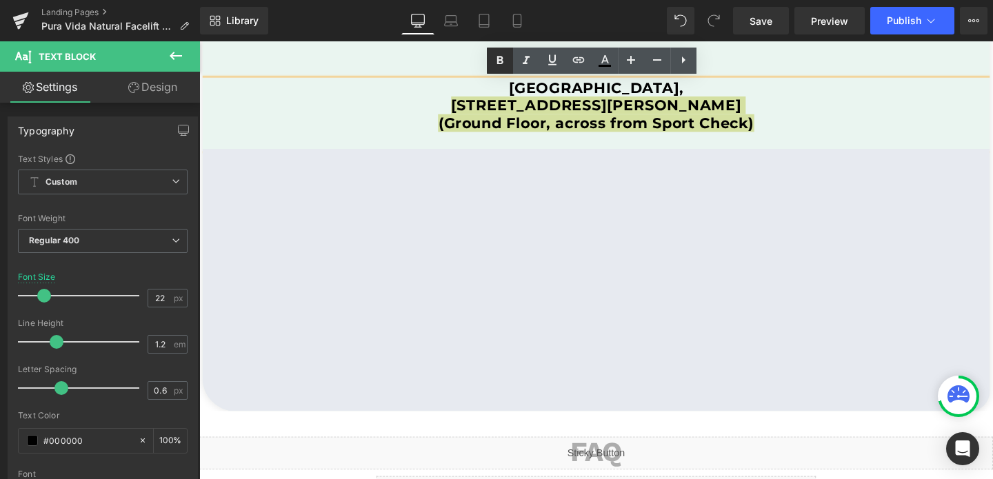
click at [498, 60] on icon at bounding box center [500, 60] width 6 height 8
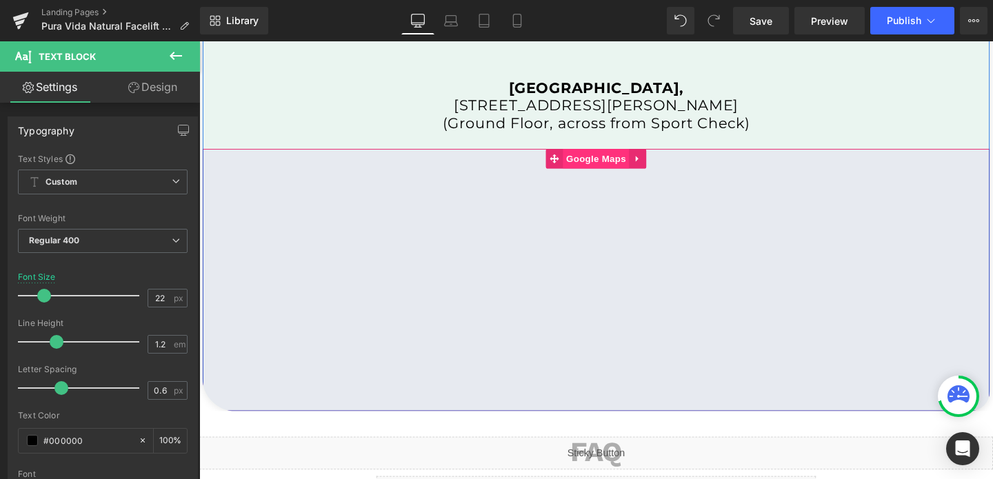
click at [617, 164] on span "Google Maps" at bounding box center [617, 165] width 70 height 21
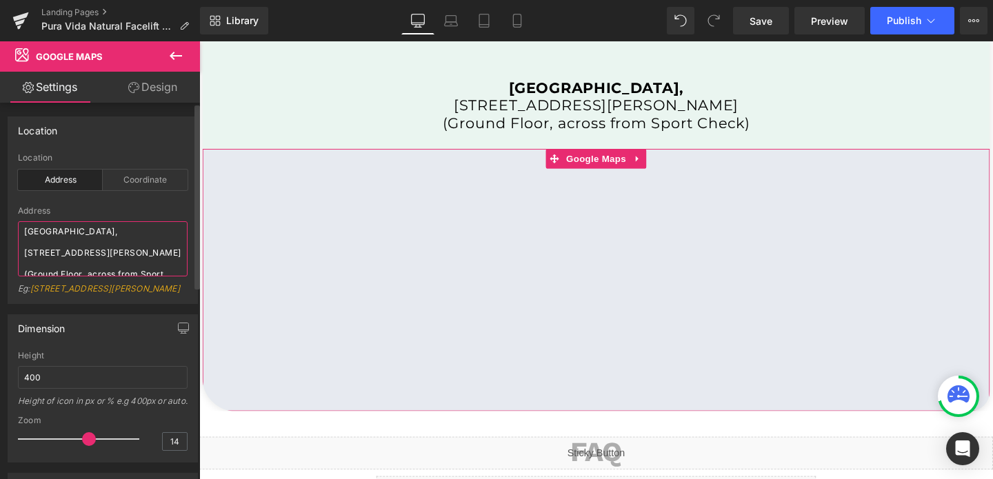
drag, startPoint x: 68, startPoint y: 266, endPoint x: 19, endPoint y: 239, distance: 55.6
click at [19, 239] on textarea "Southcentre Mall, 100 Anderson Rd SE, Calgary, AB T2J 3V1 (Ground Floor, across…" at bounding box center [103, 248] width 170 height 55
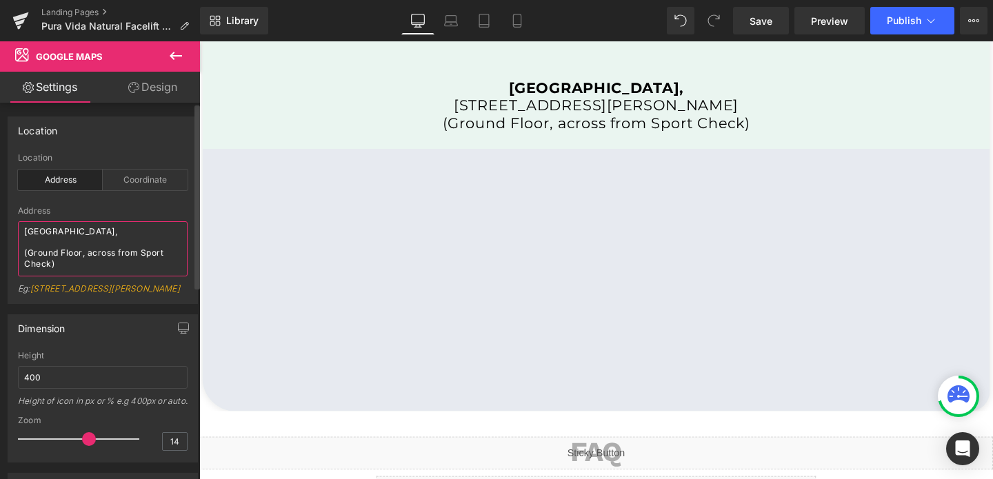
drag, startPoint x: 58, startPoint y: 266, endPoint x: 23, endPoint y: 248, distance: 39.8
click at [23, 248] on textarea "Southcentre Mall, (Ground Floor, across from Sport Check)" at bounding box center [103, 248] width 170 height 55
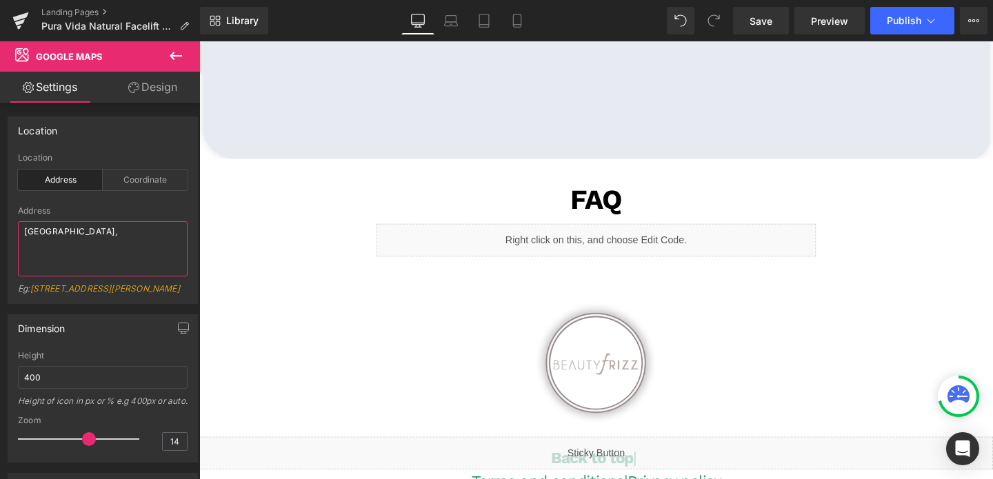
scroll to position [3238, 0]
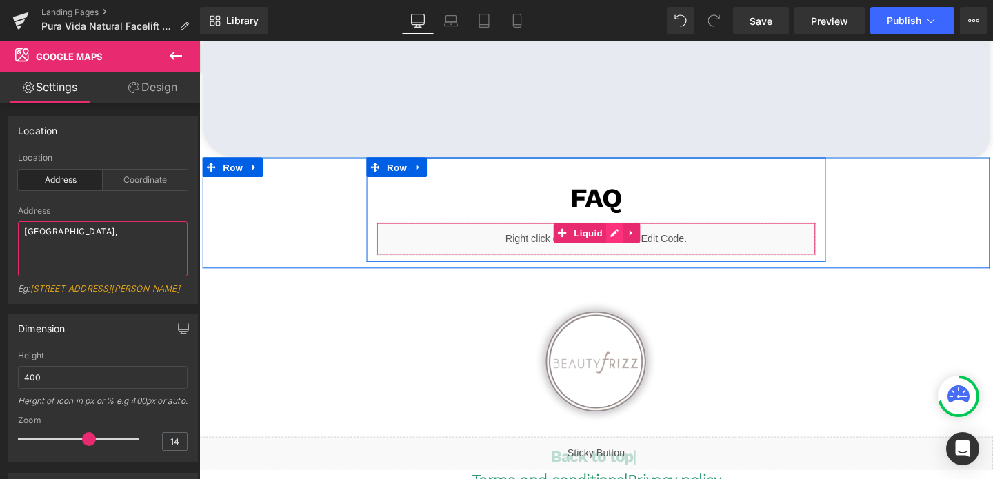
click at [640, 241] on div "Liquid" at bounding box center [617, 249] width 462 height 34
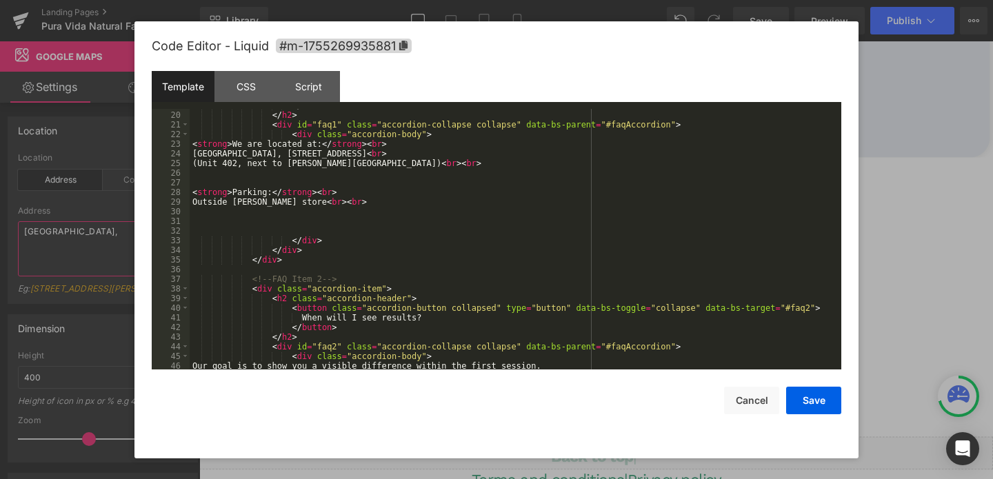
scroll to position [211, 0]
type textarea "[GEOGRAPHIC_DATA],"
drag, startPoint x: 426, startPoint y: 154, endPoint x: 146, endPoint y: 156, distance: 279.4
click at [146, 156] on div "Code Editor - Liquid #m-1755269935881 Template CSS Script Data 19 20 21 22 23 2…" at bounding box center [497, 239] width 724 height 437
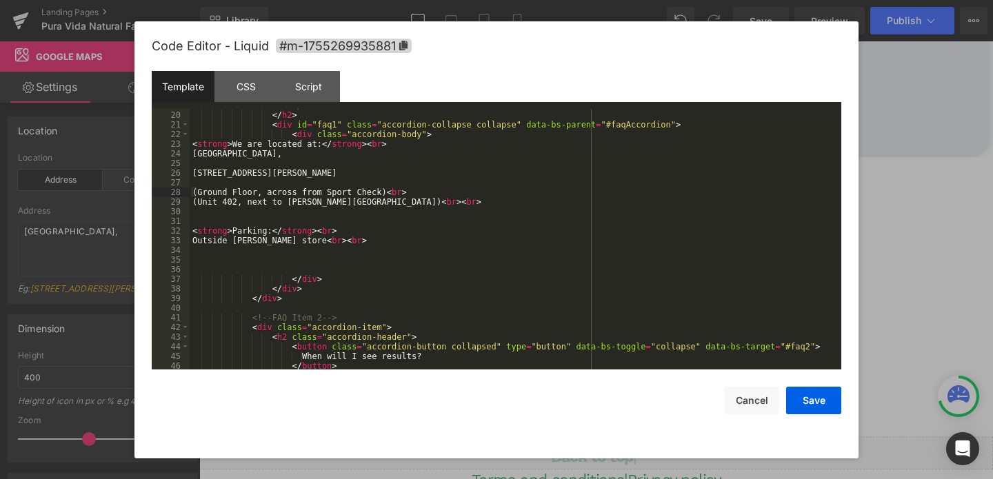
click at [197, 173] on div "</ button > </ h2 > < div id = "faq1" class = "accordion-collapse collapse" dat…" at bounding box center [513, 241] width 646 height 280
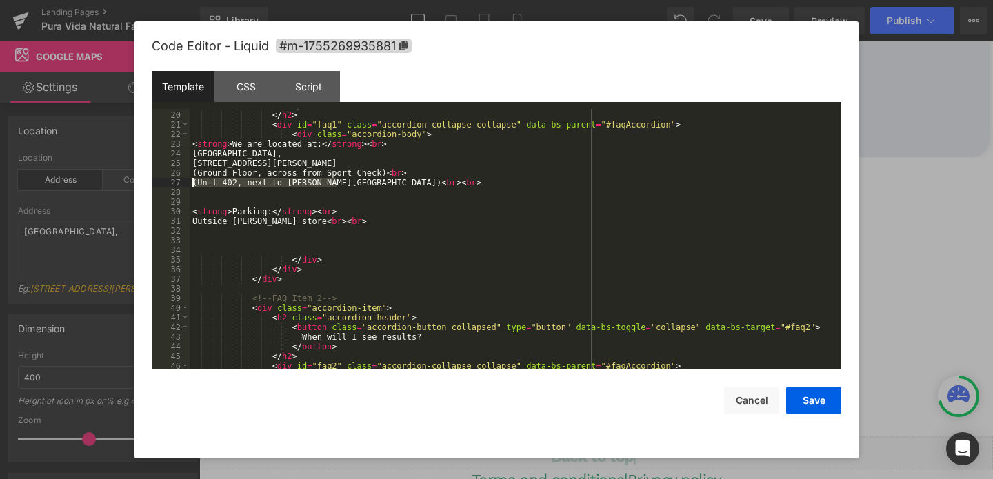
drag, startPoint x: 339, startPoint y: 183, endPoint x: 172, endPoint y: 184, distance: 167.7
click at [172, 183] on pre "19 20 21 22 23 24 25 26 27 28 29 30 31 32 33 34 35 36 37 38 39 40 41 42 43 44 4…" at bounding box center [497, 239] width 690 height 261
drag, startPoint x: 407, startPoint y: 172, endPoint x: 386, endPoint y: 175, distance: 21.0
click at [386, 175] on div "</ button > </ h2 > < div id = "faq1" class = "accordion-collapse collapse" dat…" at bounding box center [513, 241] width 646 height 280
click at [287, 150] on div "</ button > </ h2 > < div id = "faq1" class = "accordion-collapse collapse" dat…" at bounding box center [513, 241] width 646 height 280
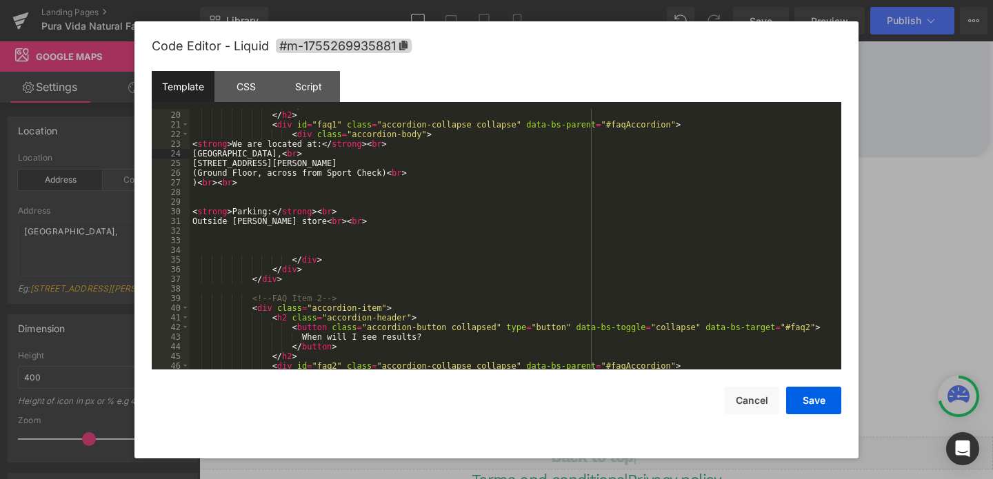
click at [402, 163] on div "</ button > </ h2 > < div id = "faq1" class = "accordion-collapse collapse" dat…" at bounding box center [513, 241] width 646 height 280
click at [195, 191] on div "</ button > </ h2 > < div id = "faq1" class = "accordion-collapse collapse" dat…" at bounding box center [513, 241] width 646 height 280
click at [197, 181] on div "</ button > </ h2 > < div id = "faq1" class = "accordion-collapse collapse" dat…" at bounding box center [513, 241] width 646 height 280
drag, startPoint x: 413, startPoint y: 174, endPoint x: 388, endPoint y: 178, distance: 25.9
click at [388, 178] on div "</ button > </ h2 > < div id = "faq1" class = "accordion-collapse collapse" dat…" at bounding box center [513, 241] width 646 height 280
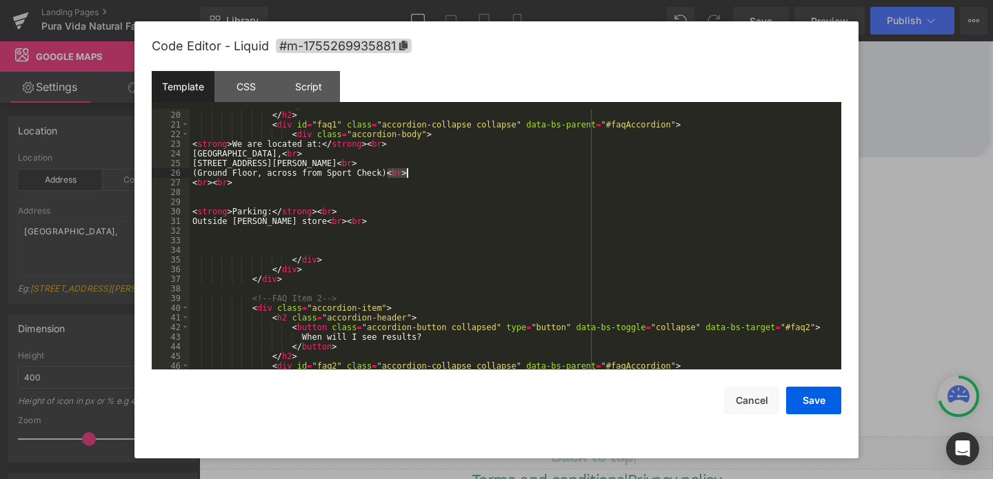
drag, startPoint x: 386, startPoint y: 175, endPoint x: 405, endPoint y: 175, distance: 19.3
click at [405, 175] on div "</ button > </ h2 > < div id = "faq1" class = "accordion-collapse collapse" dat…" at bounding box center [513, 241] width 646 height 280
click at [816, 400] on button "Save" at bounding box center [814, 401] width 55 height 28
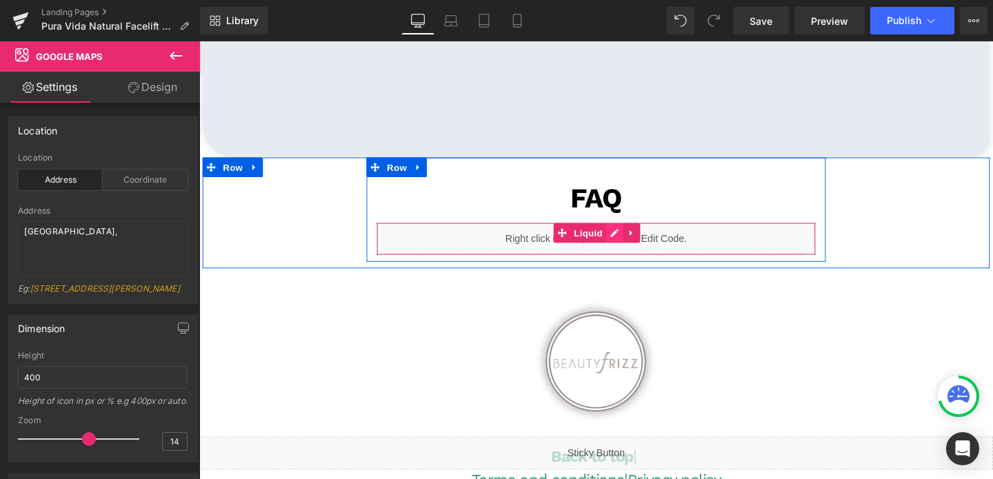
click at [638, 244] on div "Liquid" at bounding box center [617, 249] width 462 height 34
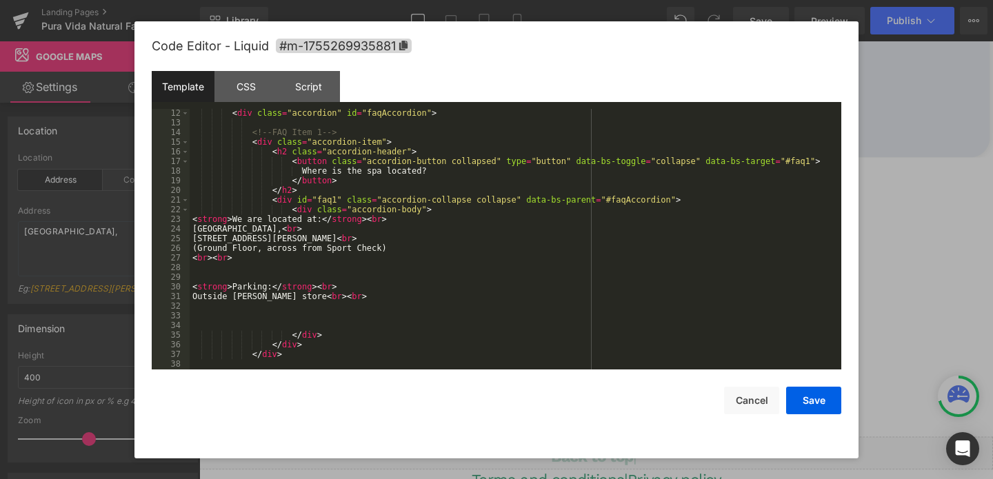
scroll to position [135, 0]
drag, startPoint x: 281, startPoint y: 297, endPoint x: 182, endPoint y: 300, distance: 98.7
click at [181, 300] on pre "12 13 14 15 16 17 18 19 20 21 22 23 24 25 26 27 28 29 30 31 32 33 34 35 36 37 3…" at bounding box center [497, 239] width 690 height 261
click at [812, 403] on button "Save" at bounding box center [814, 401] width 55 height 28
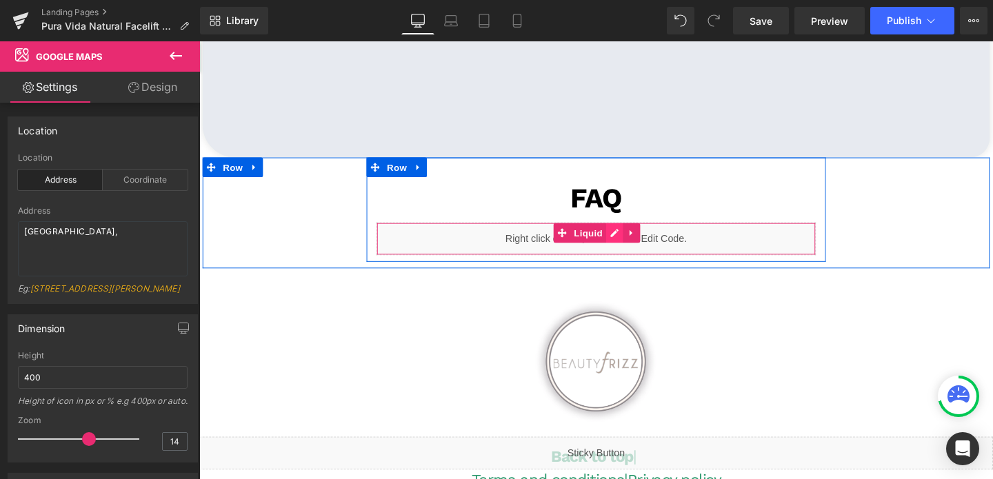
click at [640, 241] on div "Liquid" at bounding box center [617, 249] width 462 height 34
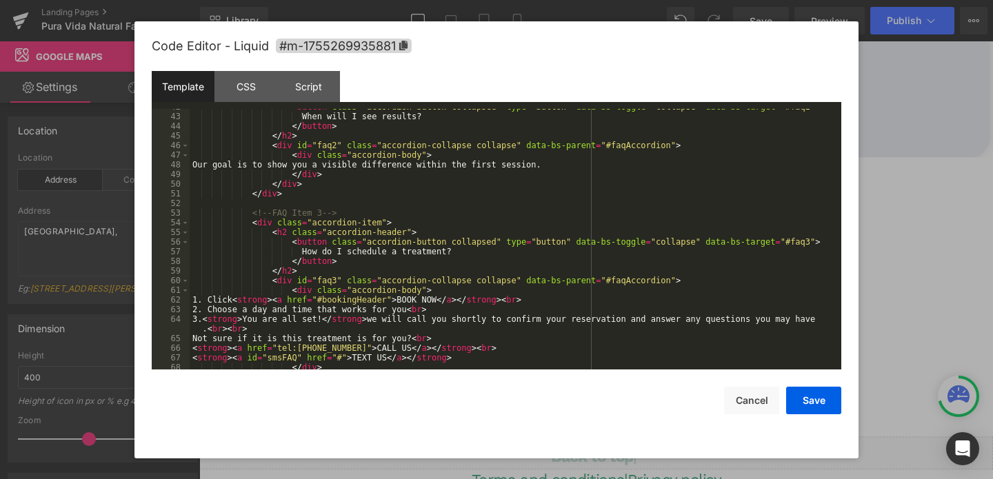
scroll to position [431, 0]
drag, startPoint x: 346, startPoint y: 347, endPoint x: 279, endPoint y: 348, distance: 66.9
click at [279, 348] on div "< button class = "accordion-button collapsed" type = "button" data-bs-toggle = …" at bounding box center [513, 242] width 646 height 280
click at [822, 404] on button "Save" at bounding box center [814, 401] width 55 height 28
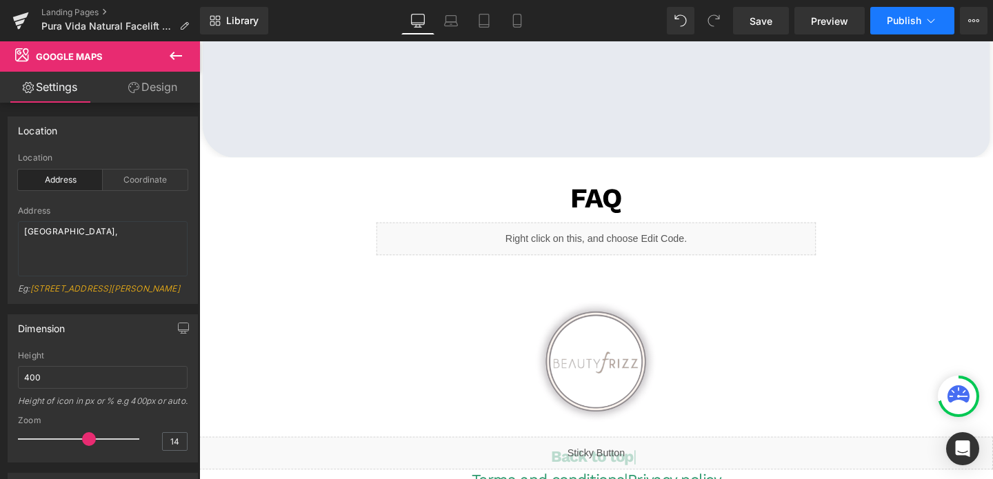
click at [896, 24] on span "Publish" at bounding box center [904, 20] width 34 height 11
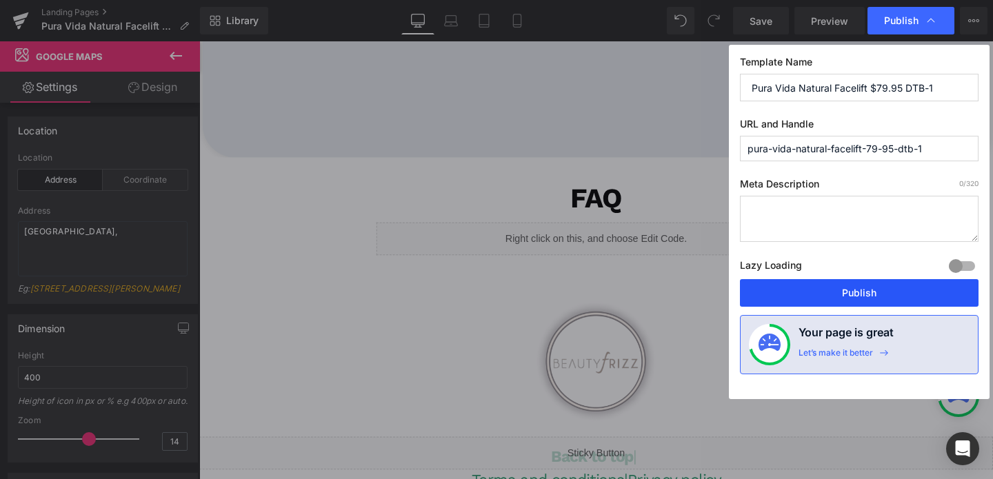
click at [815, 295] on button "Publish" at bounding box center [859, 293] width 239 height 28
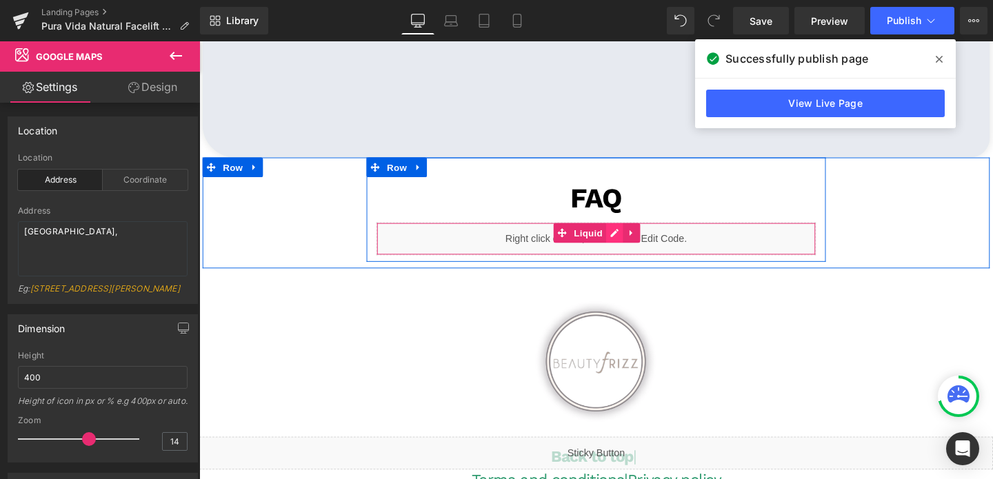
click at [635, 245] on div "Liquid" at bounding box center [617, 249] width 462 height 34
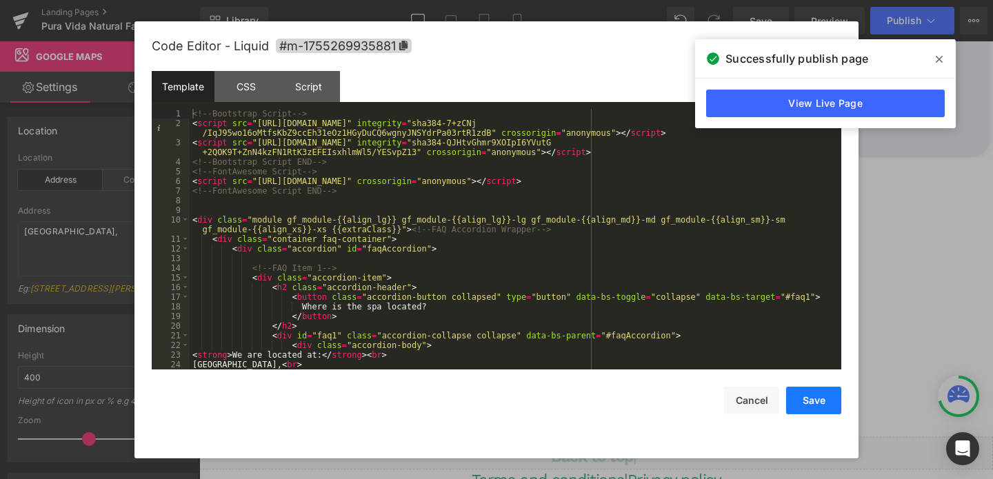
click at [800, 402] on button "Save" at bounding box center [814, 401] width 55 height 28
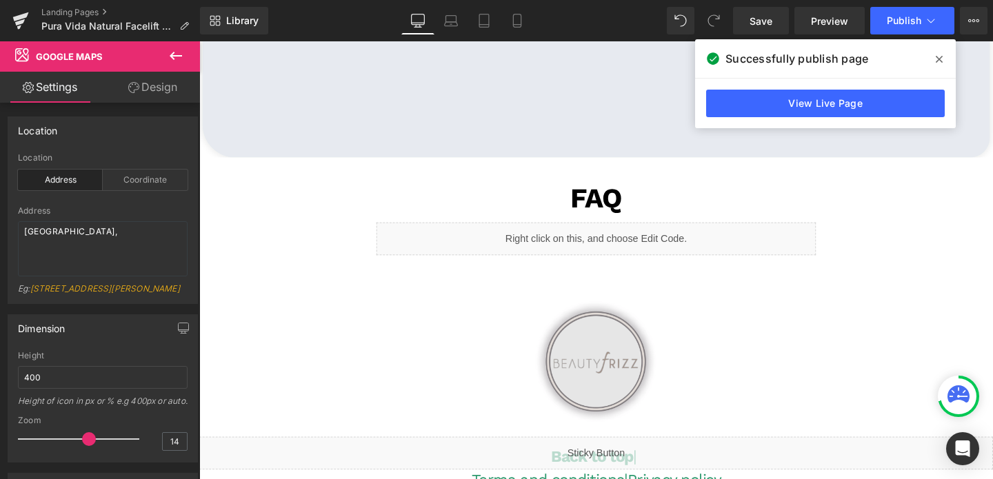
click at [639, 364] on img at bounding box center [616, 377] width 161 height 161
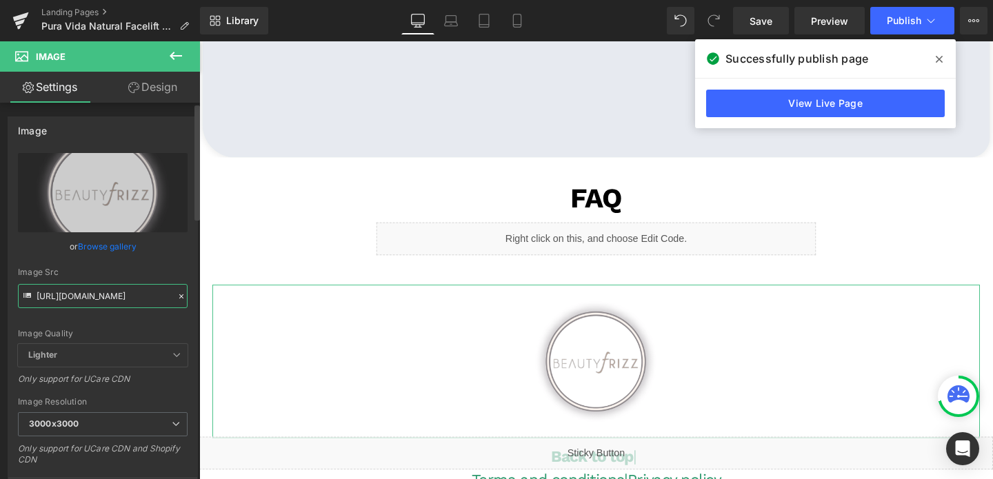
click at [86, 301] on input "https://cdn.shopify.com/s/files/1/0570/4895/7112/files/BeautyFrizz_logo_new_300…" at bounding box center [103, 296] width 170 height 24
paste input "PuraVidaAB_1_3000x3000.png?v=1754591010"
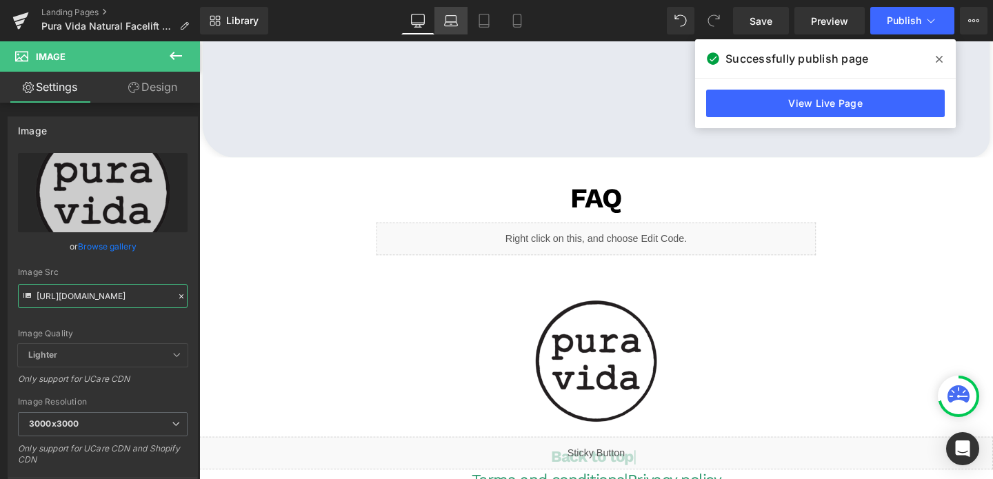
type input "https://cdn.shopify.com/s/files/1/0570/4895/7112/files/PuraVidaAB_1_3000x3000.p…"
click at [451, 16] on icon at bounding box center [451, 21] width 14 height 14
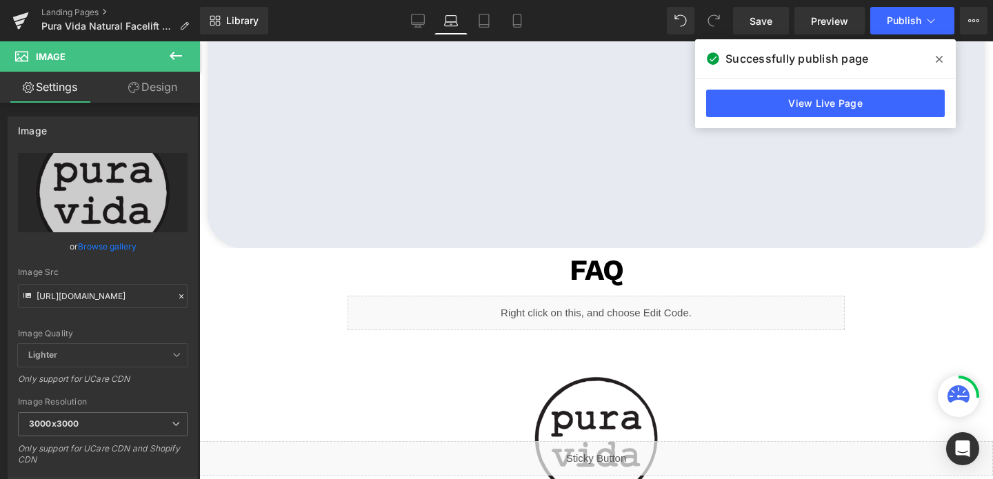
scroll to position [0, 0]
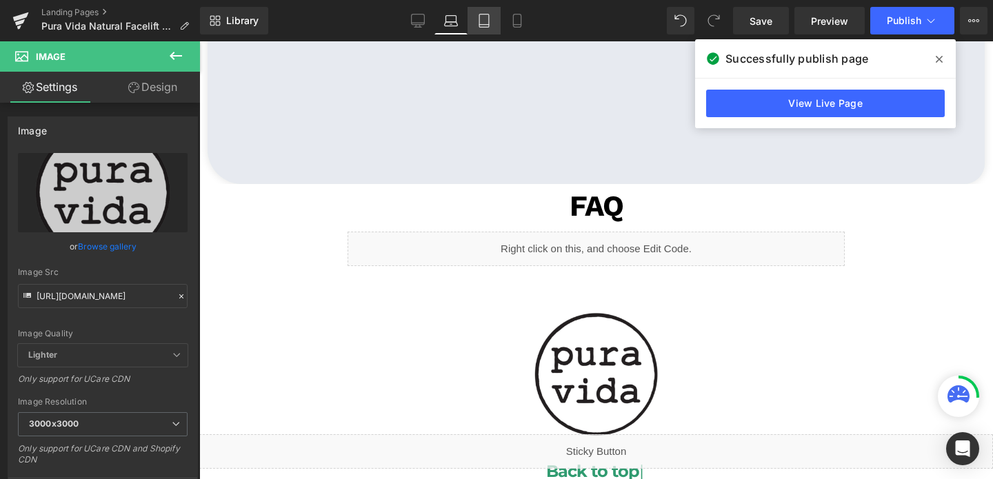
click at [478, 18] on icon at bounding box center [484, 21] width 14 height 14
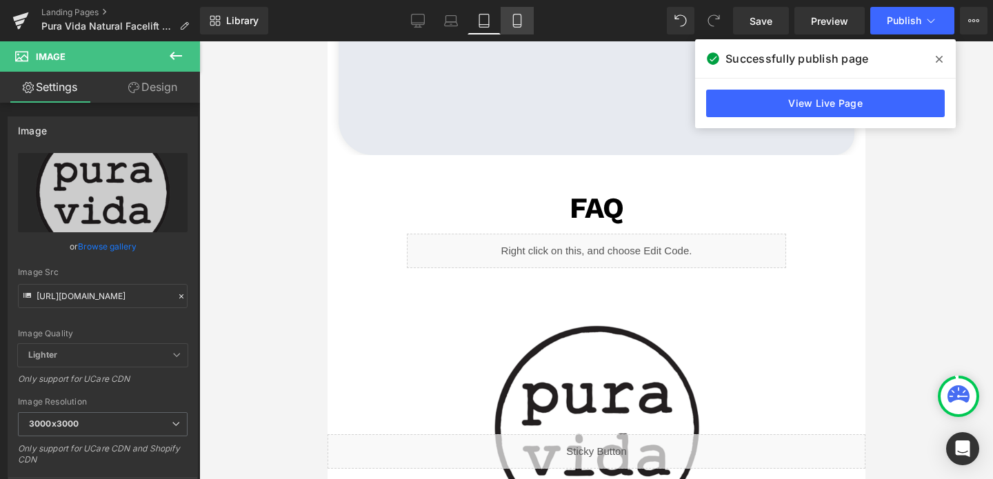
click at [510, 10] on link "Mobile" at bounding box center [517, 21] width 33 height 28
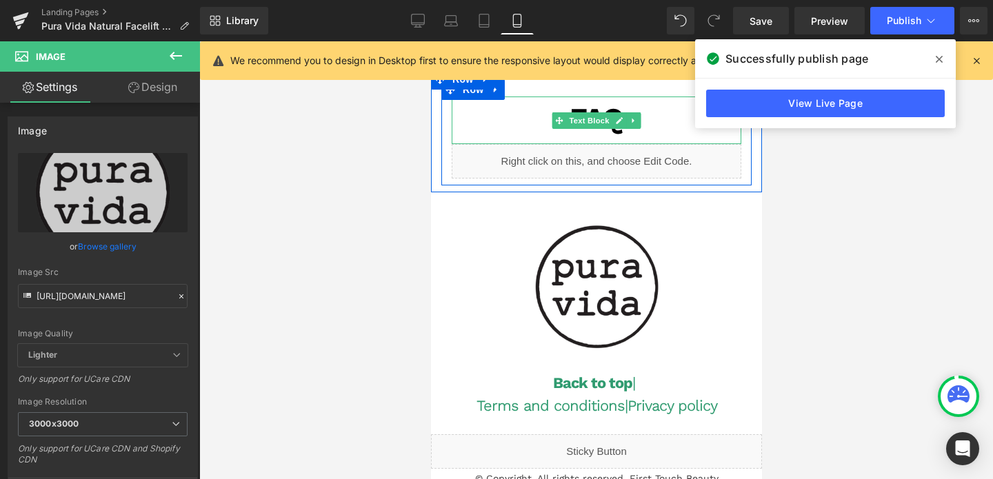
scroll to position [4885, 0]
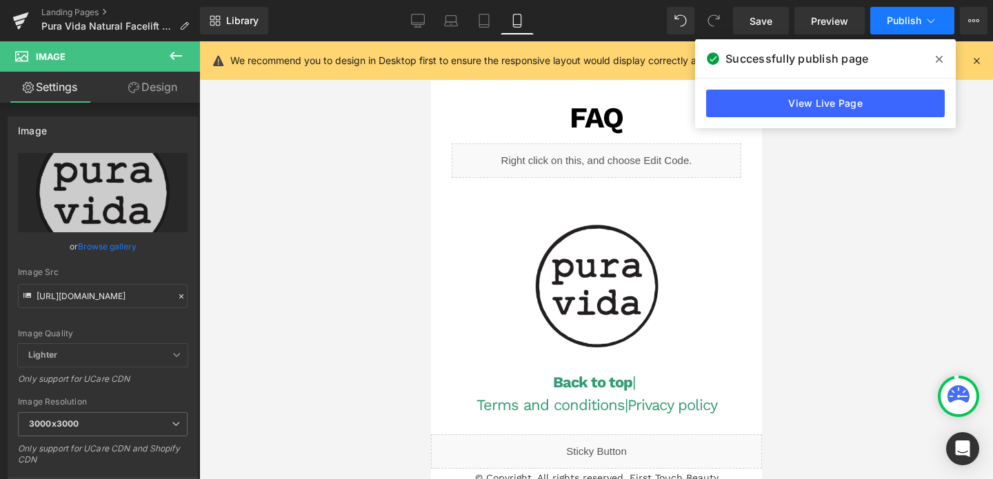
click at [891, 28] on button "Publish" at bounding box center [913, 21] width 84 height 28
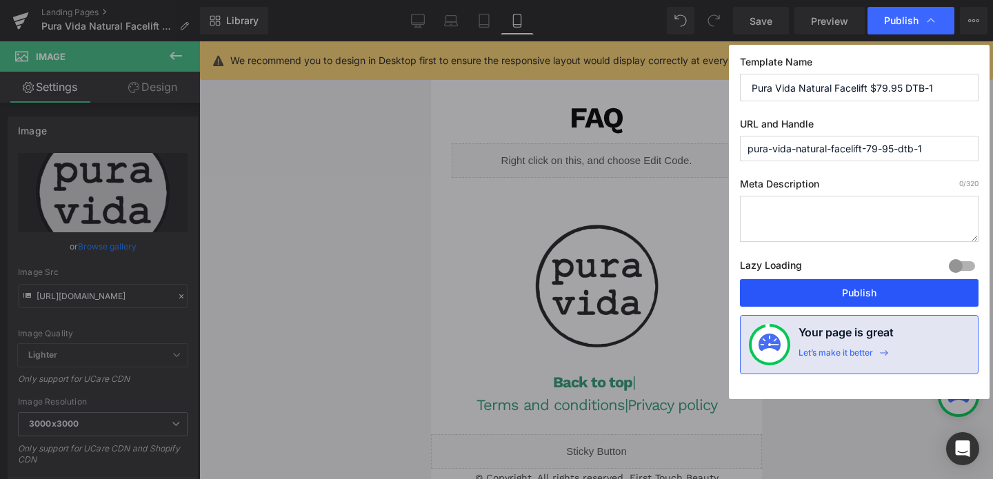
click at [835, 295] on button "Publish" at bounding box center [859, 293] width 239 height 28
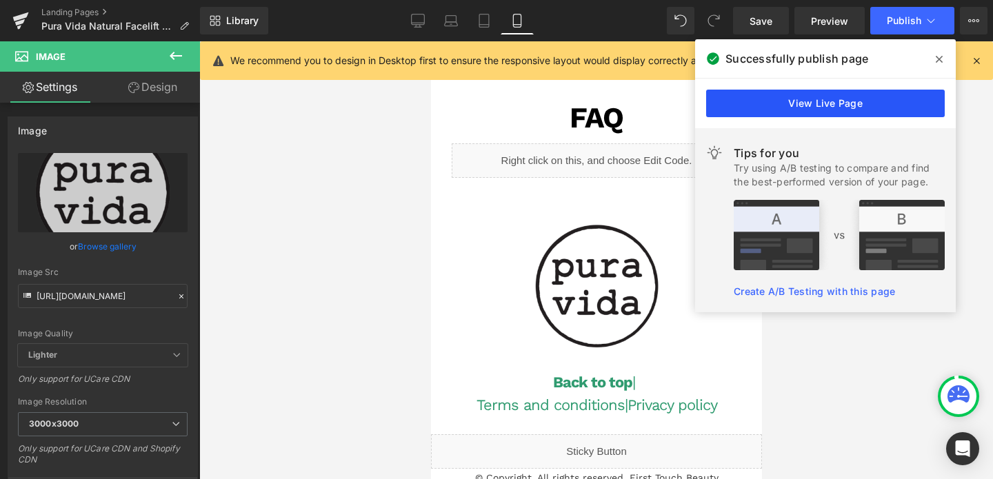
click at [827, 107] on link "View Live Page" at bounding box center [825, 104] width 239 height 28
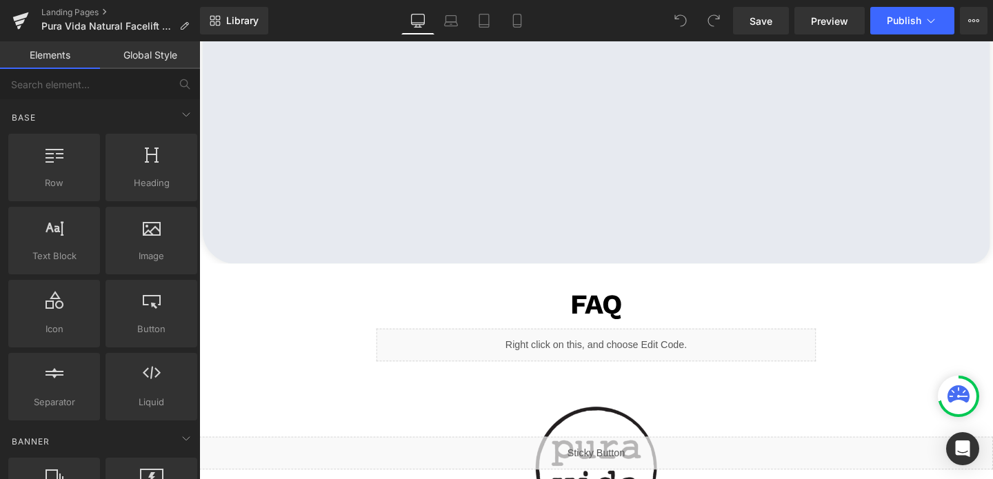
scroll to position [3128, 0]
click at [611, 364] on div "Liquid" at bounding box center [617, 359] width 462 height 34
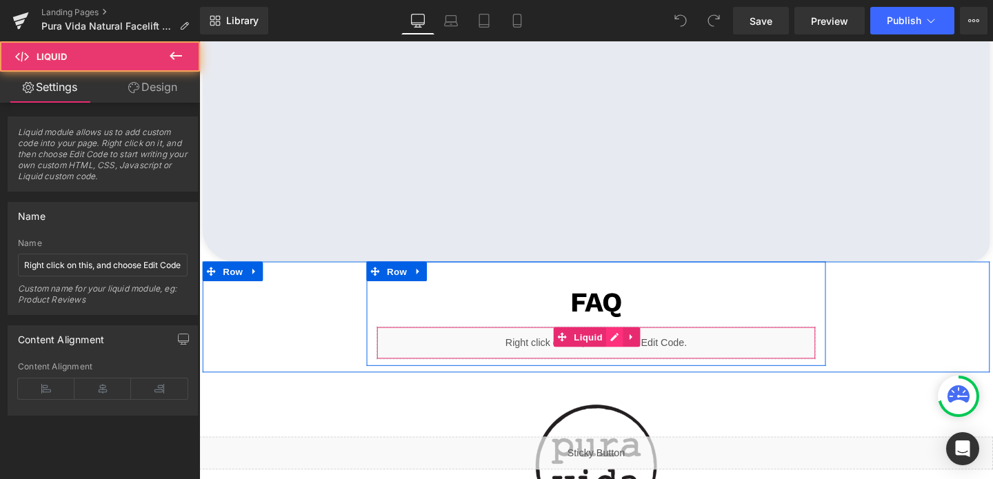
click at [634, 354] on div "Liquid" at bounding box center [617, 359] width 462 height 34
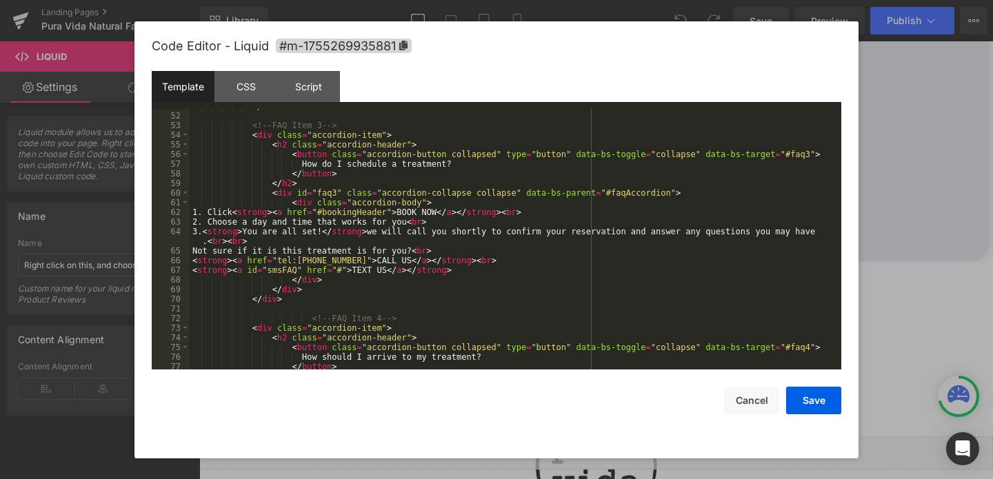
scroll to position [526, 0]
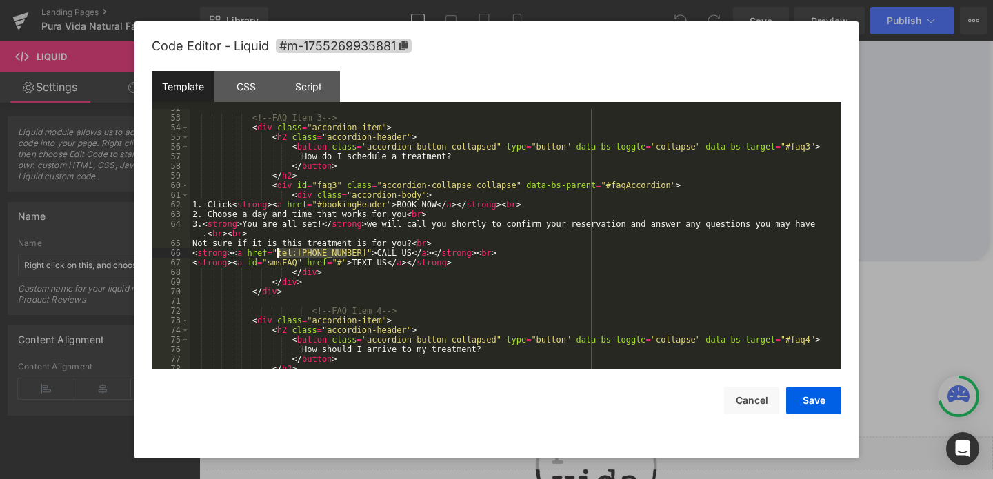
drag, startPoint x: 347, startPoint y: 253, endPoint x: 278, endPoint y: 255, distance: 69.0
click at [278, 255] on div "<!-- FAQ Item 3 --> < div class = "accordion-item" > < h2 class = "accordion-he…" at bounding box center [513, 243] width 646 height 280
